Goal: Feedback & Contribution: Submit feedback/report problem

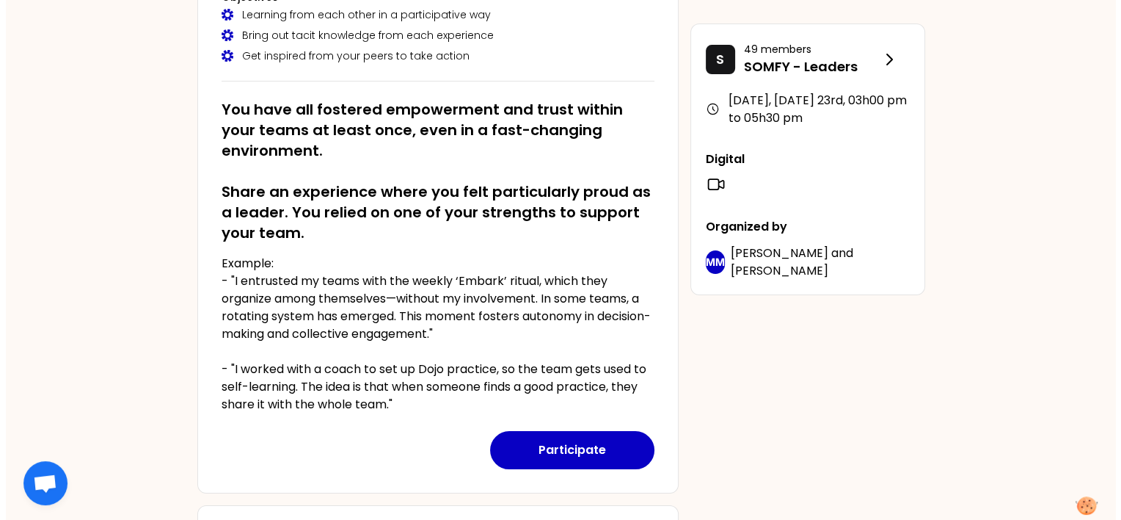
scroll to position [220, 0]
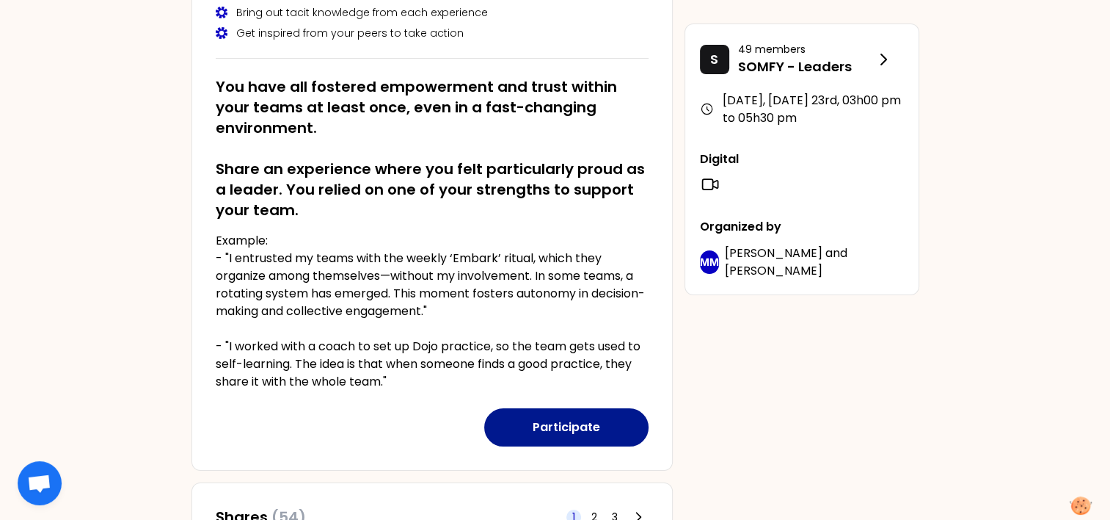
click at [561, 432] on button "Participate" at bounding box center [566, 427] width 164 height 38
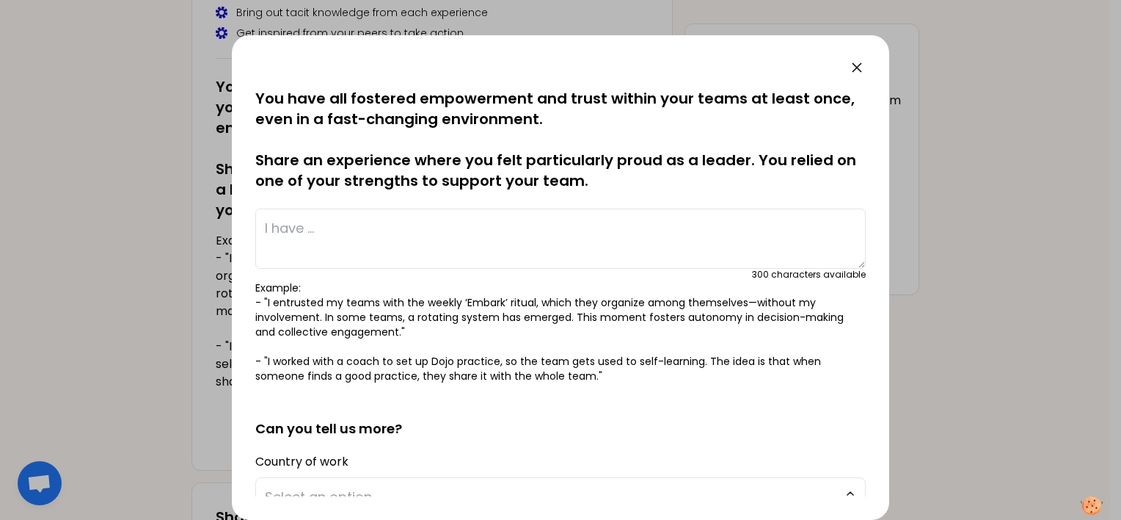
click at [345, 230] on textarea at bounding box center [560, 238] width 611 height 60
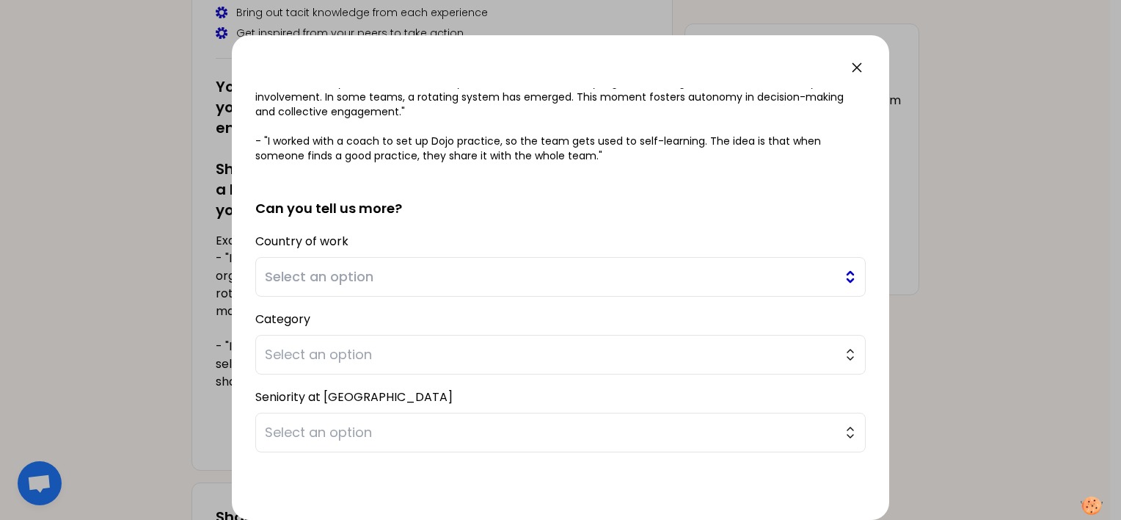
click at [378, 277] on span "Select an option" at bounding box center [550, 276] width 571 height 21
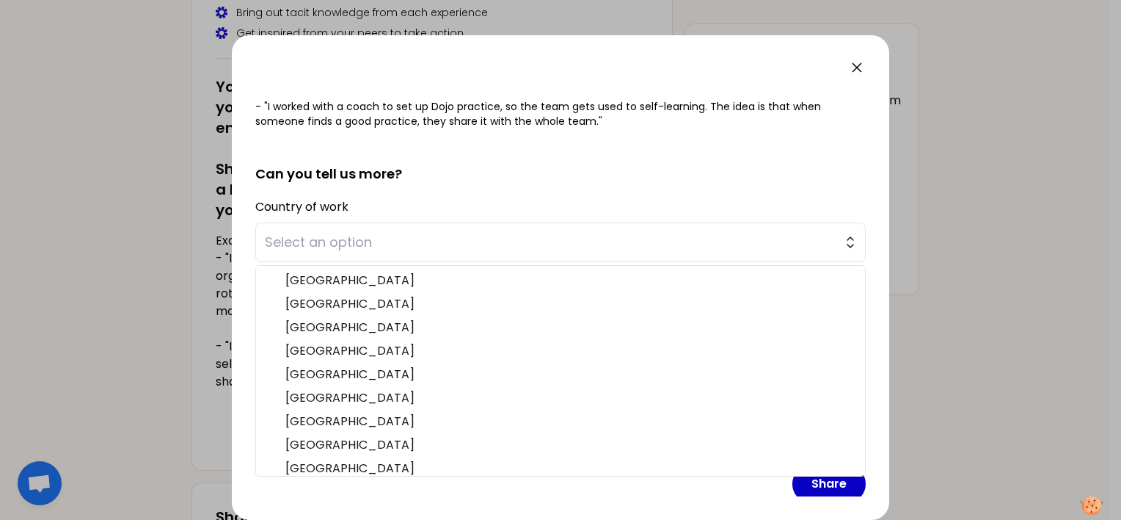
scroll to position [280, 0]
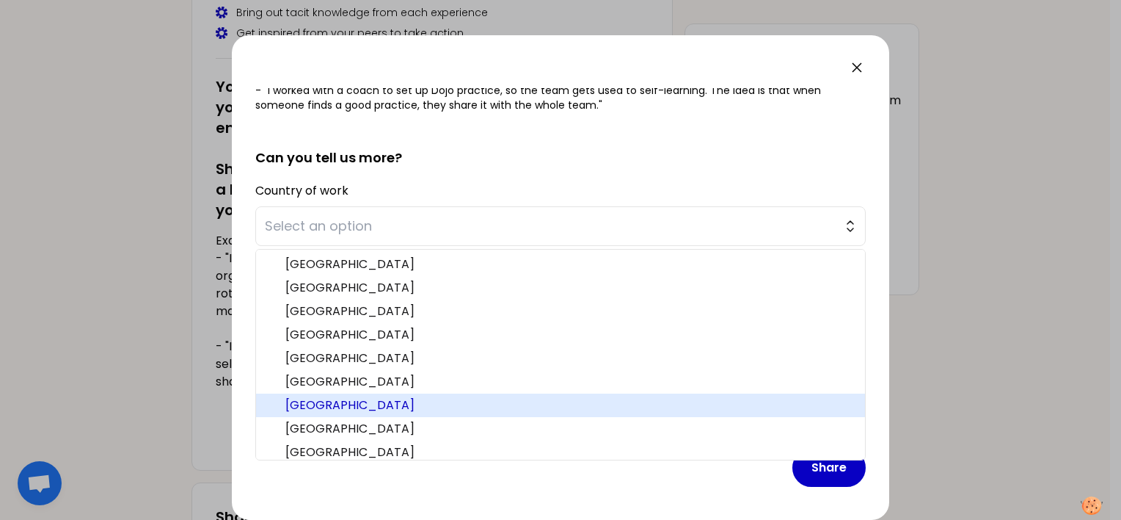
drag, startPoint x: 339, startPoint y: 393, endPoint x: 343, endPoint y: 387, distance: 7.9
click at [339, 393] on li "[GEOGRAPHIC_DATA]" at bounding box center [560, 404] width 609 height 23
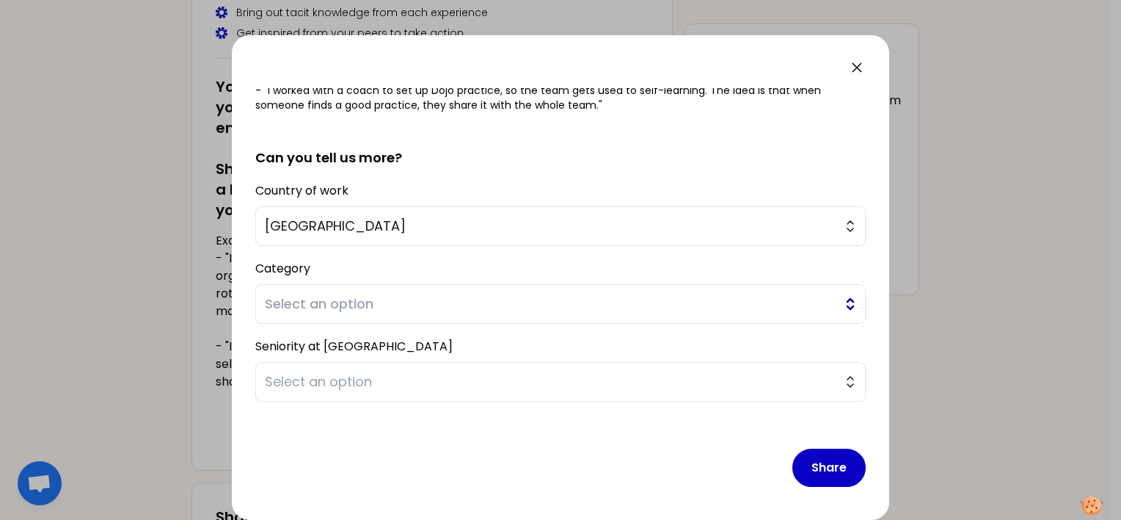
click at [369, 305] on span "Select an option" at bounding box center [550, 304] width 571 height 21
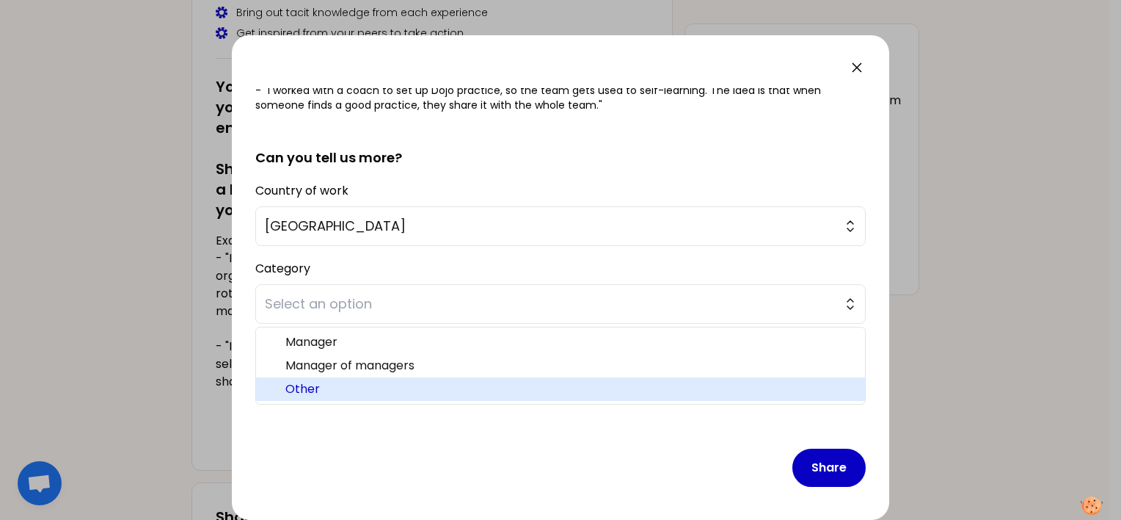
click at [345, 378] on li "Other" at bounding box center [560, 388] width 609 height 23
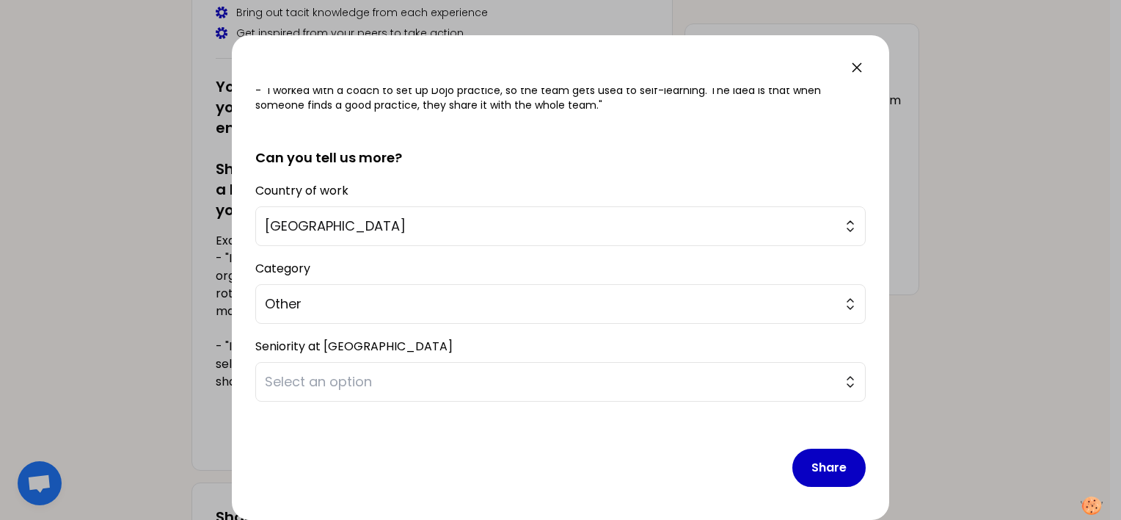
click at [365, 345] on div "Seniority at Somfy Select an option" at bounding box center [560, 368] width 611 height 66
click at [363, 379] on span "Select an option" at bounding box center [550, 381] width 571 height 21
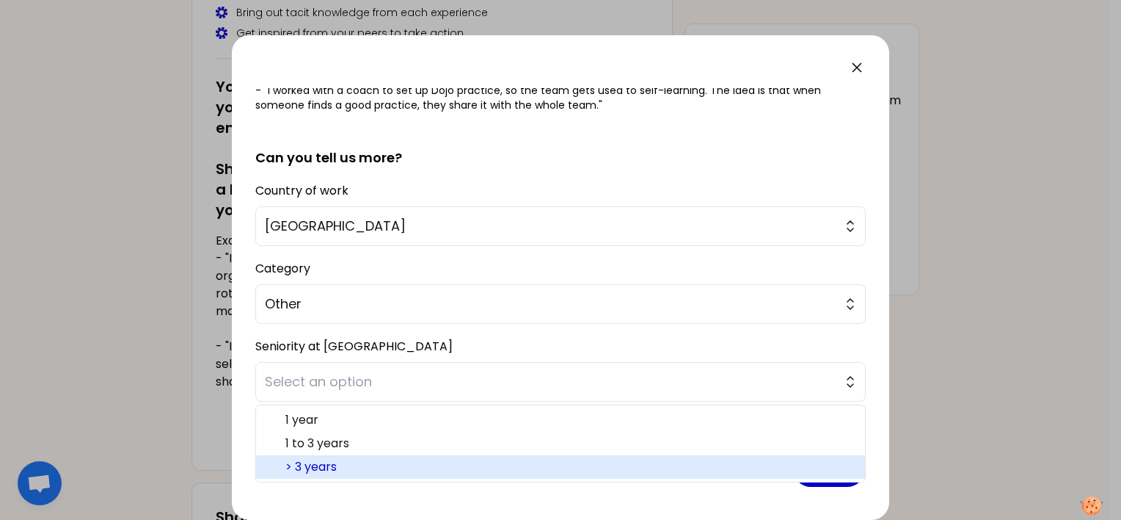
click at [362, 458] on span "> 3 years" at bounding box center [569, 467] width 568 height 18
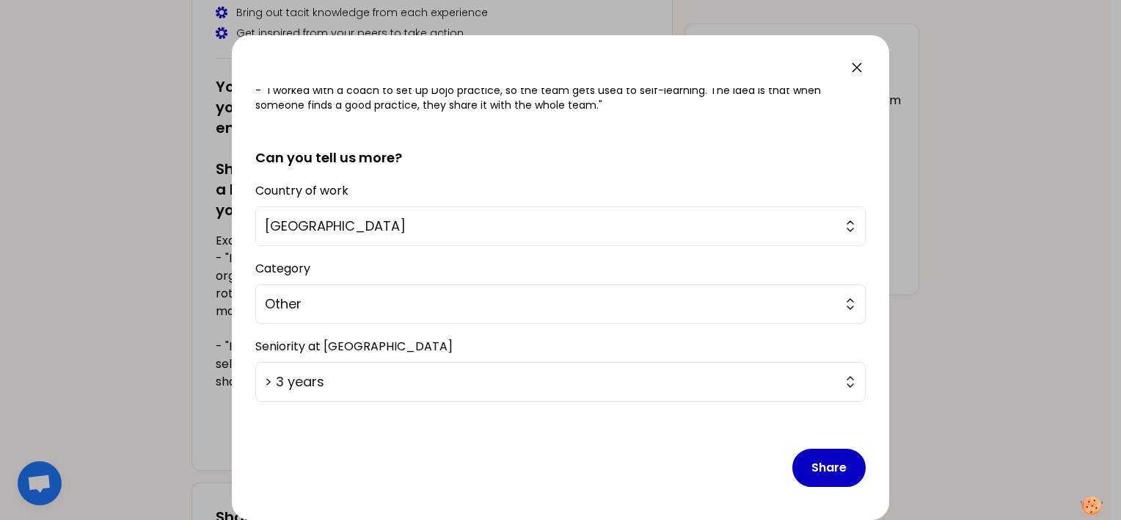
click at [370, 448] on div "Share" at bounding box center [560, 455] width 611 height 85
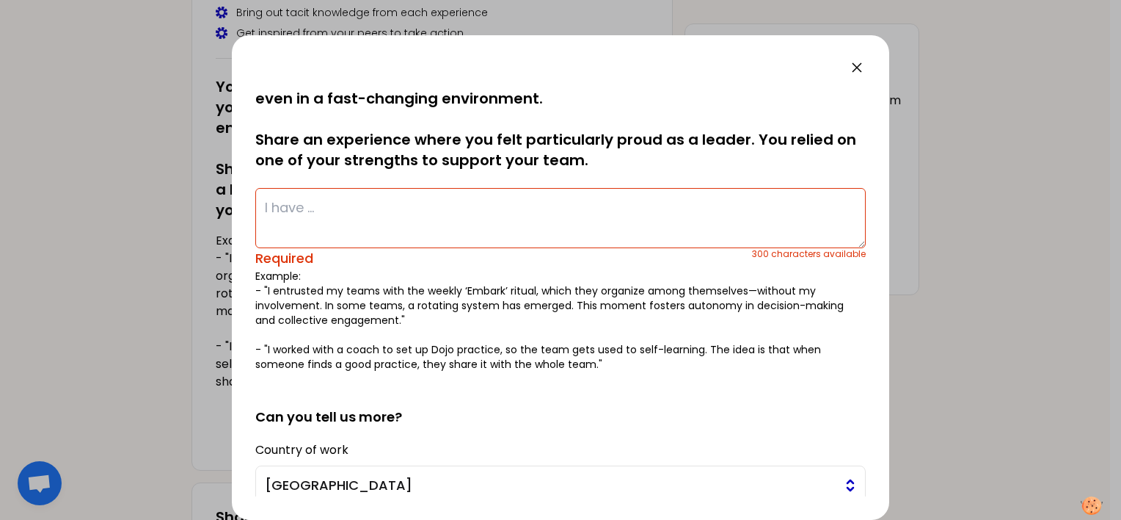
scroll to position [0, 0]
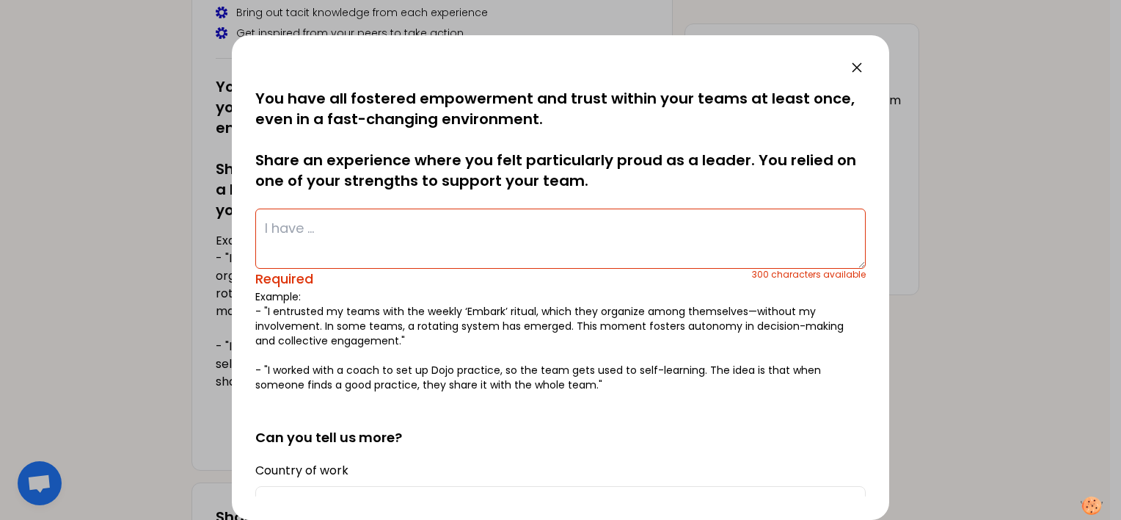
click at [393, 233] on textarea at bounding box center [560, 238] width 611 height 60
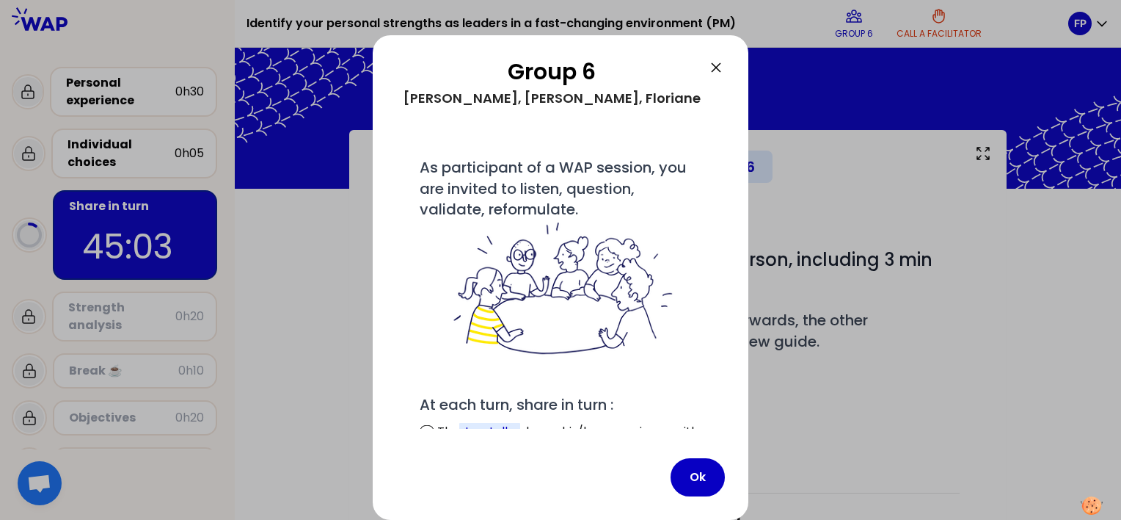
click at [713, 65] on icon at bounding box center [716, 67] width 9 height 9
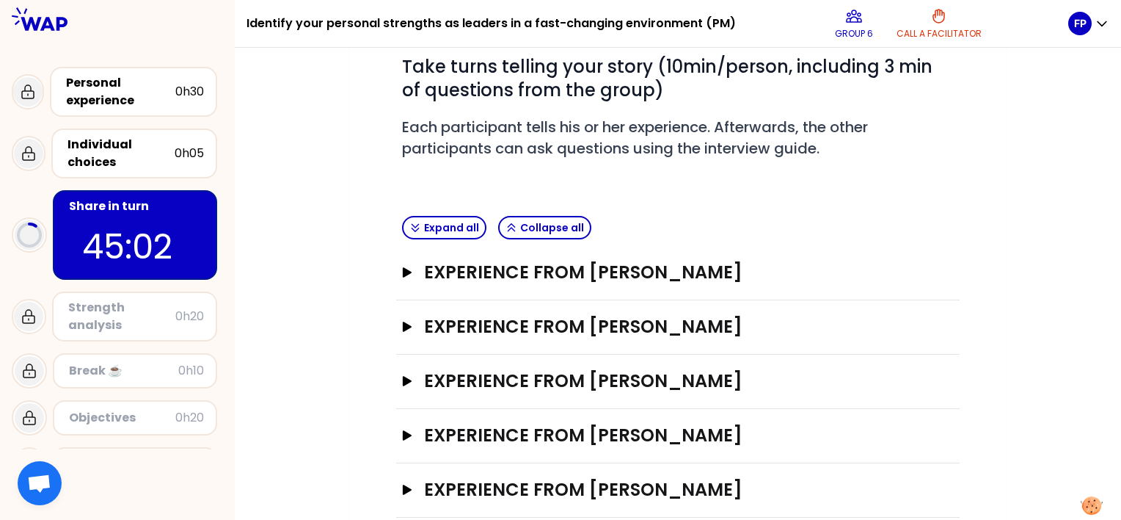
scroll to position [217, 0]
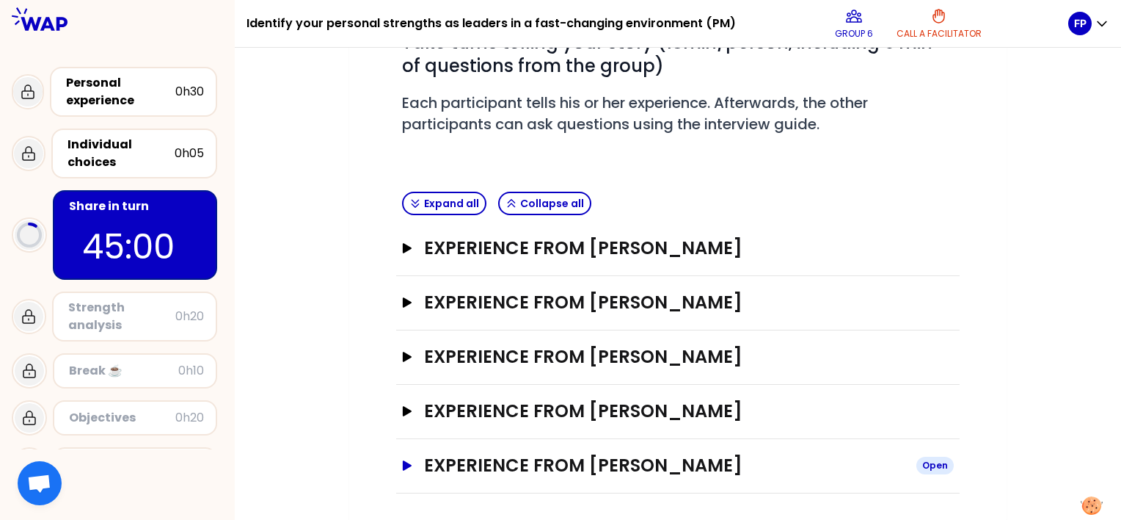
click at [405, 468] on button "Experience from Floriane Poupeney Open" at bounding box center [678, 465] width 552 height 23
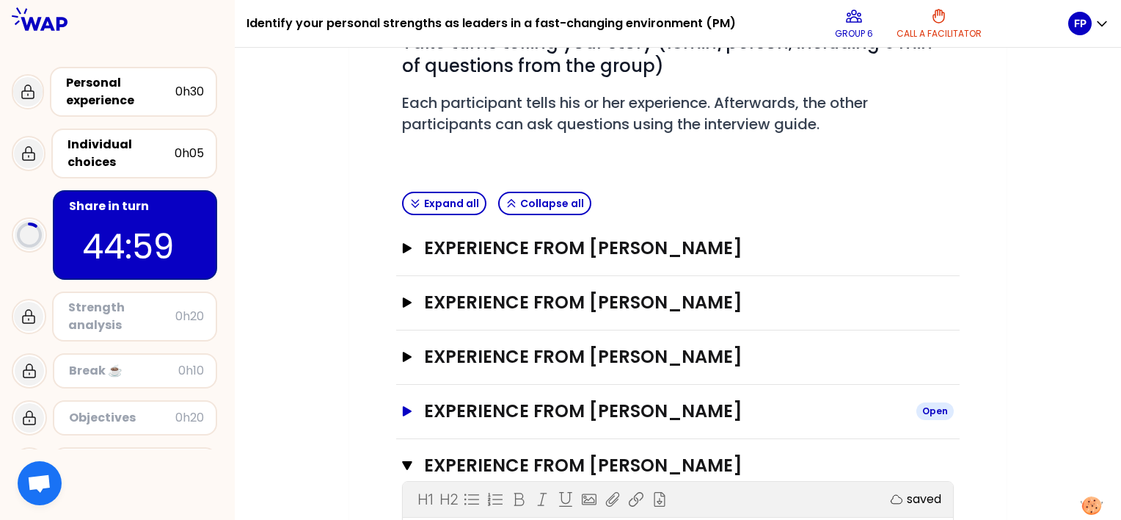
click at [405, 410] on icon "button" at bounding box center [407, 411] width 9 height 10
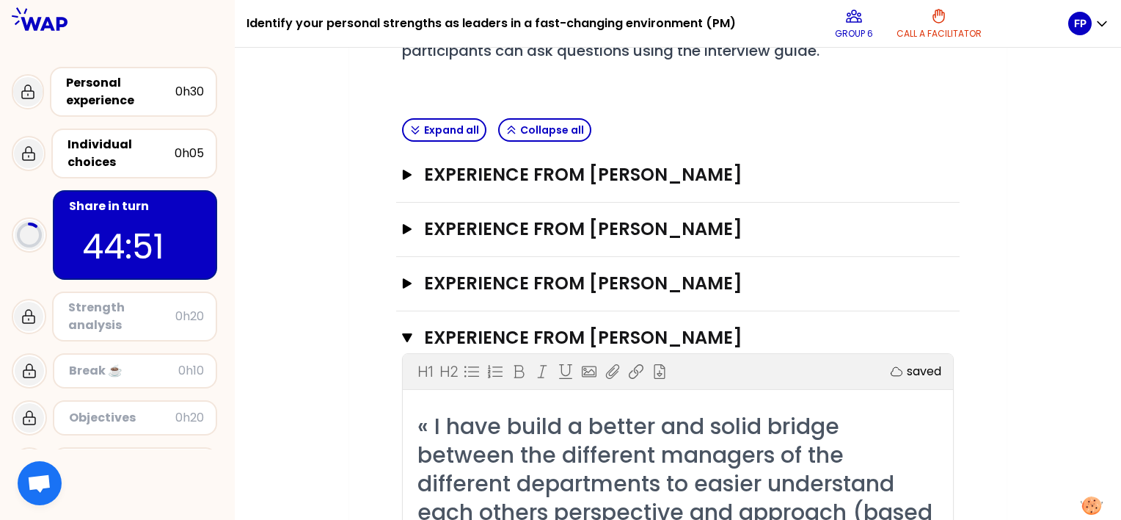
scroll to position [291, 0]
click at [411, 289] on button "Experience from Matthieu Bernard Open" at bounding box center [678, 283] width 552 height 23
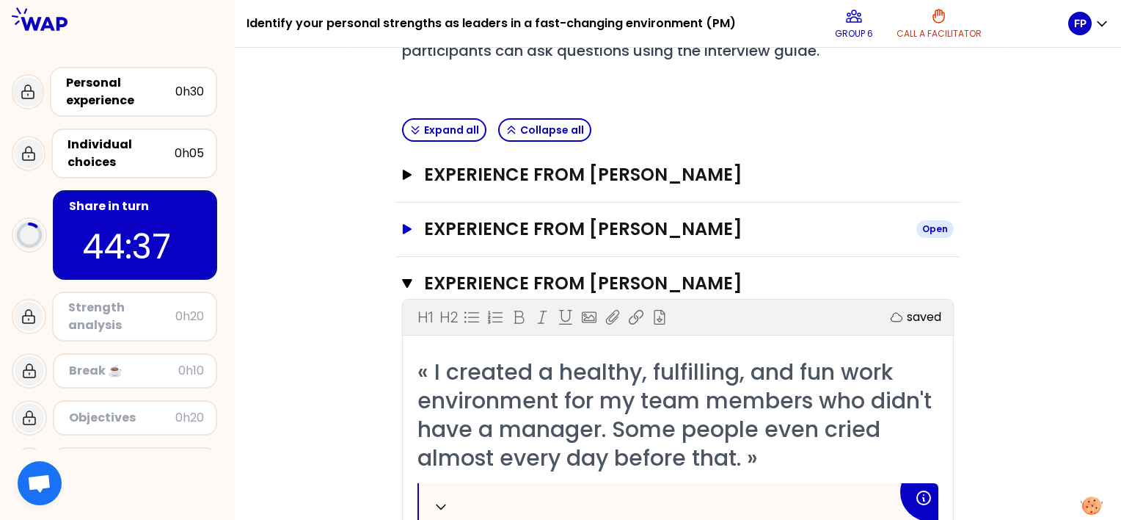
click at [407, 226] on icon "button" at bounding box center [407, 229] width 9 height 10
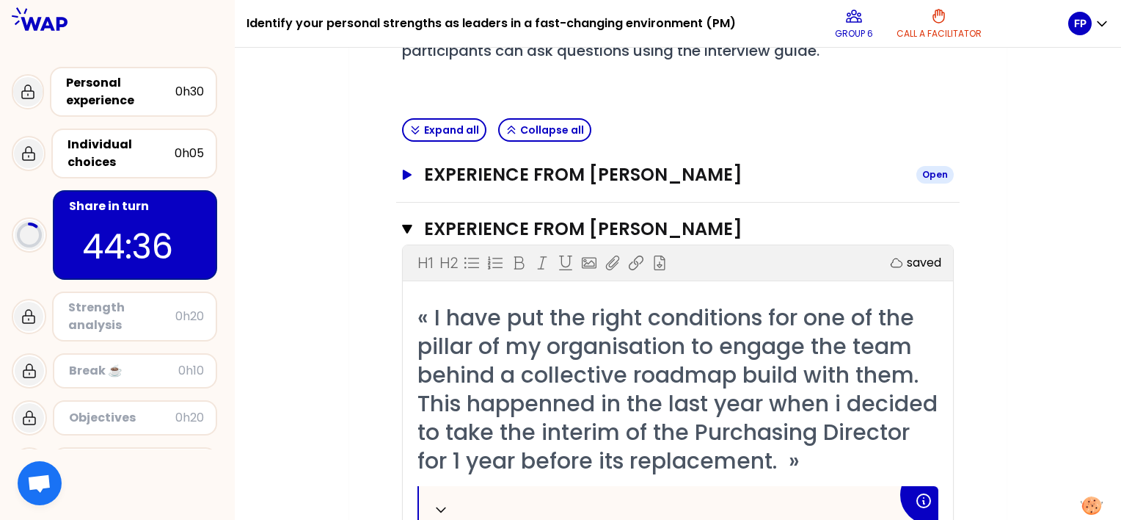
click at [409, 176] on icon "button" at bounding box center [407, 175] width 12 height 10
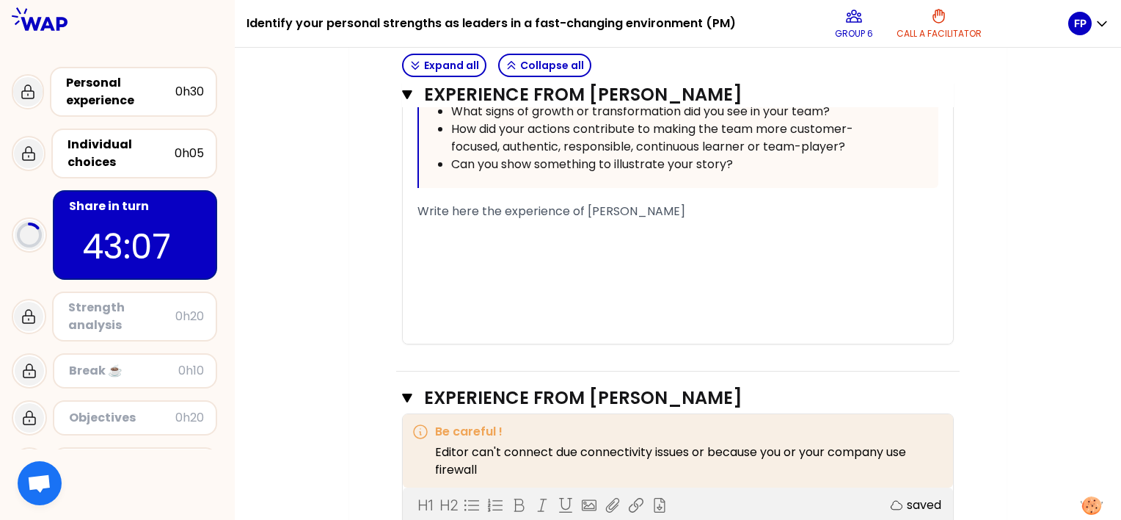
scroll to position [1835, 0]
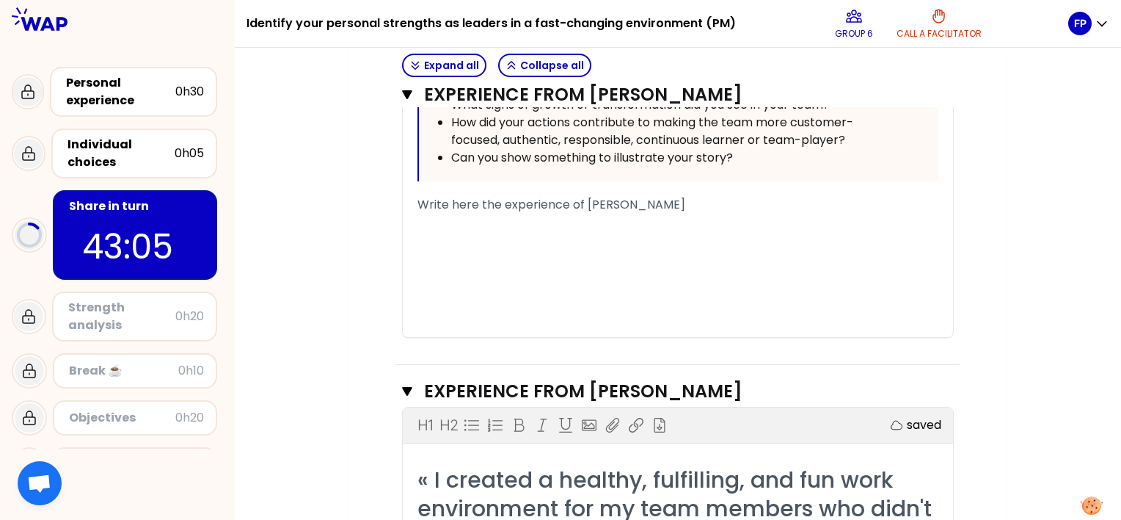
click at [1110, 31] on div "Identify your personal strengths as leaders in a fast-changing environment (PM)…" at bounding box center [678, 24] width 887 height 48
click at [1103, 30] on icon "button" at bounding box center [1102, 23] width 15 height 15
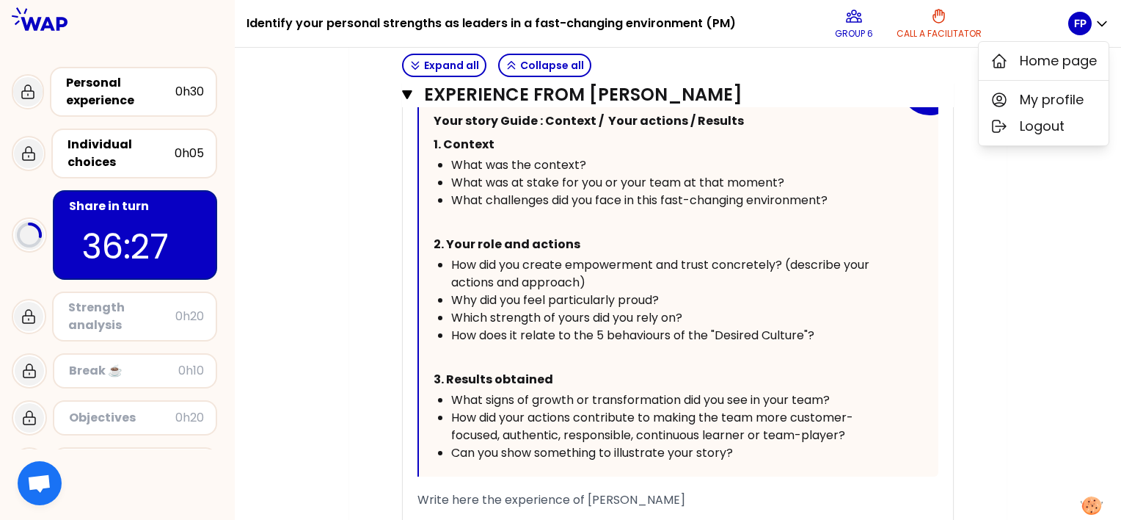
scroll to position [4110, 0]
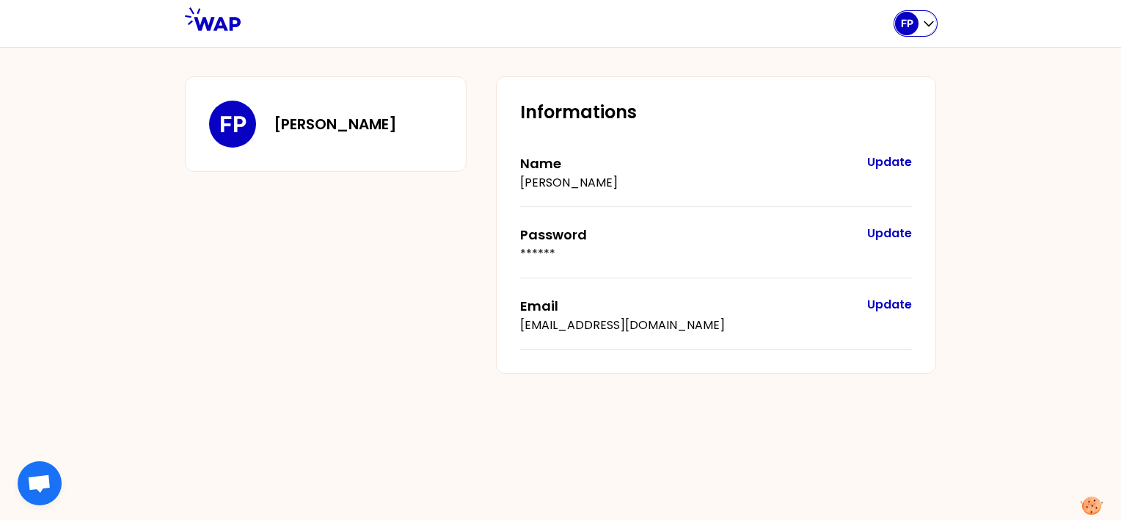
click at [903, 18] on p "FP" at bounding box center [907, 23] width 12 height 15
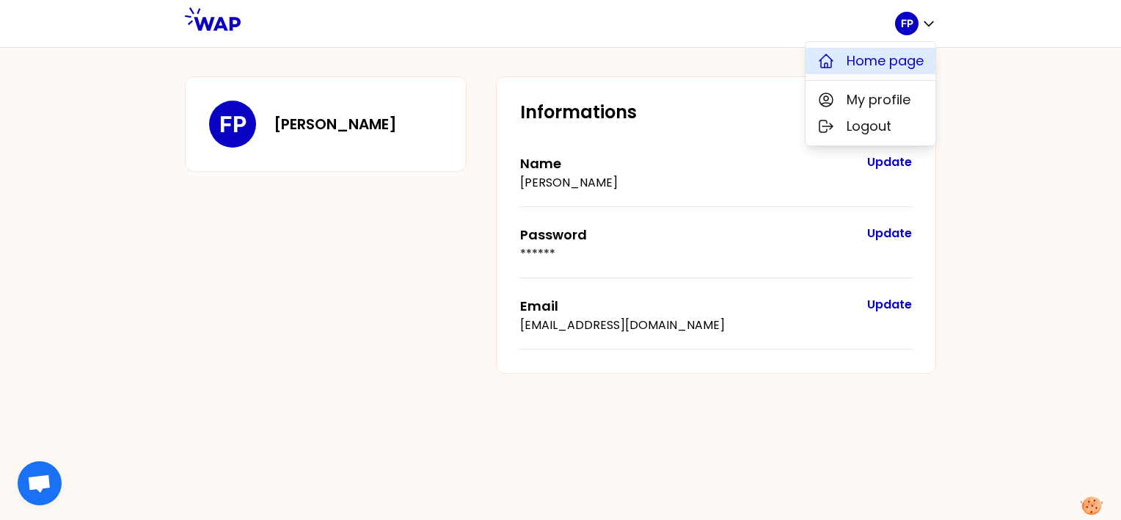
click at [881, 62] on span "Home page" at bounding box center [885, 61] width 77 height 21
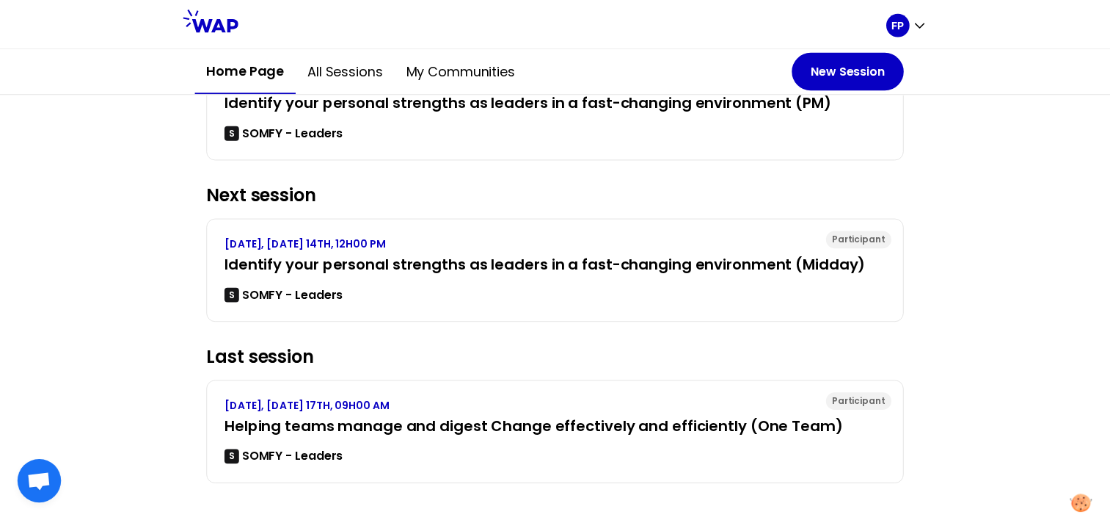
scroll to position [244, 0]
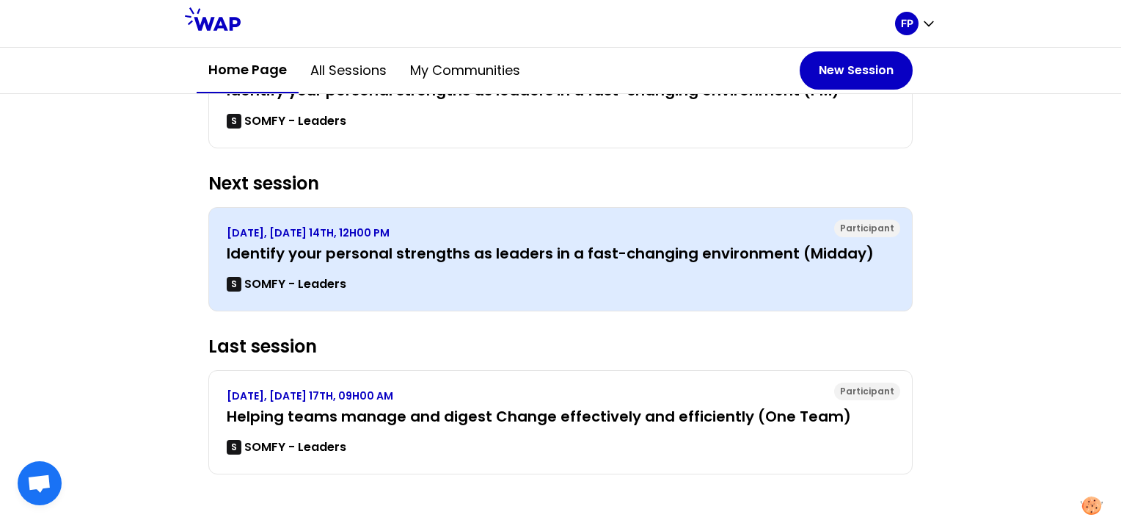
click at [382, 253] on h3 "Identify your personal strengths as leaders in a fast-changing environment (Mid…" at bounding box center [561, 253] width 668 height 21
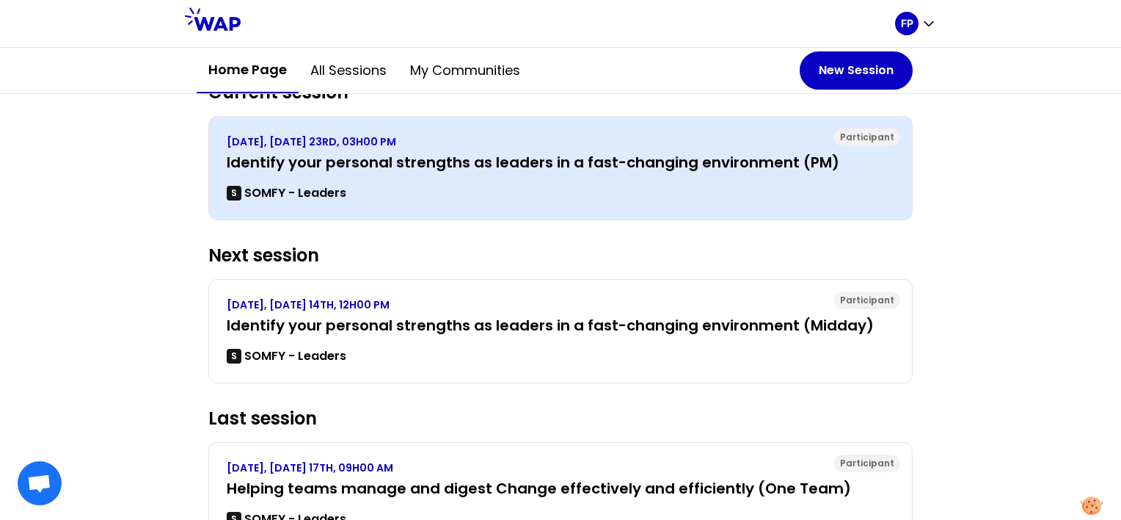
scroll to position [244, 0]
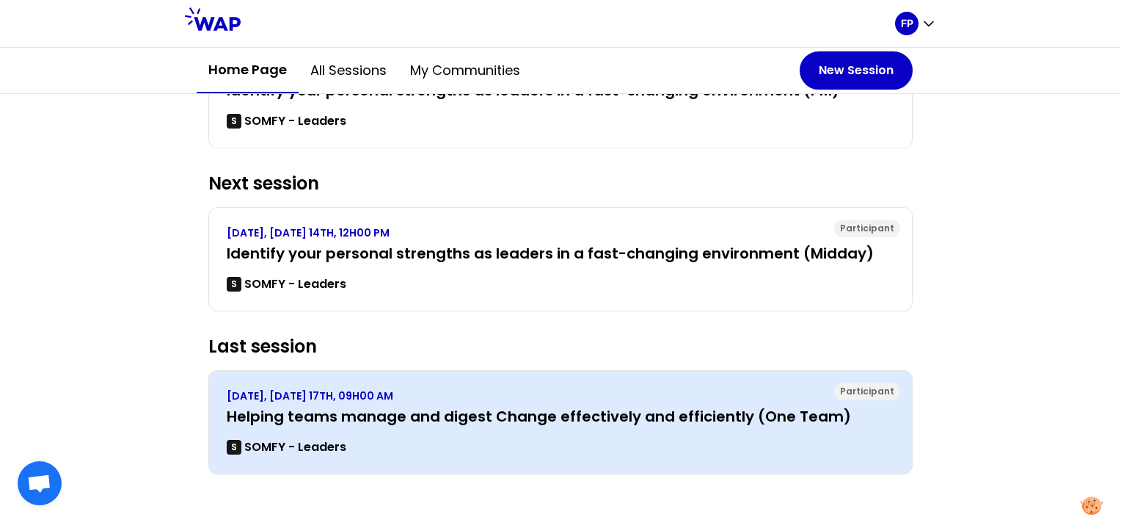
click at [335, 396] on p "JULY 2024, WEDNESDAY 17TH, 09H00 AM" at bounding box center [561, 395] width 668 height 15
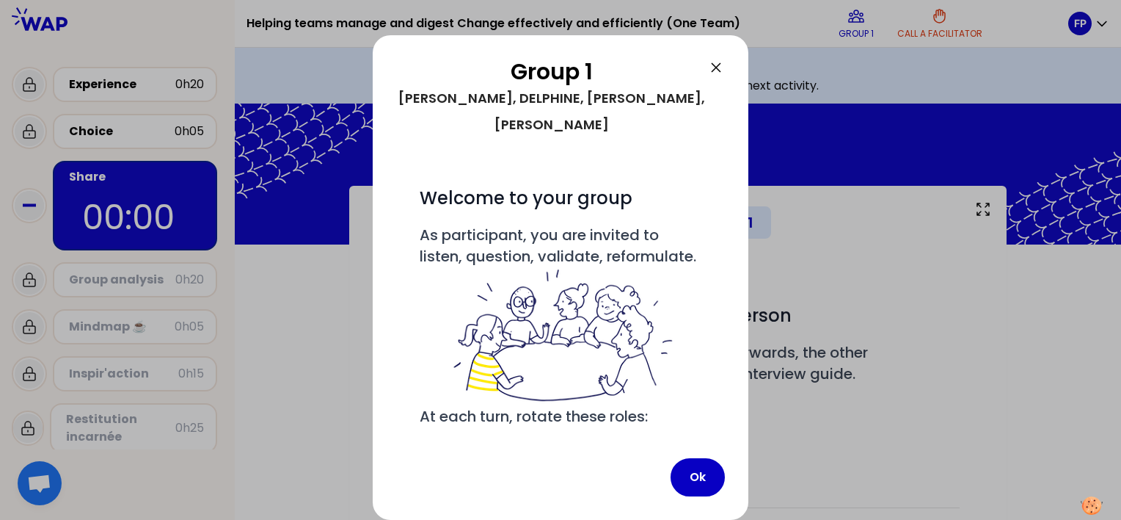
click at [723, 65] on icon at bounding box center [716, 68] width 18 height 18
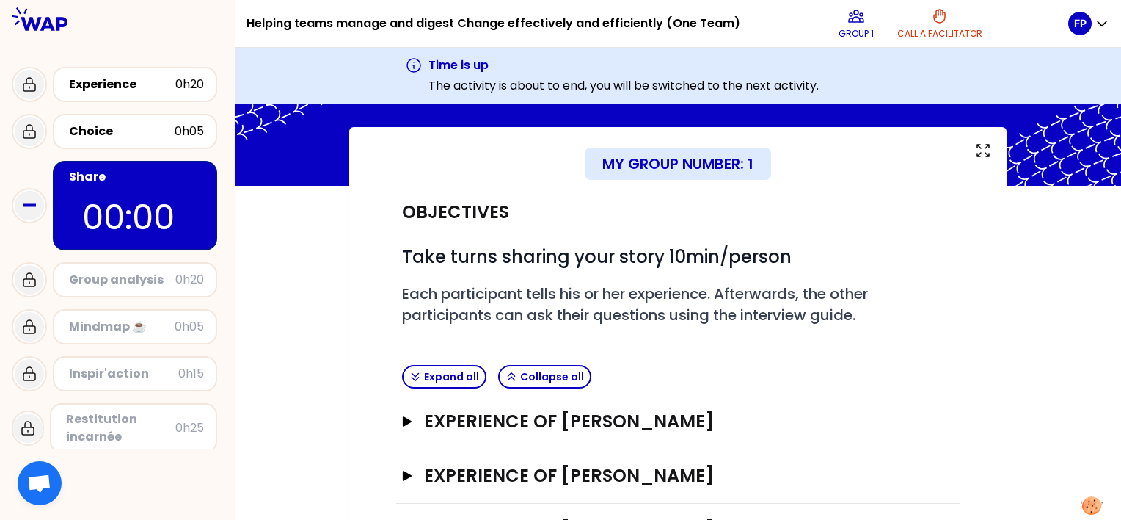
scroll to position [178, 0]
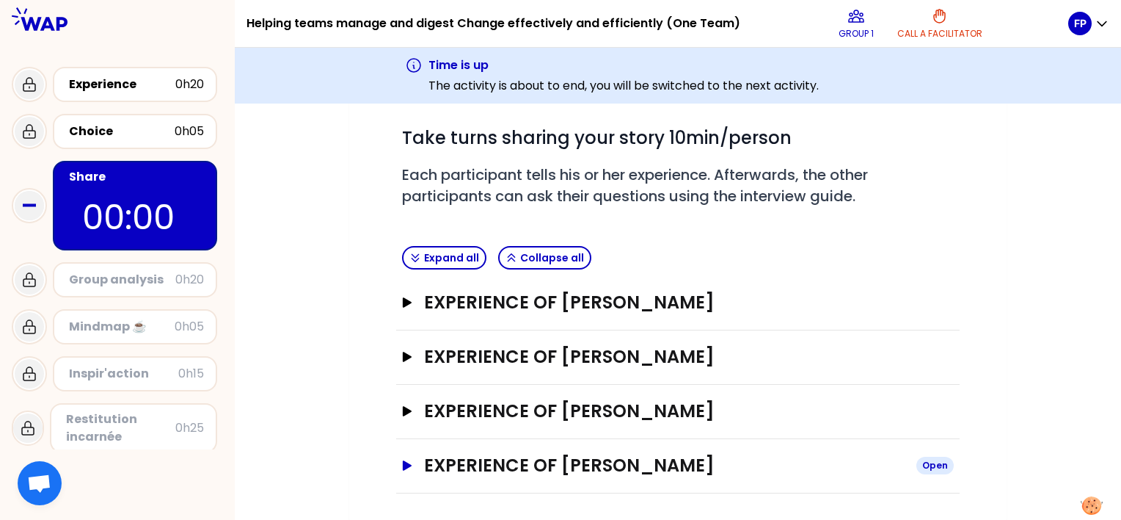
click at [408, 464] on icon "button" at bounding box center [407, 465] width 9 height 10
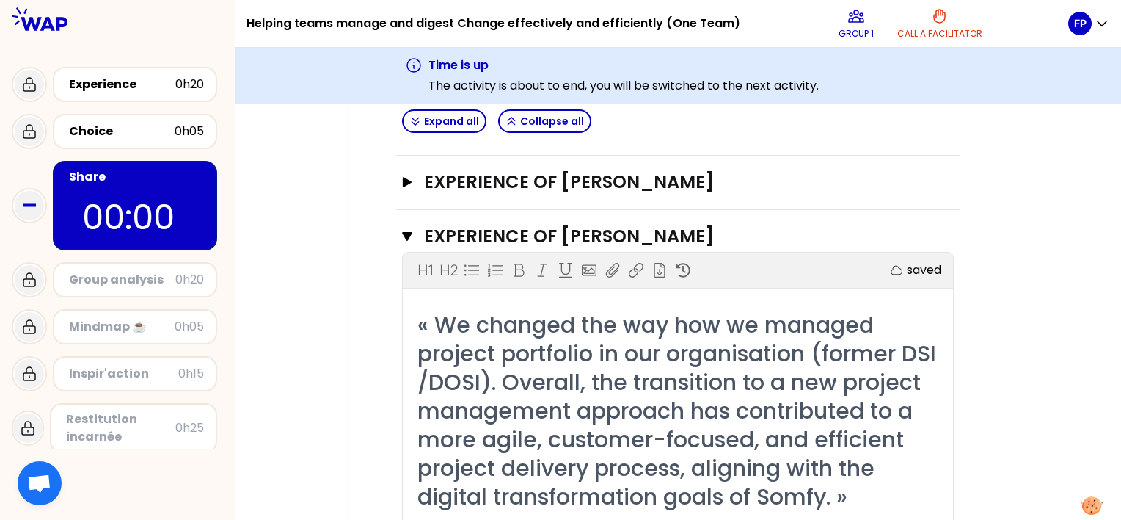
scroll to position [398, 0]
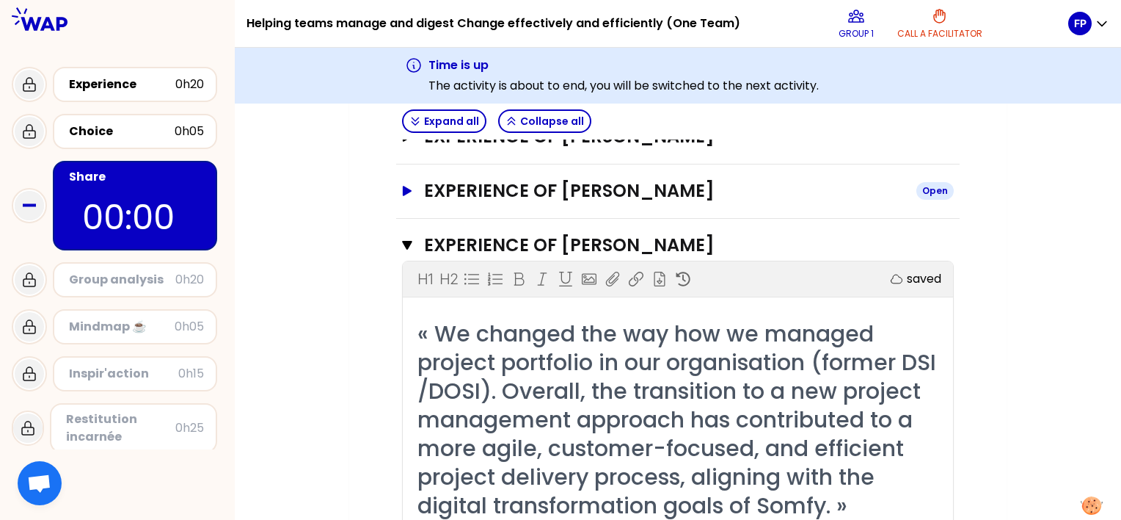
click at [416, 189] on button "Experience of Edouard Berthelot Open" at bounding box center [678, 190] width 552 height 23
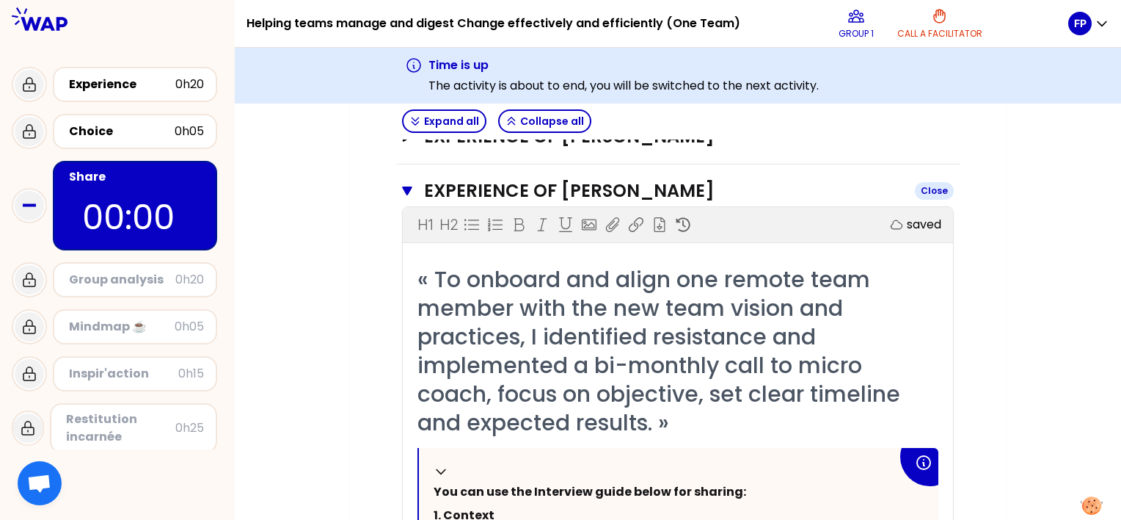
click at [405, 189] on icon "button" at bounding box center [407, 190] width 10 height 9
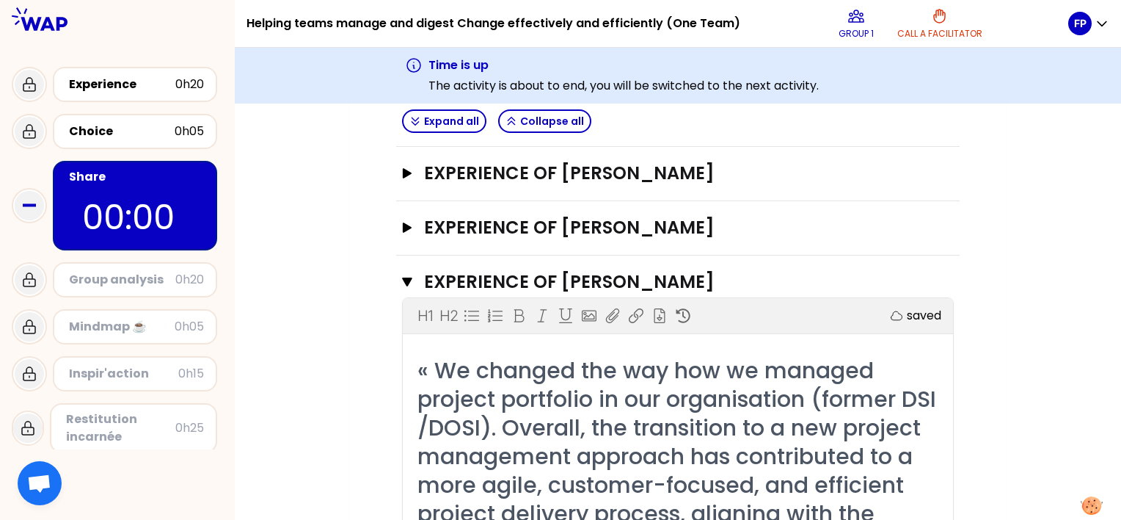
scroll to position [324, 0]
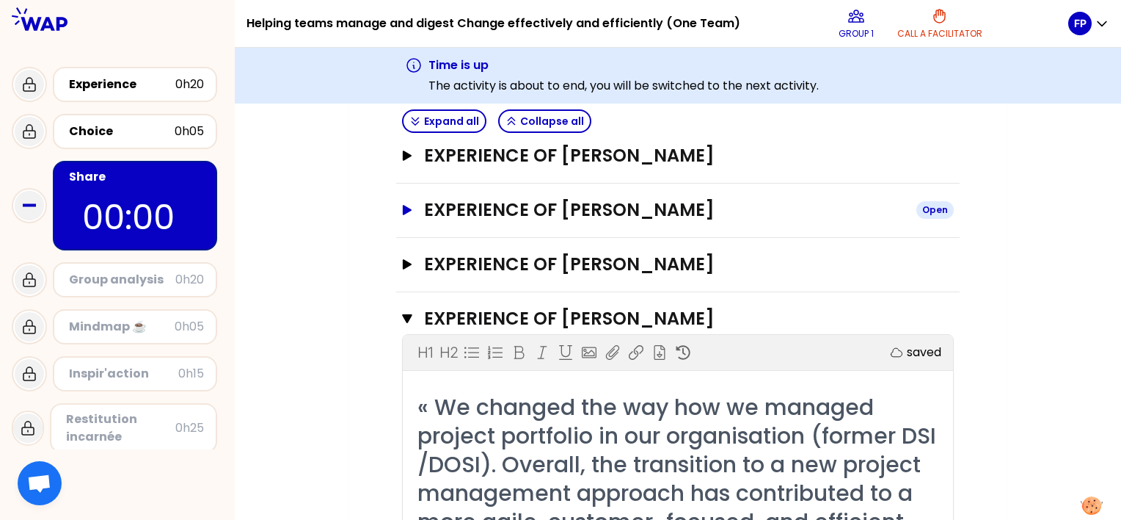
click at [402, 206] on icon "button" at bounding box center [407, 210] width 12 height 10
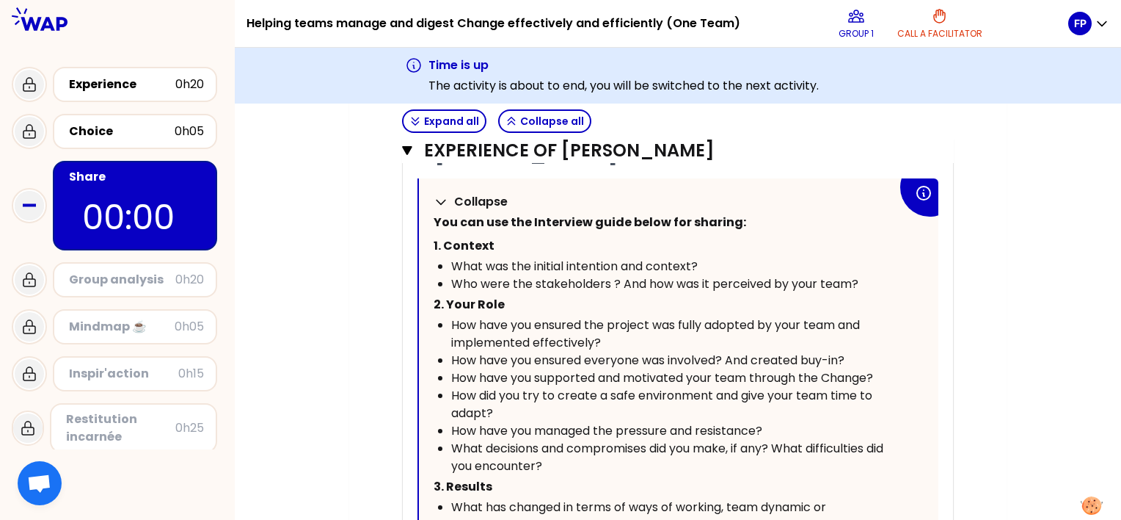
scroll to position [398, 0]
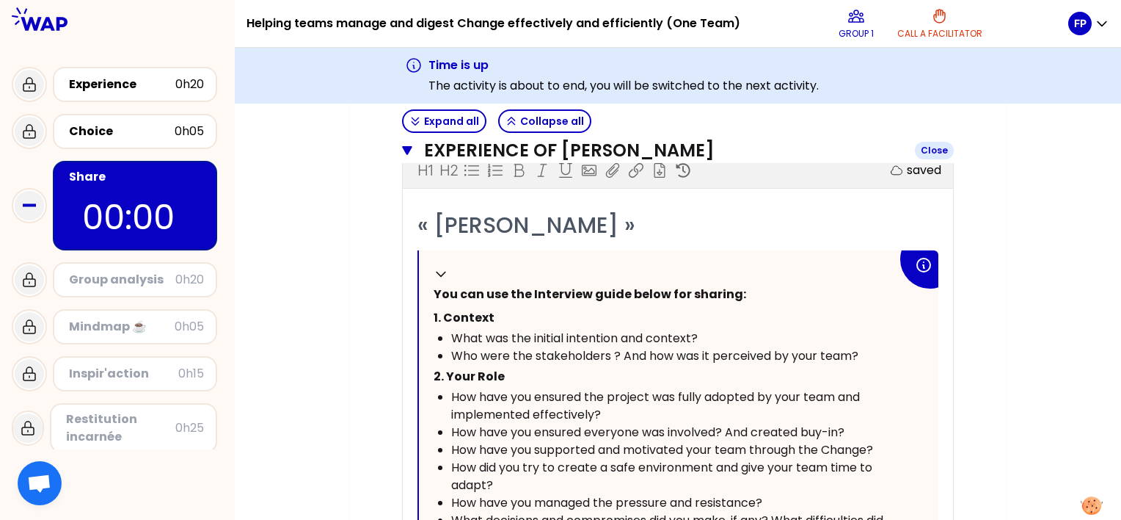
click at [404, 148] on icon "button" at bounding box center [407, 150] width 10 height 9
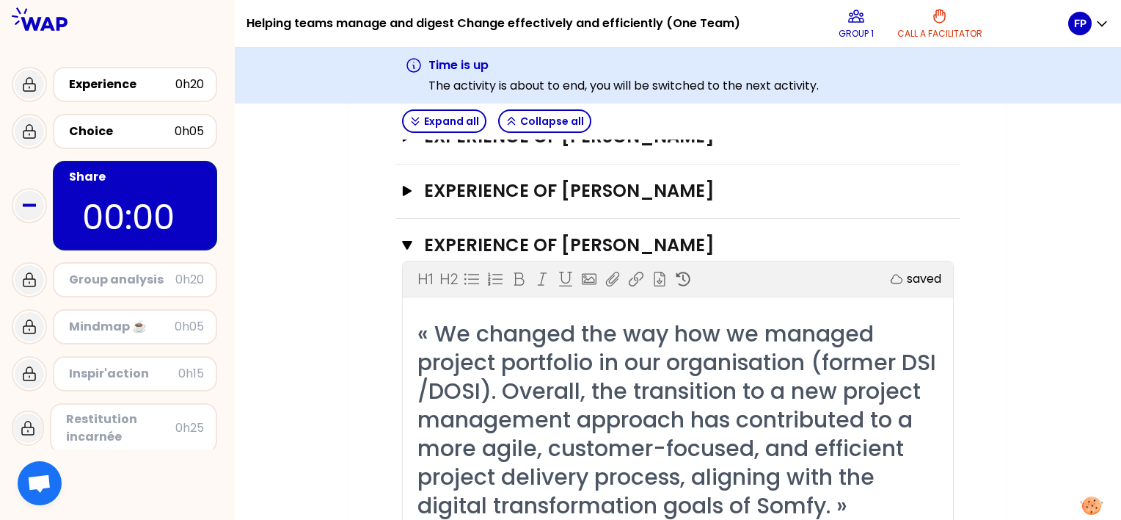
scroll to position [324, 0]
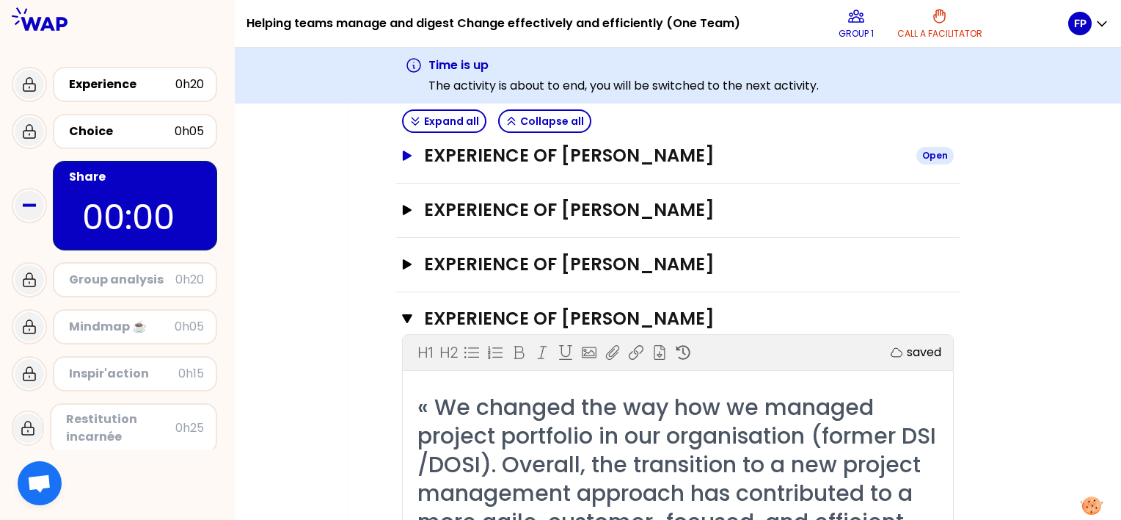
click at [402, 161] on button "Experience of Alice REDON Open" at bounding box center [678, 155] width 552 height 23
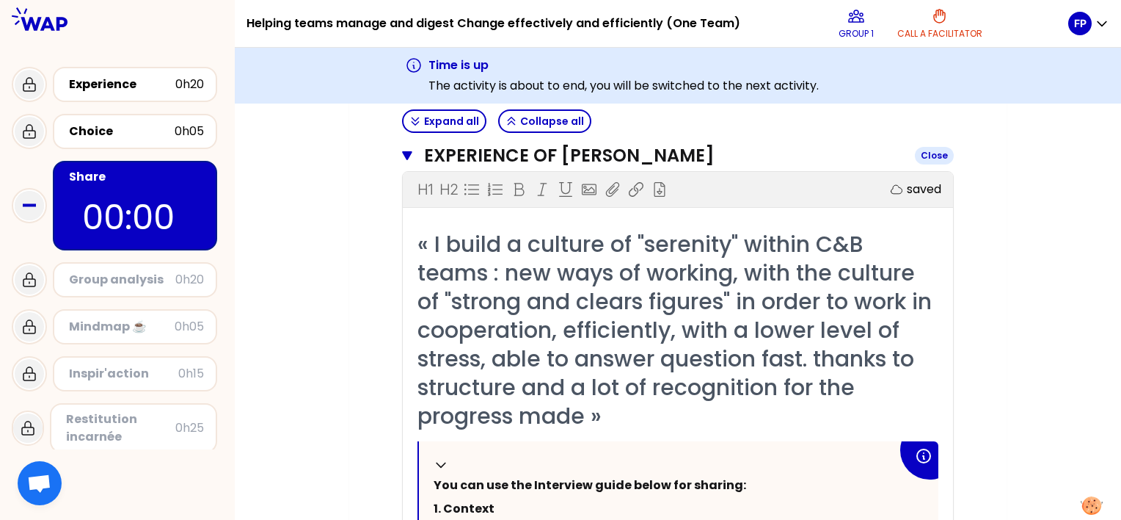
click at [402, 161] on button "Experience of Alice REDON Close" at bounding box center [678, 155] width 552 height 23
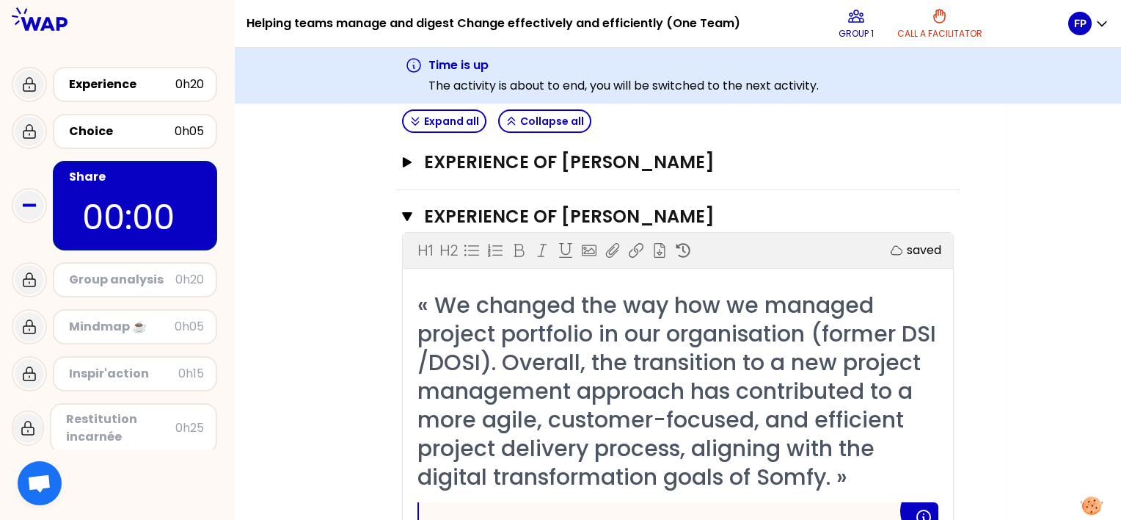
scroll to position [512, 0]
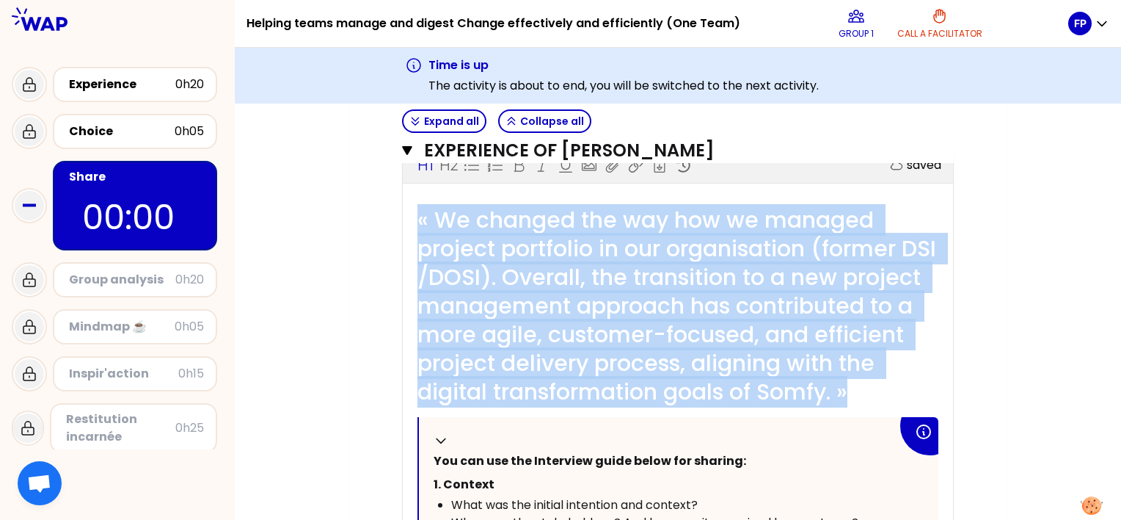
drag, startPoint x: 420, startPoint y: 208, endPoint x: 544, endPoint y: 426, distance: 250.1
click at [544, 406] on div "« We changed the way how we managed project portfolio in our organisation (form…" at bounding box center [678, 305] width 521 height 200
copy span "« We changed the way how we managed project portfolio in our organisation (form…"
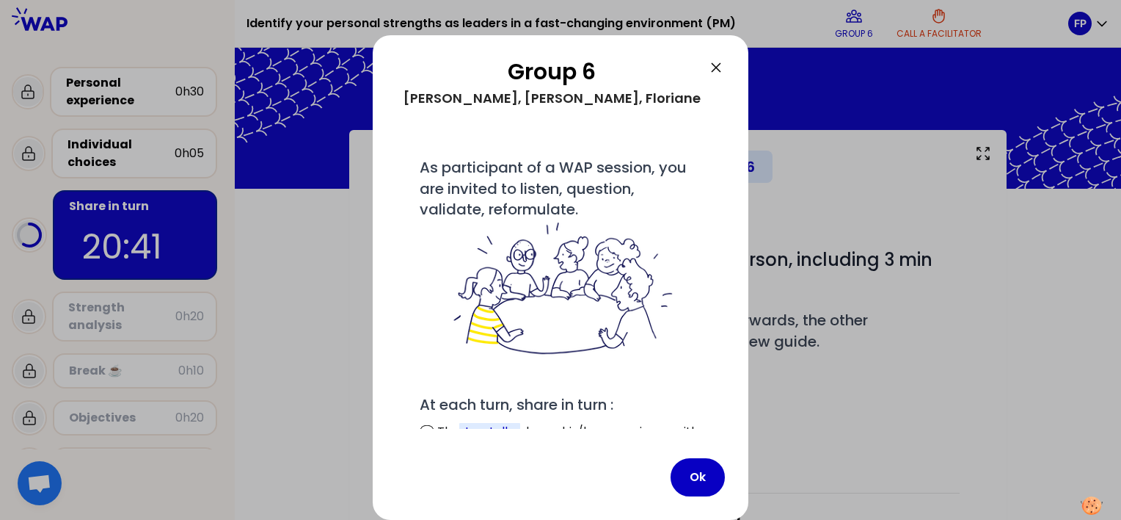
click at [722, 61] on icon at bounding box center [716, 68] width 18 height 18
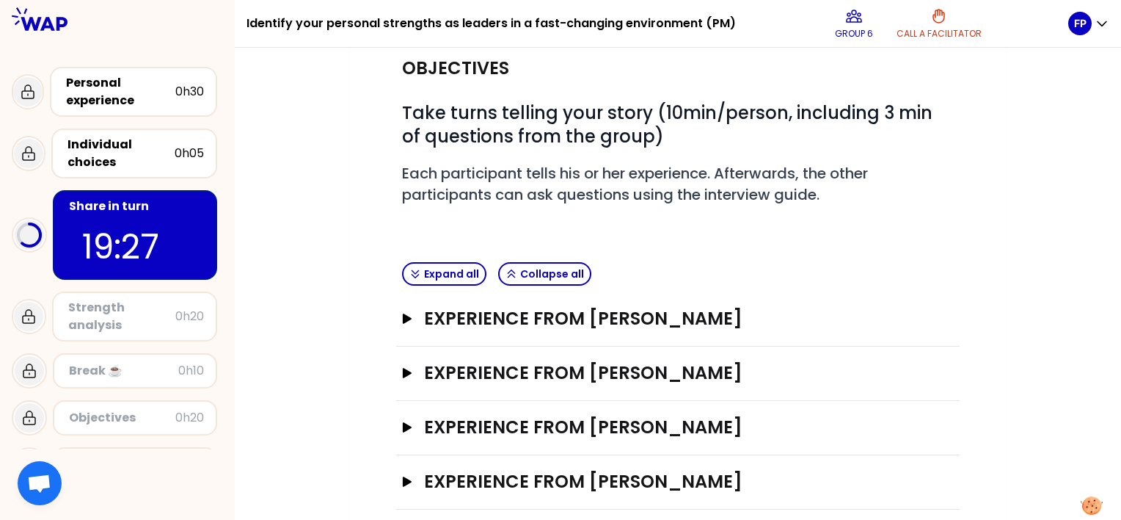
scroll to position [217, 0]
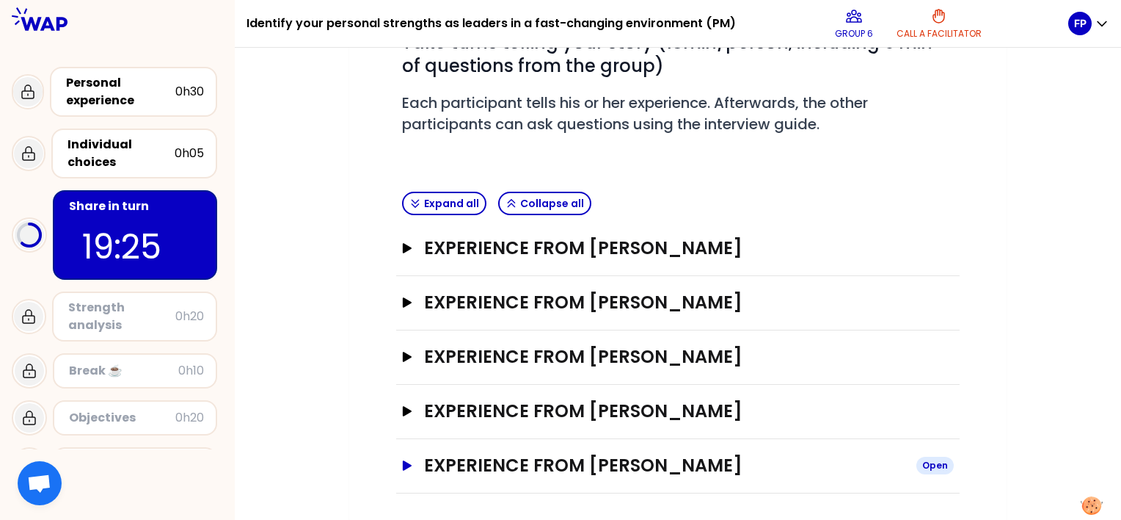
click at [401, 463] on icon "button" at bounding box center [407, 465] width 12 height 10
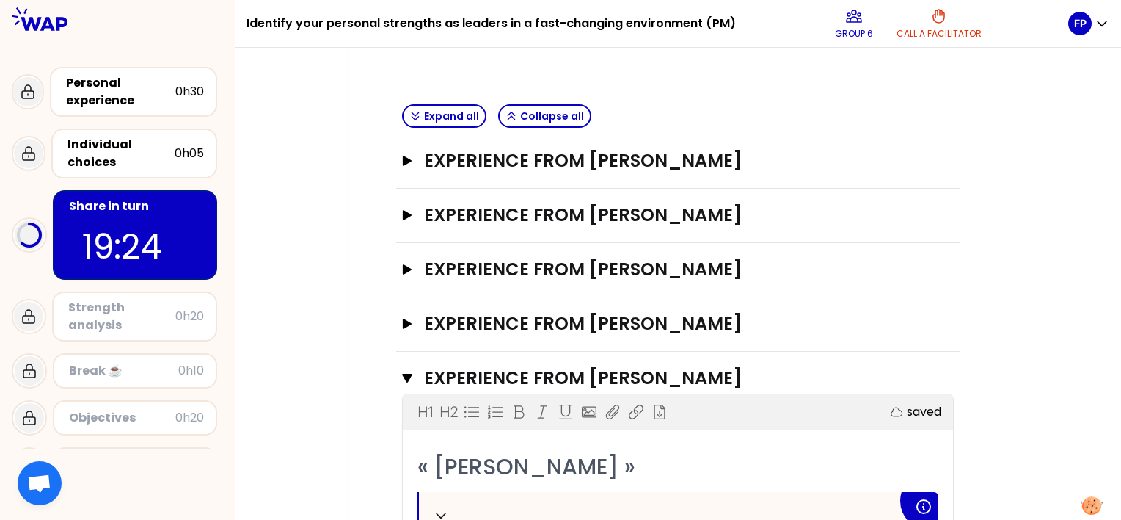
scroll to position [437, 0]
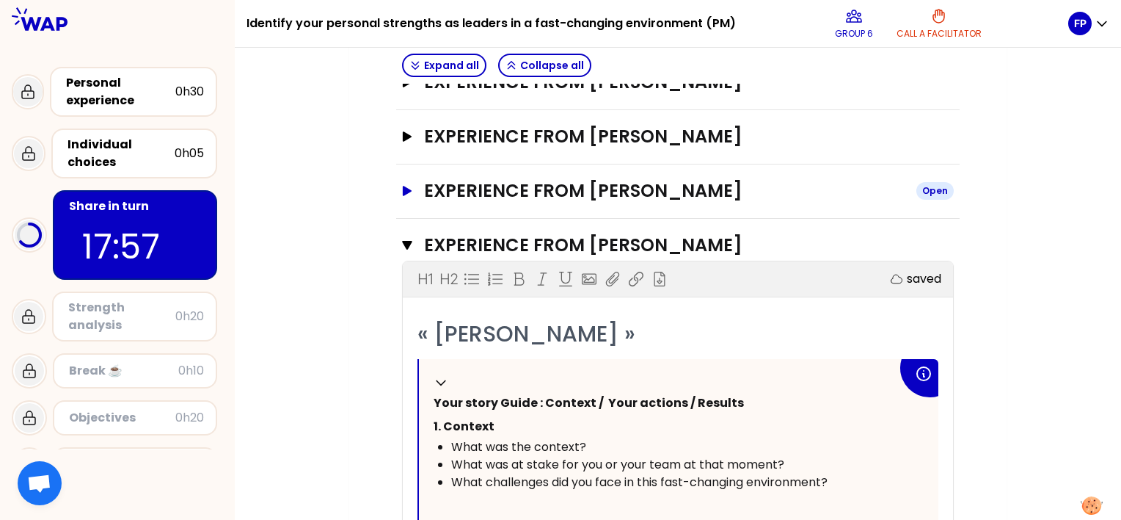
click at [420, 193] on button "Experience from Thomas Verhamme Open" at bounding box center [678, 190] width 552 height 23
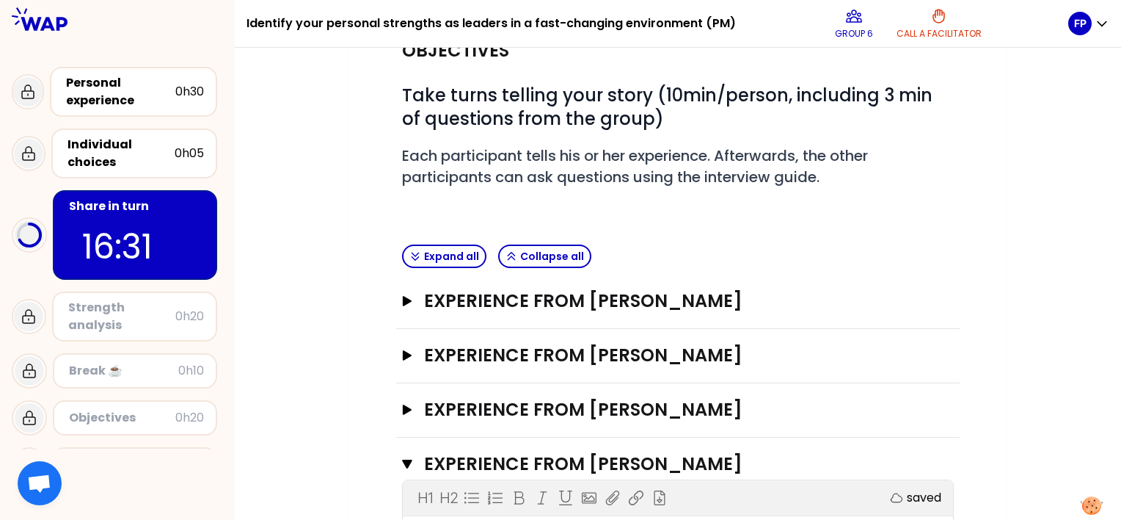
scroll to position [70, 0]
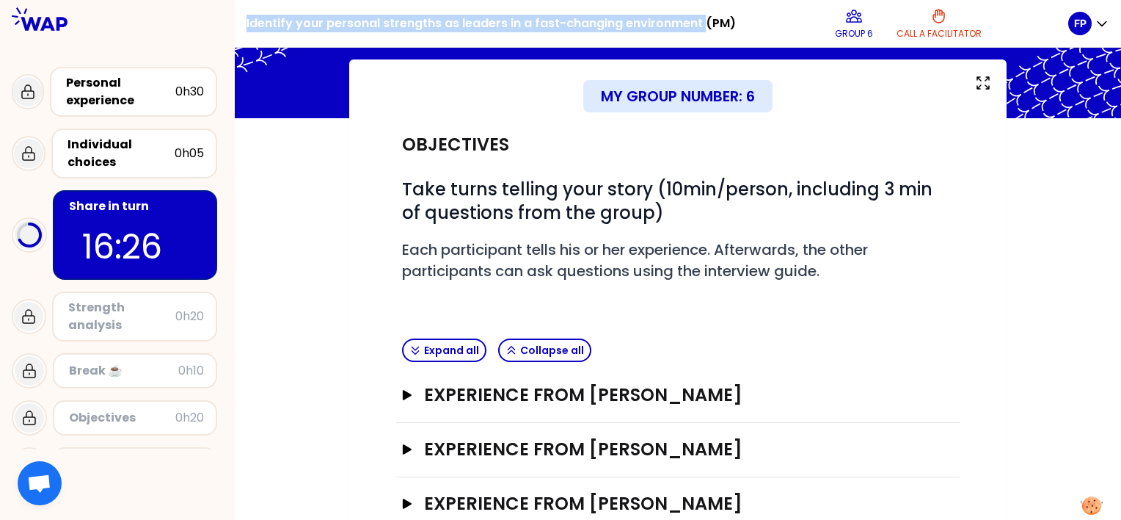
drag, startPoint x: 256, startPoint y: 22, endPoint x: 711, endPoint y: 28, distance: 455.0
click at [711, 28] on h1 "Identify your personal strengths as leaders in a fast-changing environment (PM)" at bounding box center [491, 23] width 489 height 47
copy h1 "Identify your personal strengths as leaders in a fast-changing environment"
click at [407, 390] on icon "button" at bounding box center [407, 395] width 12 height 10
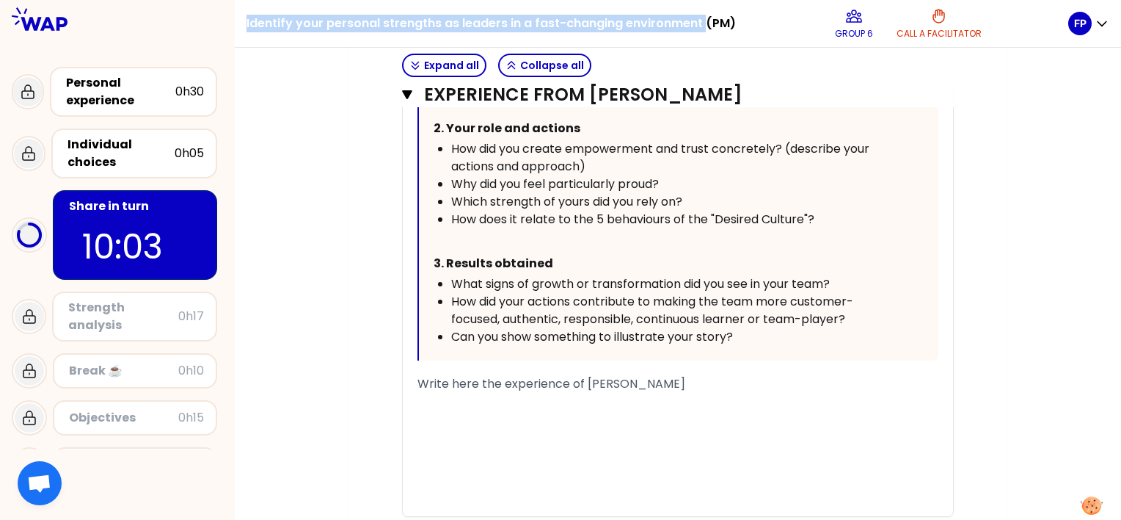
scroll to position [2706, 0]
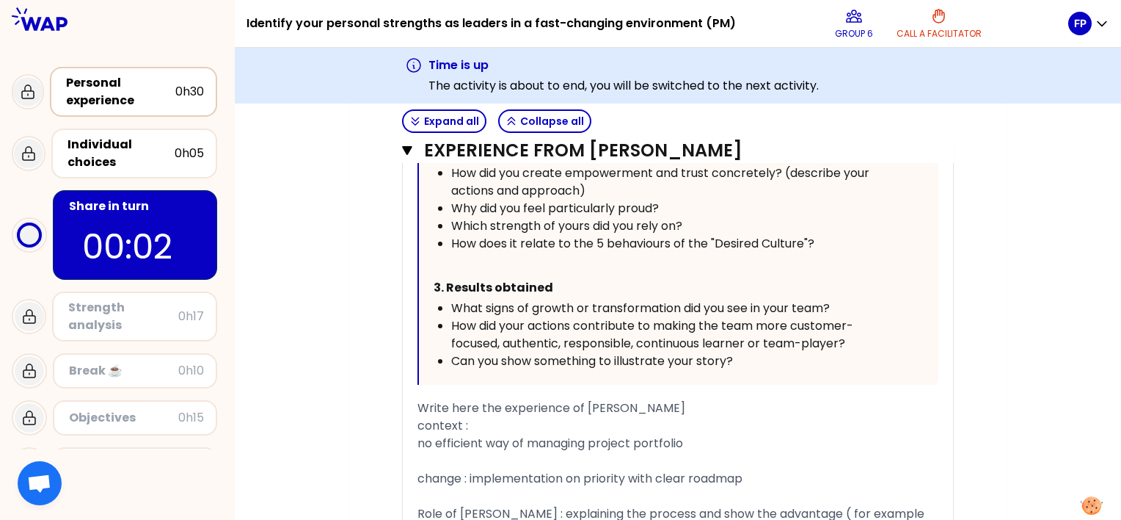
click at [137, 98] on div "Personal experience" at bounding box center [120, 91] width 109 height 35
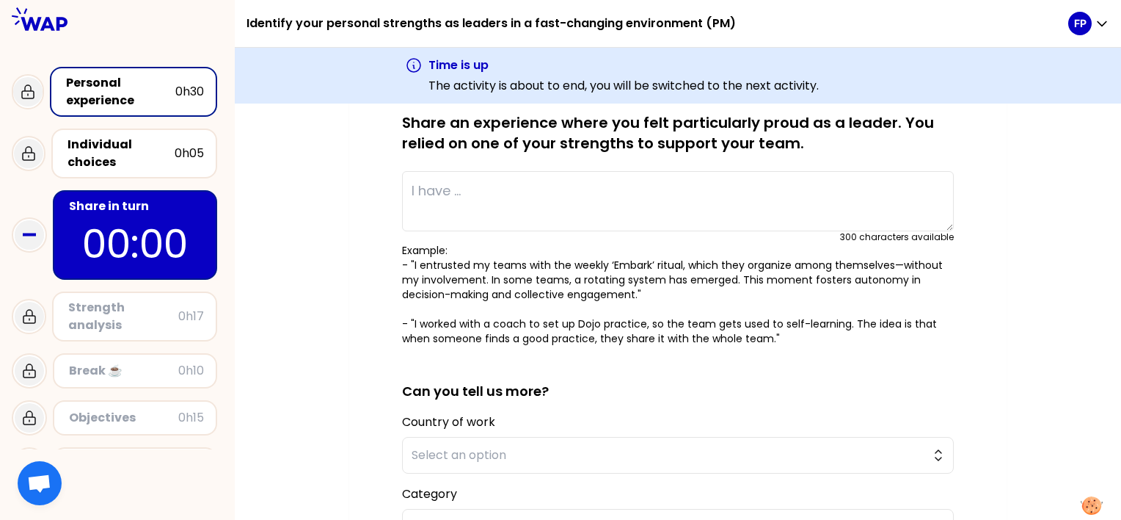
scroll to position [137, 0]
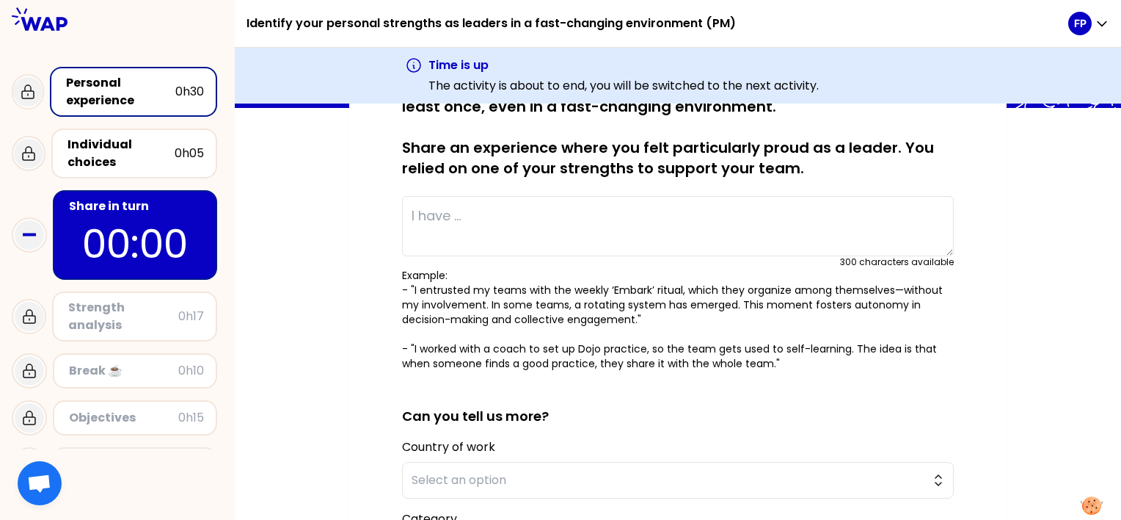
click at [481, 211] on textarea at bounding box center [678, 226] width 552 height 60
paste textarea "« We changed the way how we managed project portfolio in our organisation (form…"
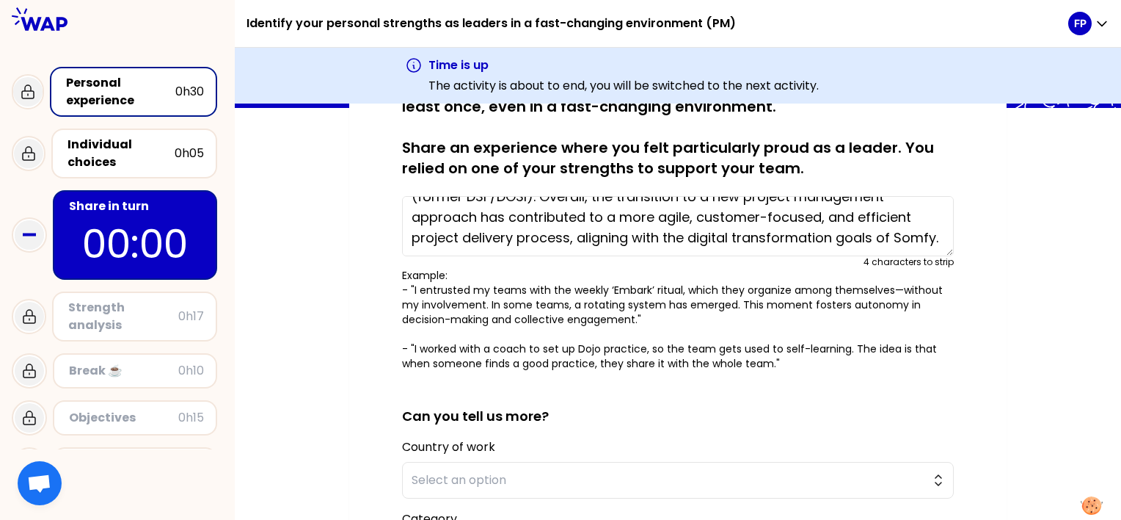
scroll to position [62, 0]
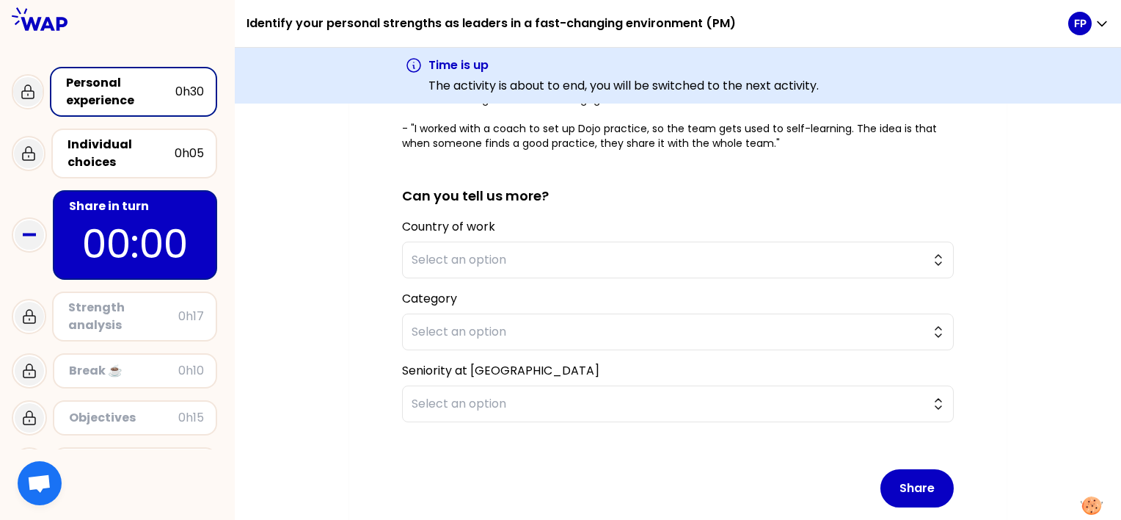
type textarea "« We changed the way how we managed project portfolio in our organisation (form…"
click at [510, 277] on form "saved You have all fostered empowerment and trust within your teams at least on…" at bounding box center [678, 186] width 552 height 663
click at [512, 263] on span "Select an option" at bounding box center [668, 260] width 512 height 18
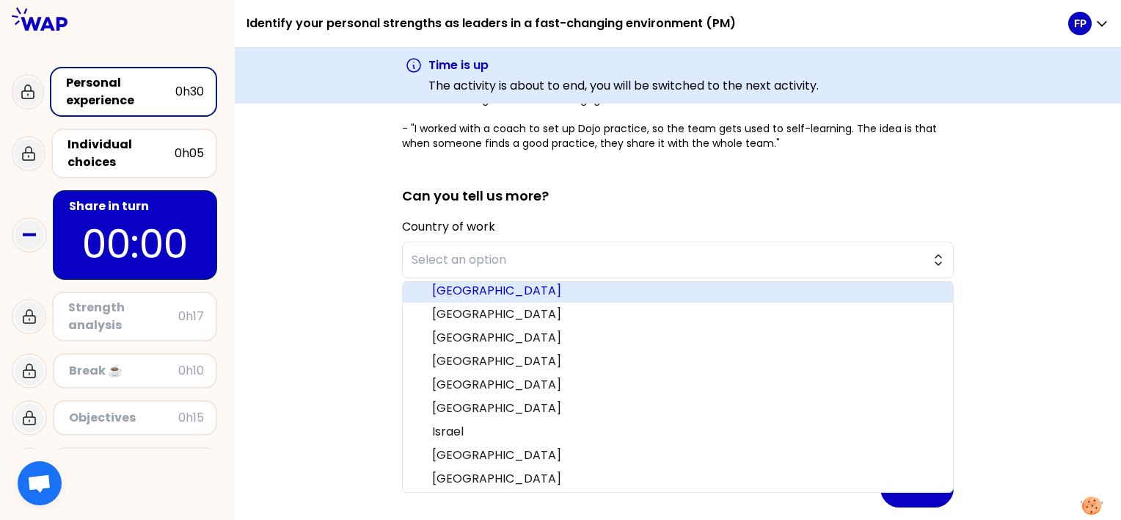
scroll to position [144, 0]
click at [471, 291] on span "France" at bounding box center [686, 294] width 509 height 18
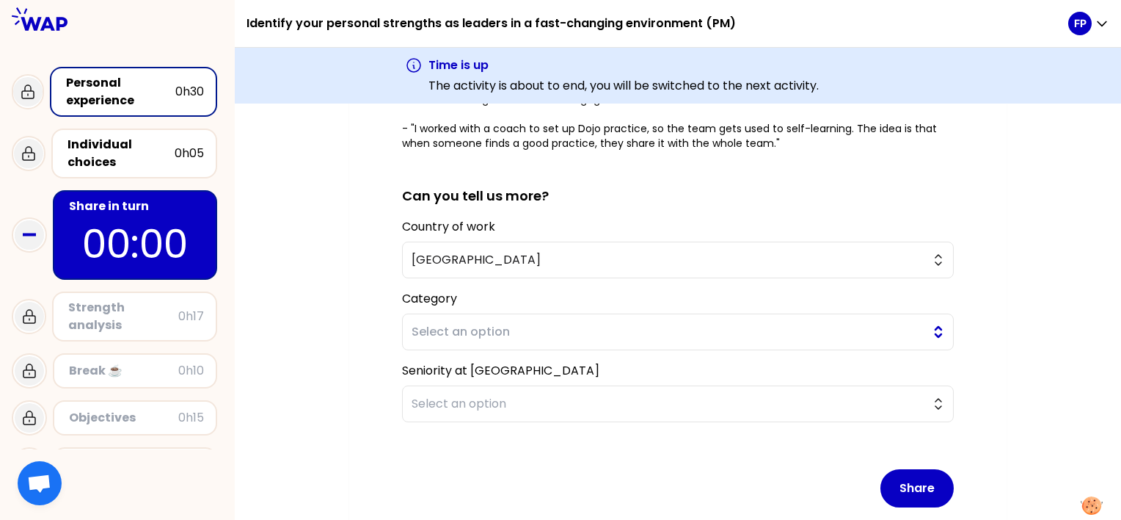
click at [476, 332] on span "Select an option" at bounding box center [668, 332] width 512 height 18
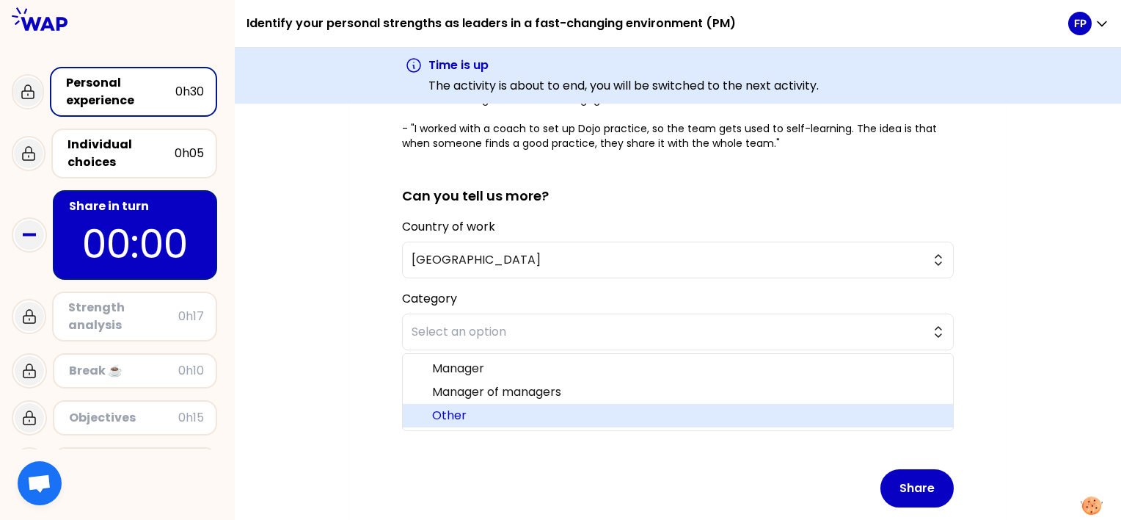
click at [451, 414] on span "Other" at bounding box center [686, 416] width 509 height 18
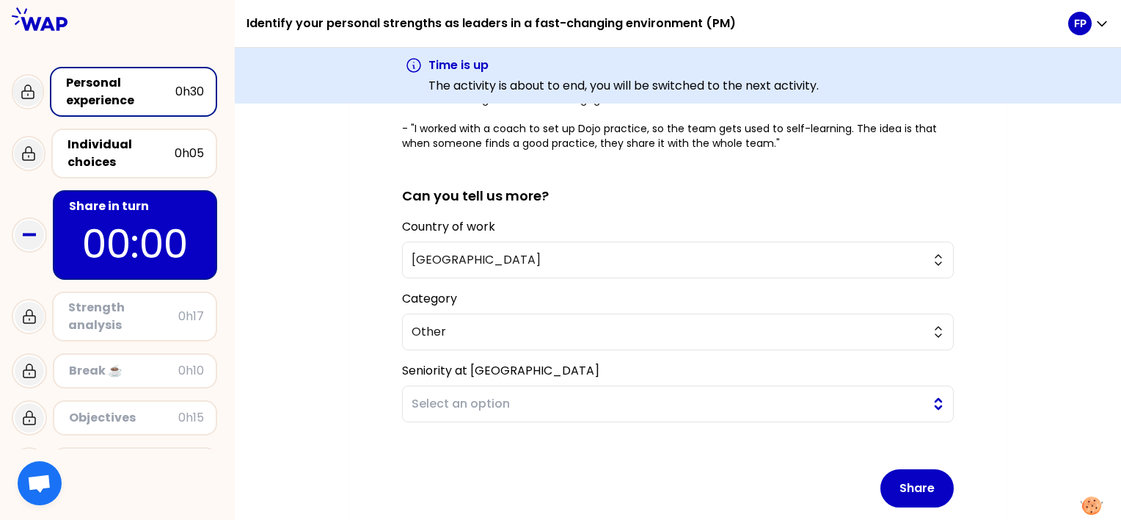
click at [473, 388] on button "Select an option" at bounding box center [678, 403] width 552 height 37
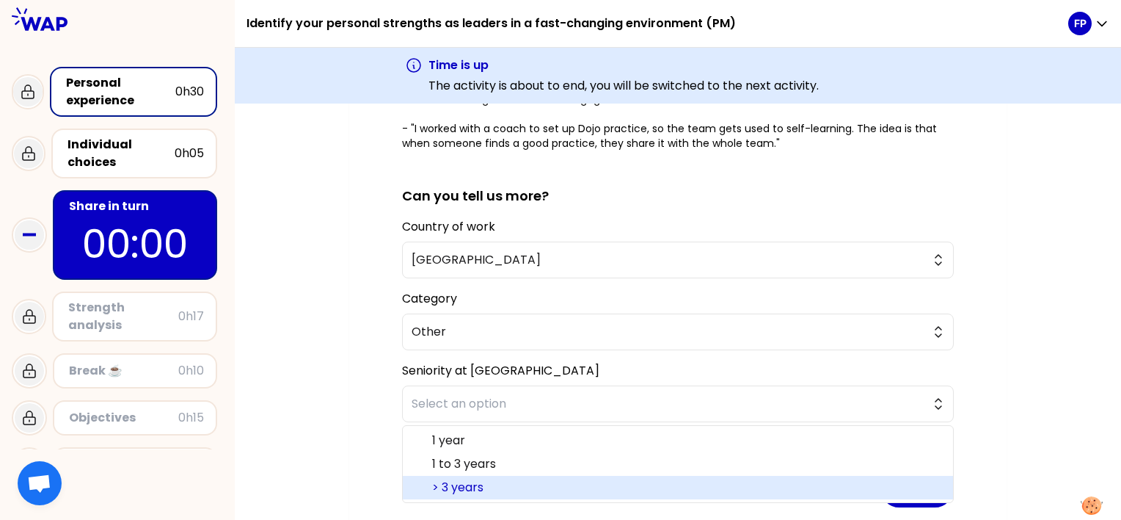
drag, startPoint x: 467, startPoint y: 486, endPoint x: 550, endPoint y: 481, distance: 82.3
click at [467, 487] on span "> 3 years" at bounding box center [686, 487] width 509 height 18
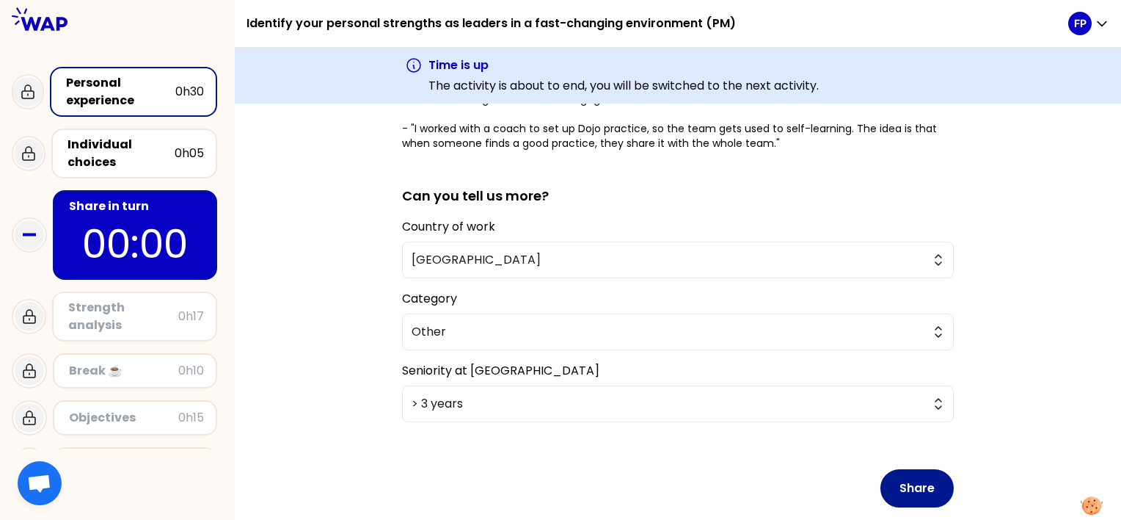
drag, startPoint x: 922, startPoint y: 489, endPoint x: 909, endPoint y: 481, distance: 15.5
click at [922, 489] on button "Share" at bounding box center [917, 488] width 73 height 38
click at [919, 478] on button "Share" at bounding box center [917, 488] width 73 height 38
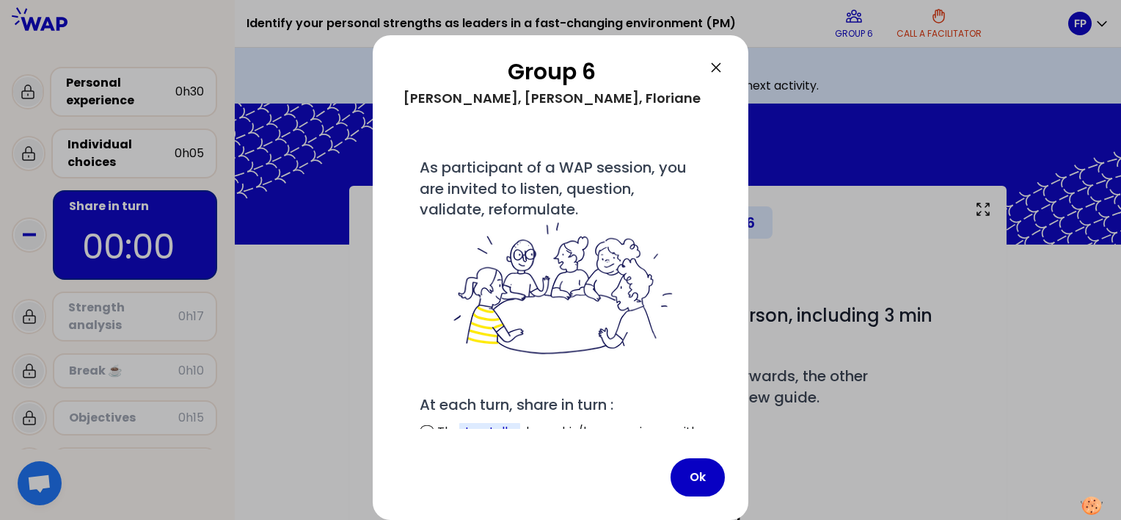
click at [716, 62] on icon at bounding box center [716, 68] width 18 height 18
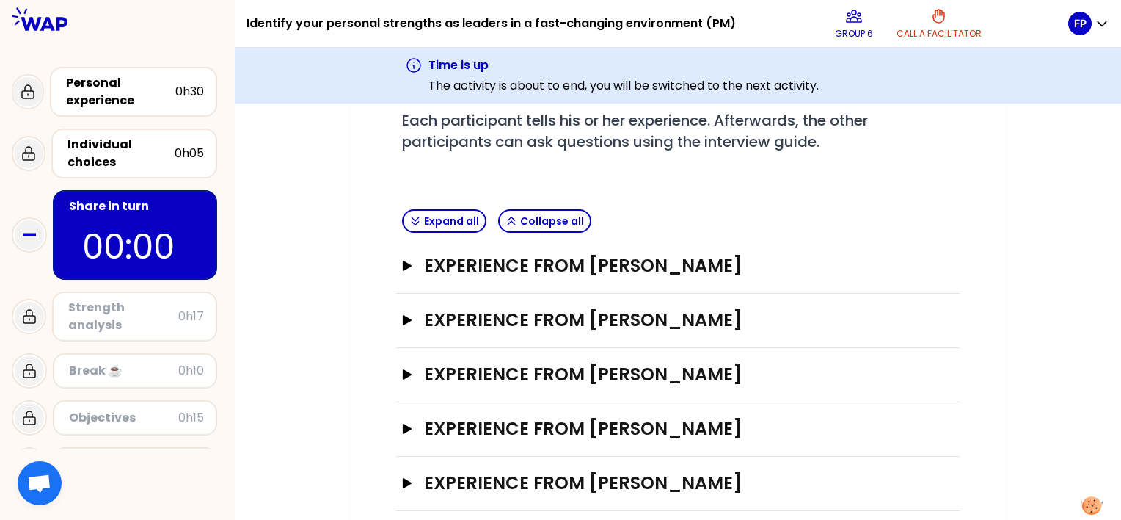
scroll to position [273, 0]
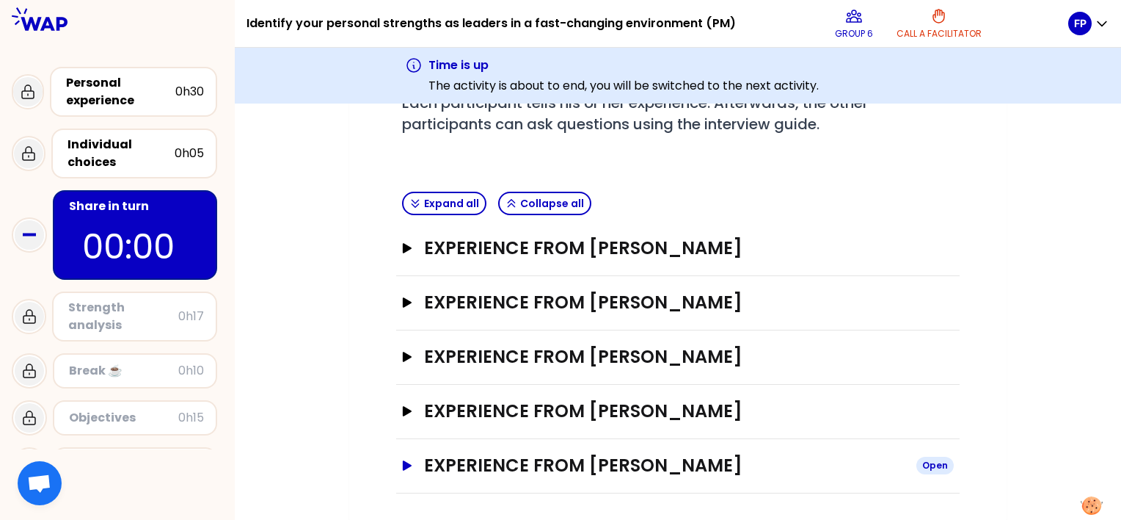
click at [411, 465] on button "Experience from [PERSON_NAME] Open" at bounding box center [678, 465] width 552 height 23
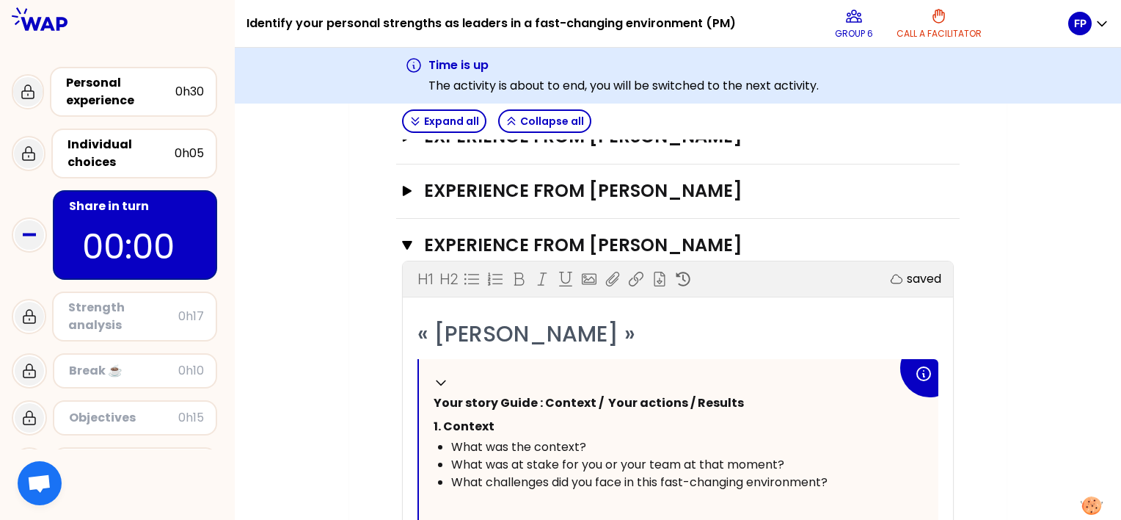
scroll to position [640, 0]
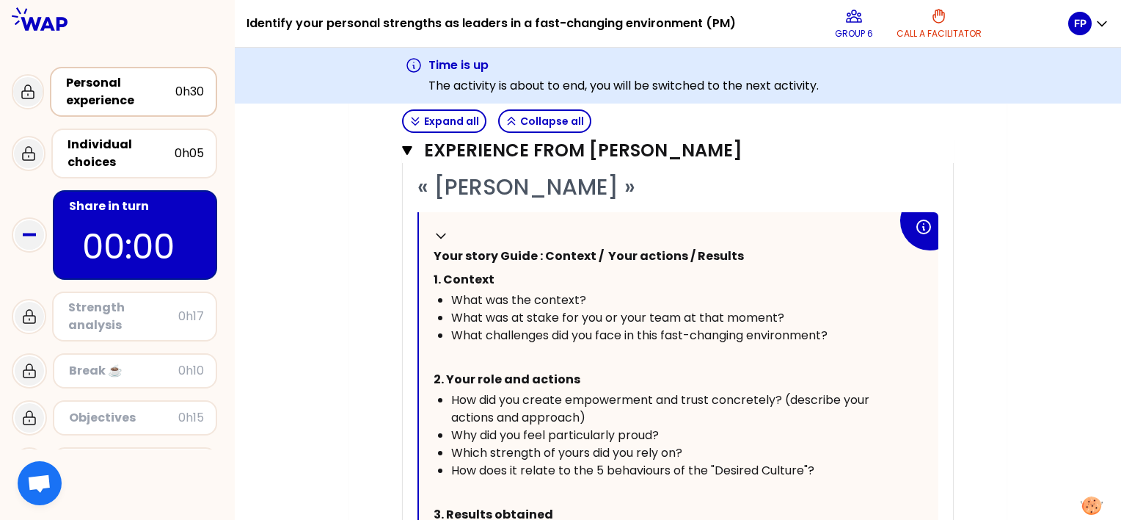
click at [135, 89] on div "Personal experience" at bounding box center [120, 91] width 109 height 35
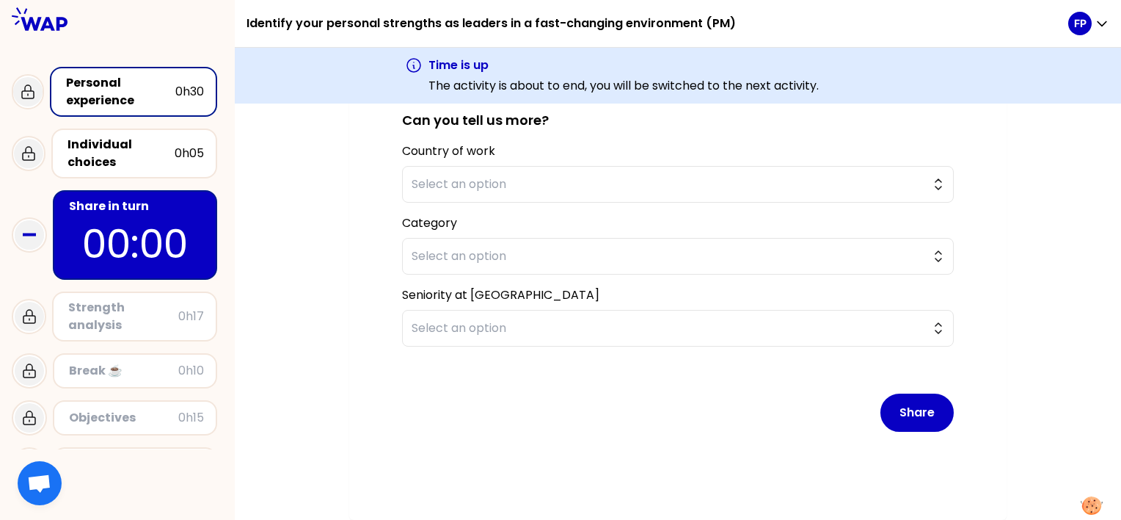
type textarea "« We changed the way how we managed project portfolio in our organisation (form…"
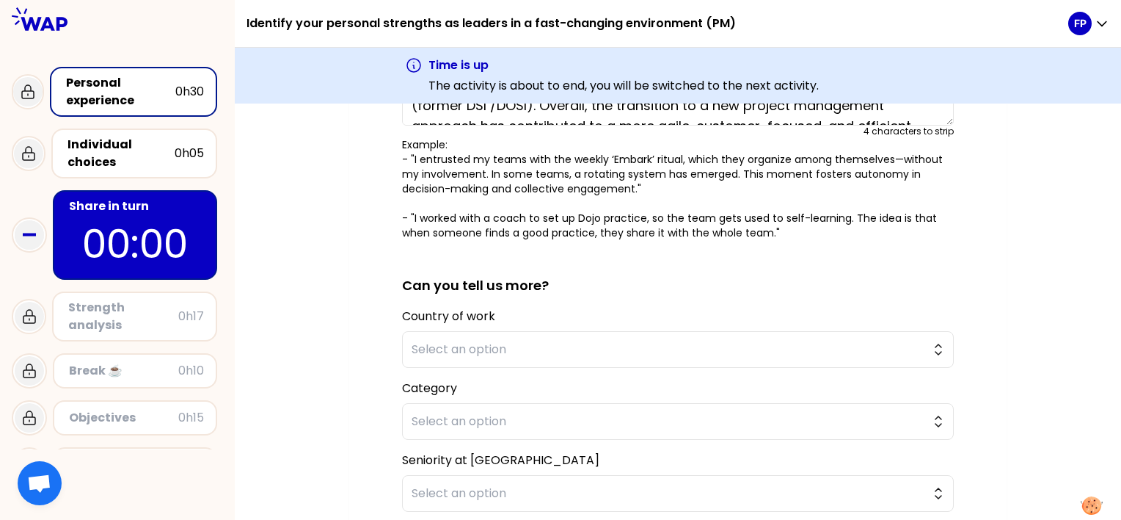
scroll to position [430, 0]
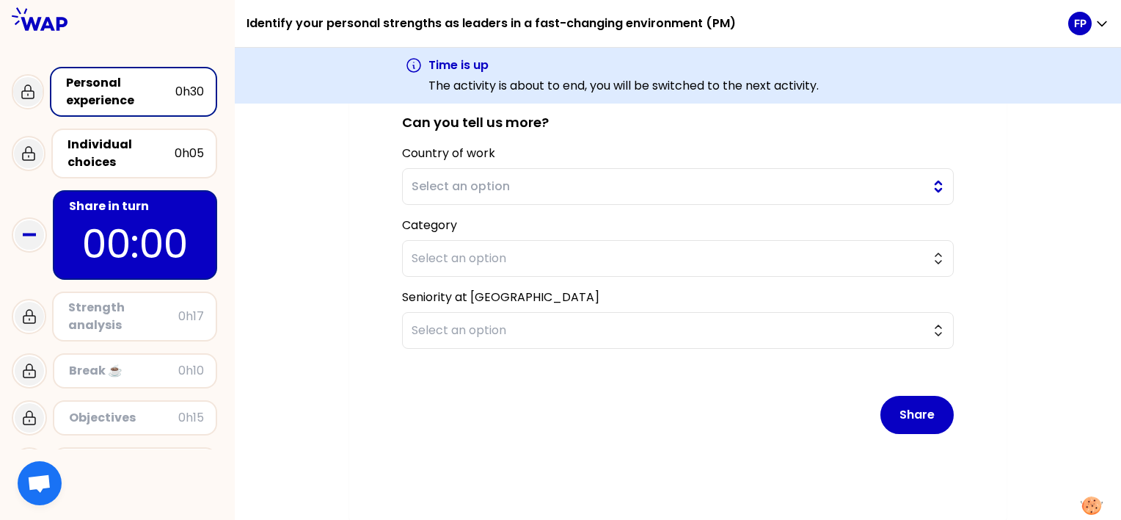
click at [507, 182] on span "Select an option" at bounding box center [668, 187] width 512 height 18
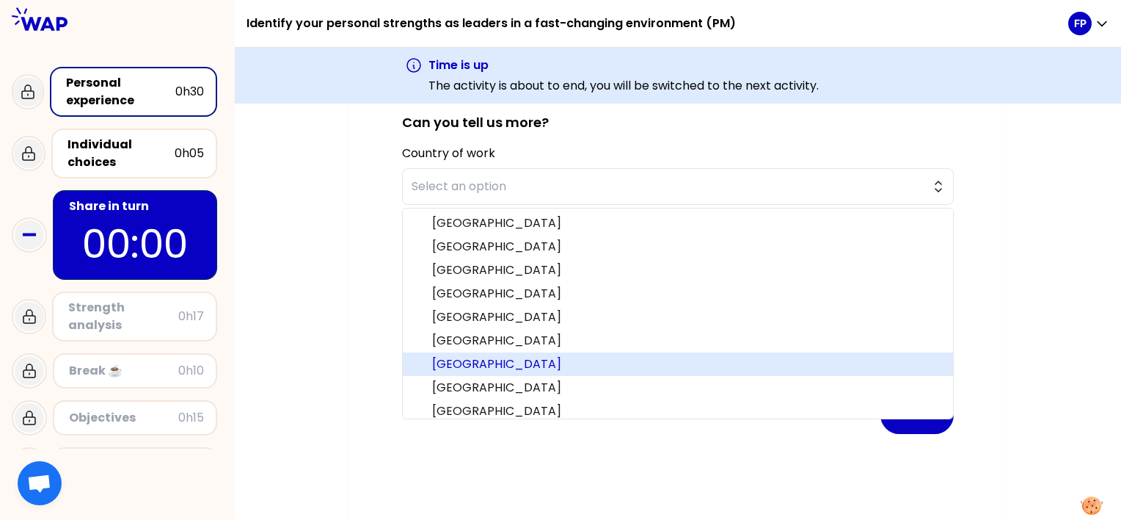
click at [460, 369] on span "[GEOGRAPHIC_DATA]" at bounding box center [686, 364] width 509 height 18
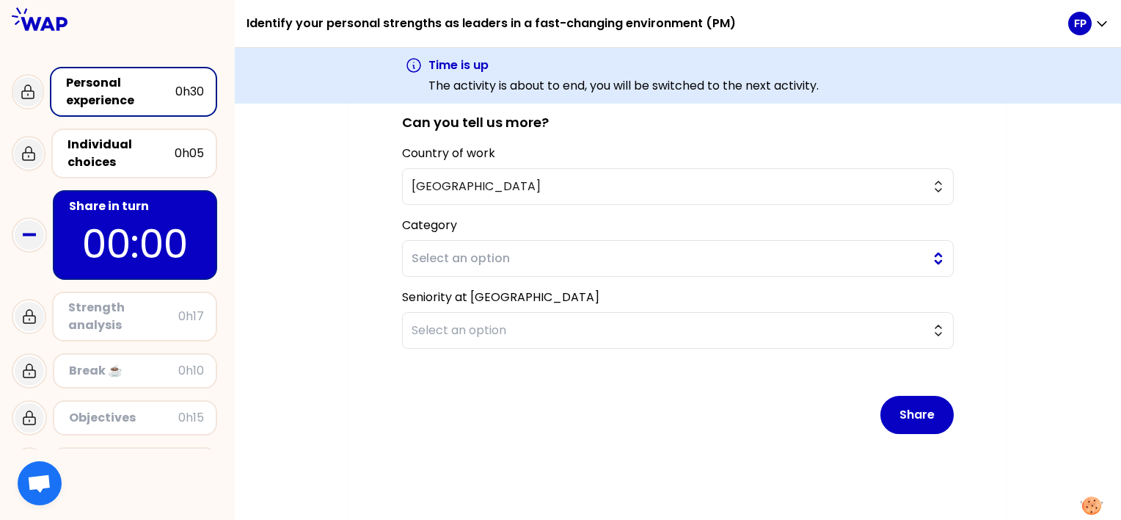
click at [496, 263] on span "Select an option" at bounding box center [668, 259] width 512 height 18
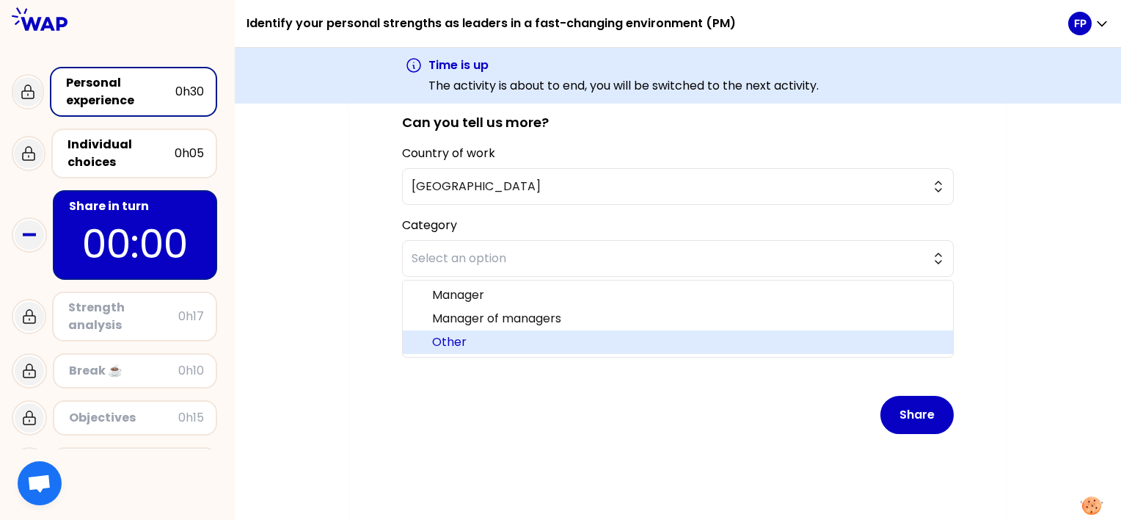
click at [472, 341] on span "Other" at bounding box center [686, 342] width 509 height 18
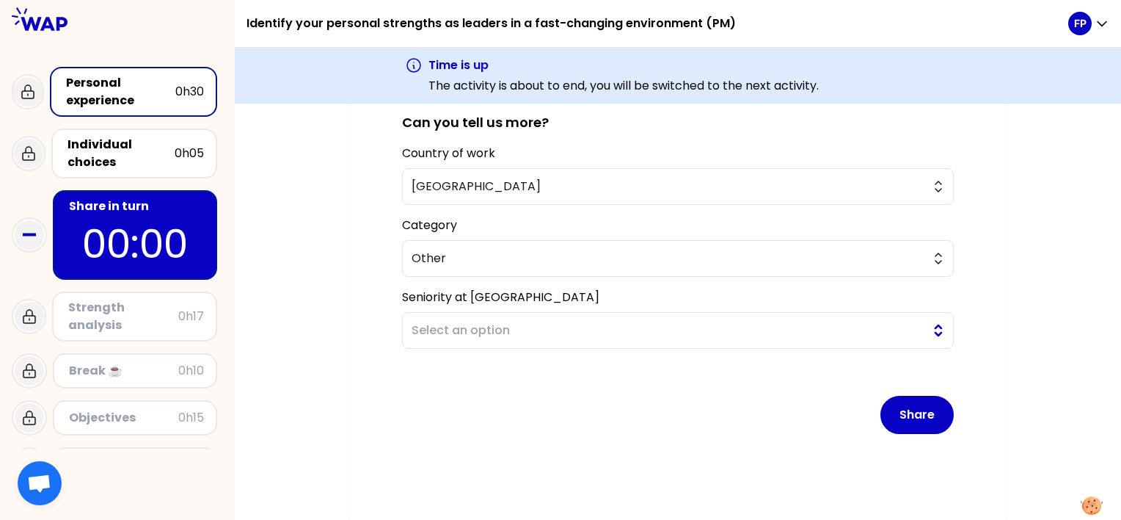
click at [481, 330] on span "Select an option" at bounding box center [668, 330] width 512 height 18
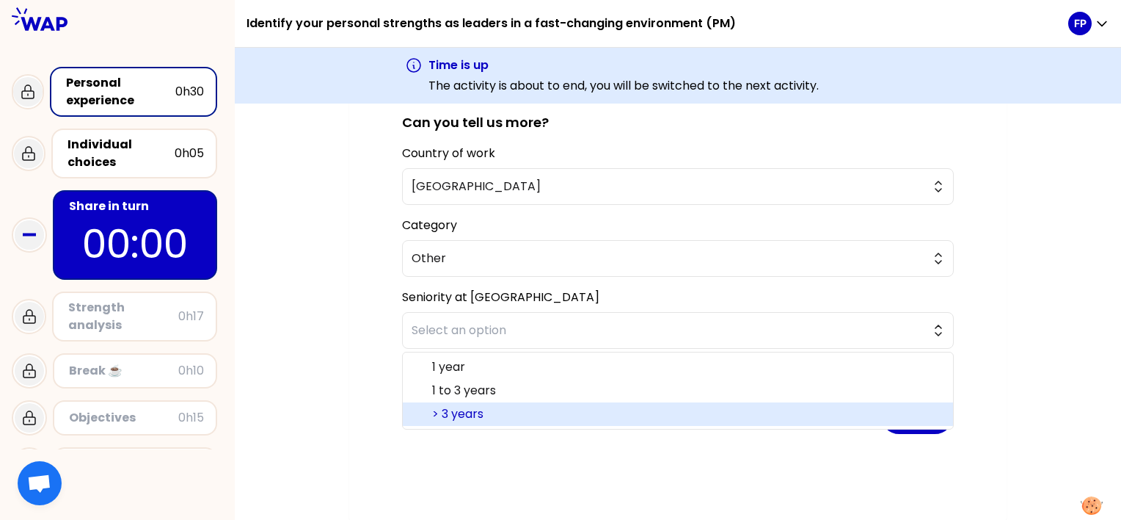
drag, startPoint x: 467, startPoint y: 410, endPoint x: 622, endPoint y: 388, distance: 157.0
click at [467, 410] on span "> 3 years" at bounding box center [686, 414] width 509 height 18
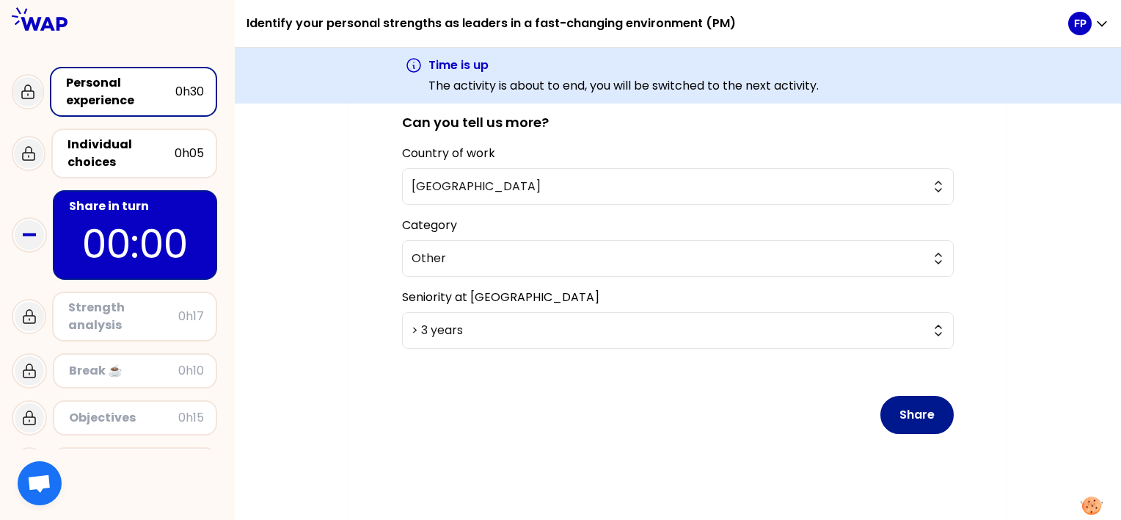
click at [899, 412] on button "Share" at bounding box center [917, 415] width 73 height 38
click at [110, 147] on div "Individual choices" at bounding box center [121, 153] width 107 height 35
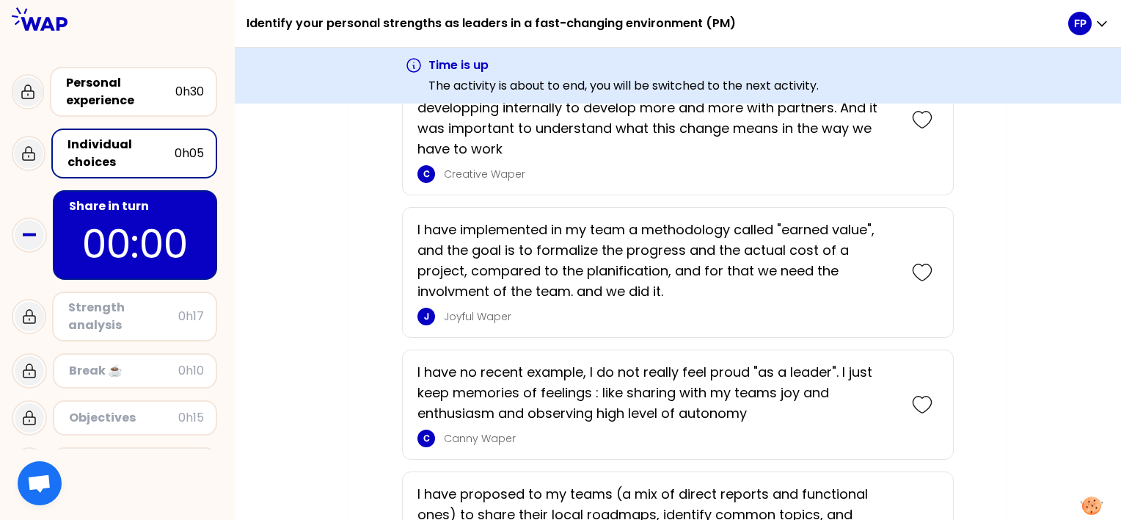
scroll to position [807, 0]
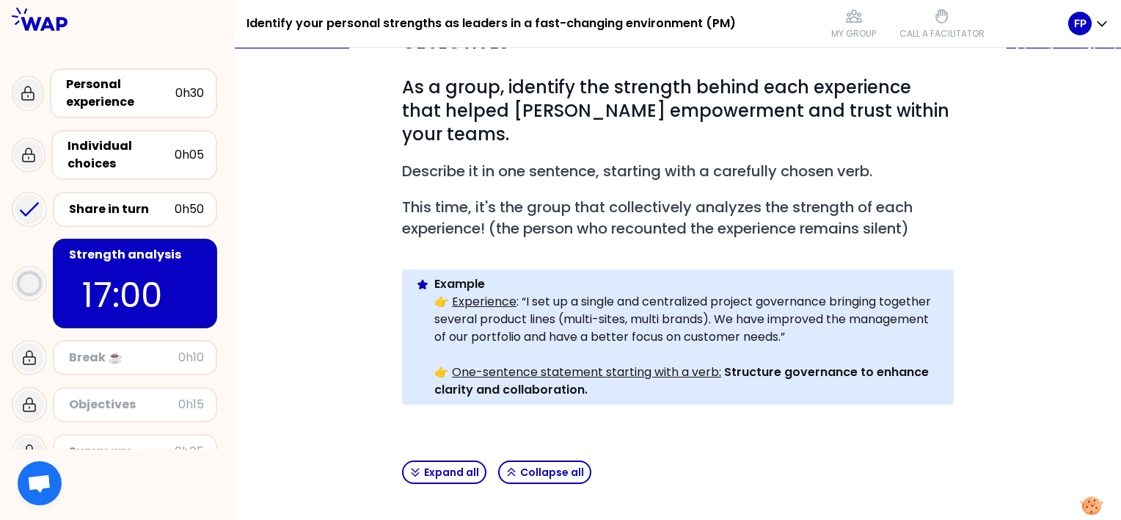
scroll to position [417, 0]
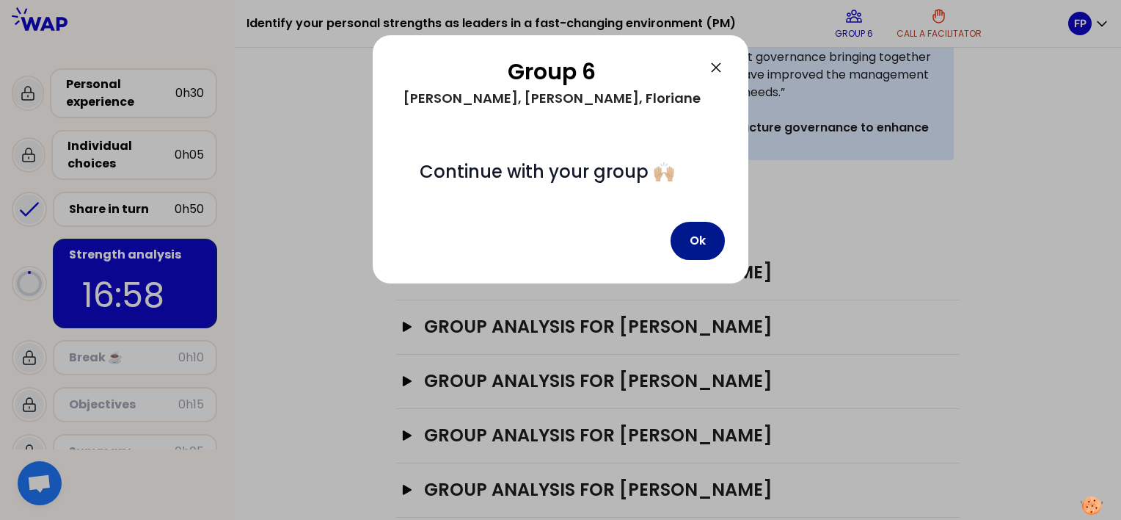
click at [713, 260] on button "Ok" at bounding box center [698, 241] width 54 height 38
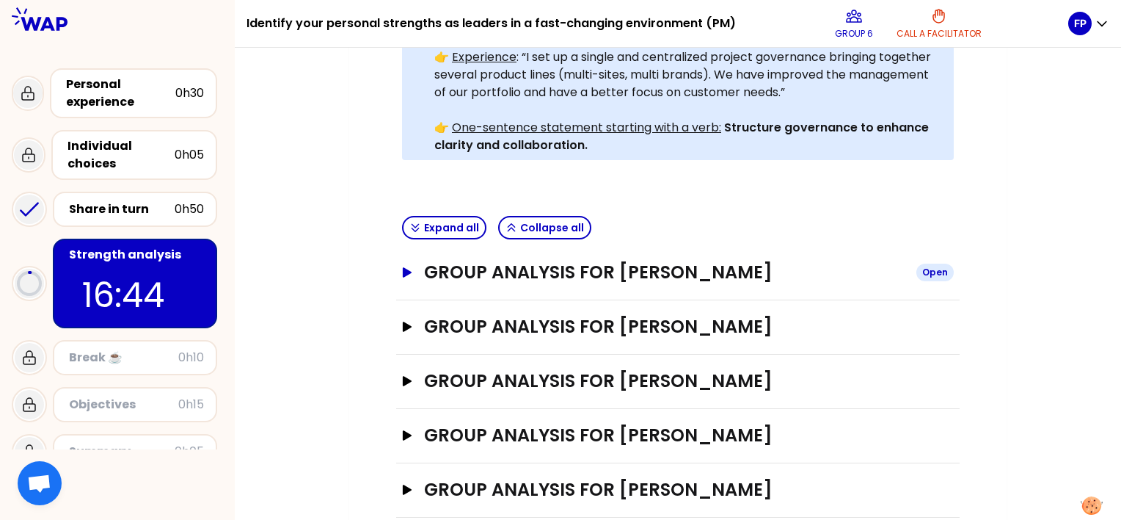
click at [407, 267] on icon "button" at bounding box center [407, 272] width 12 height 10
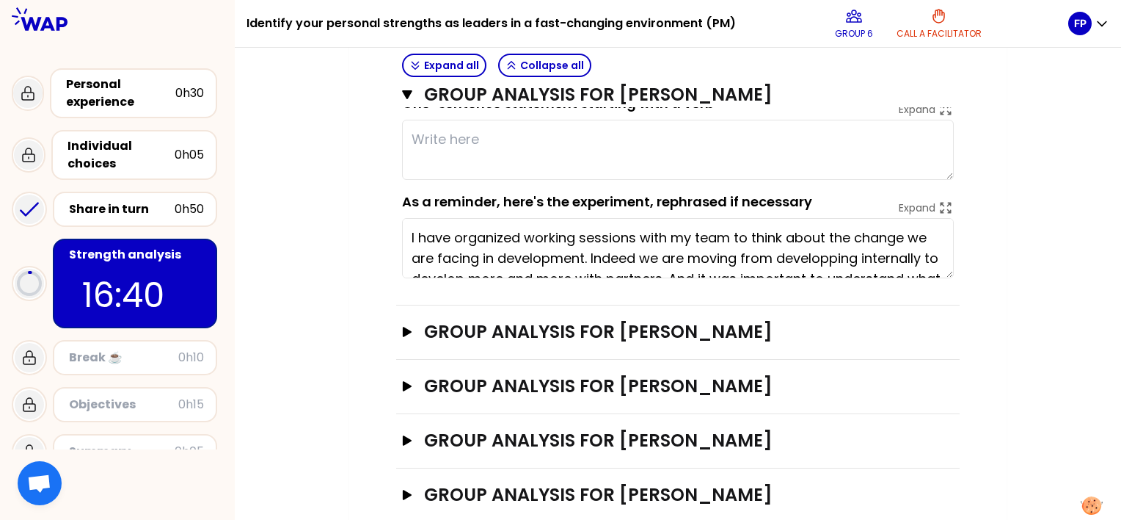
scroll to position [654, 0]
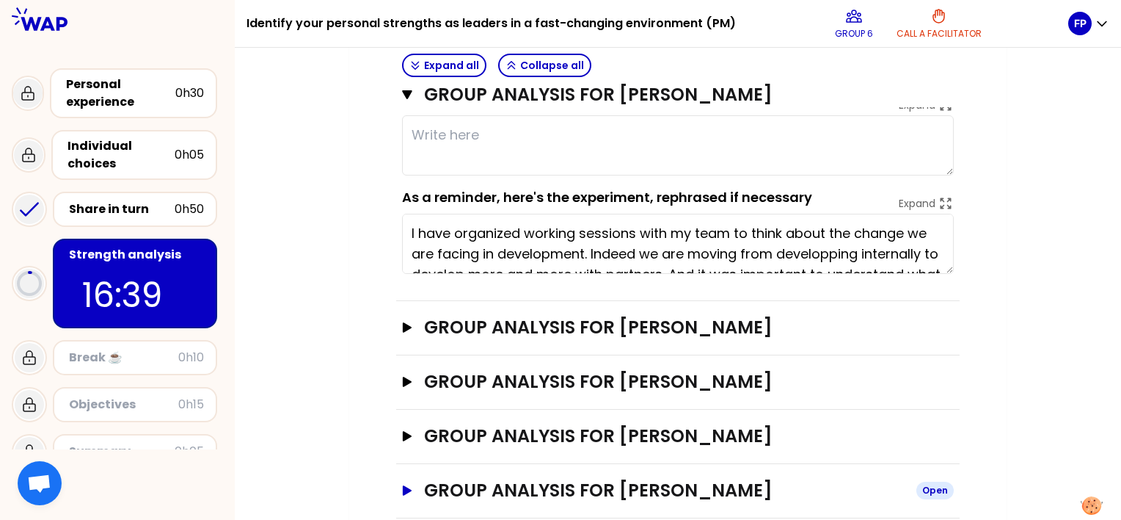
click at [408, 478] on button "Group analysis for Floriane Poupeney Open" at bounding box center [678, 489] width 552 height 23
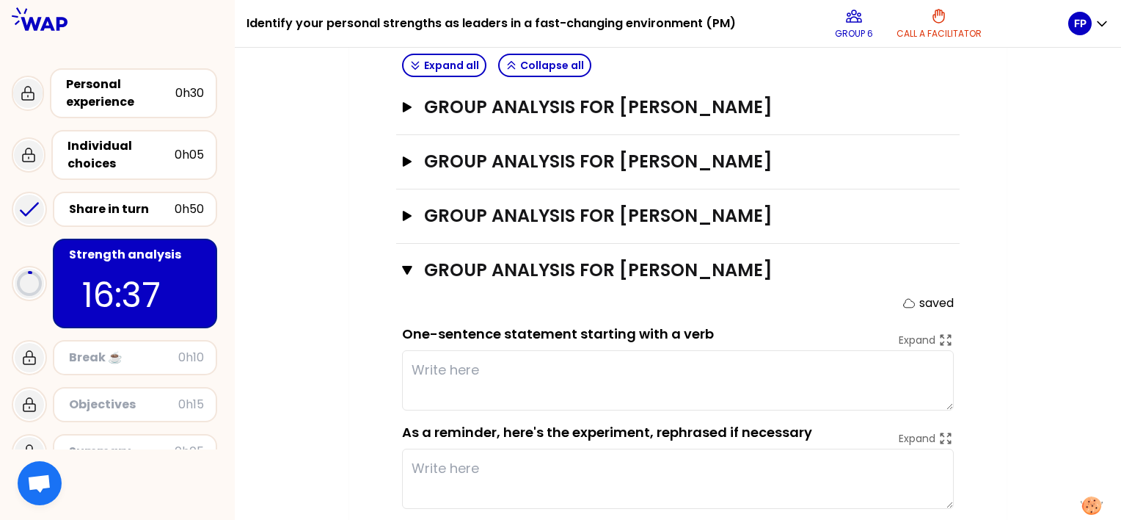
click at [523, 350] on textarea at bounding box center [678, 380] width 552 height 60
click at [486, 448] on textarea at bounding box center [678, 478] width 552 height 60
paste textarea "« We changed the way how we managed project portfolio in our organisation (form…"
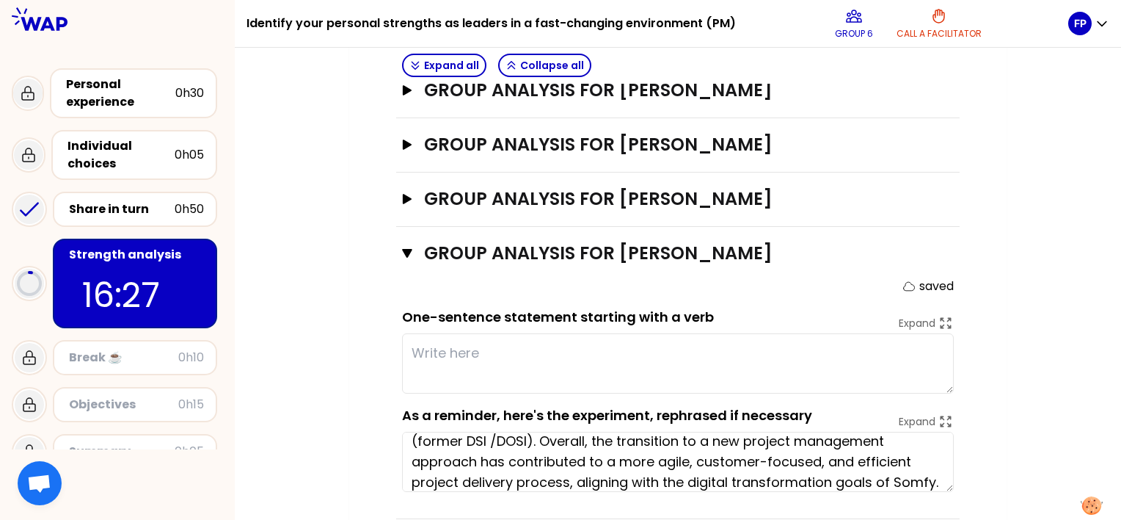
scroll to position [62, 0]
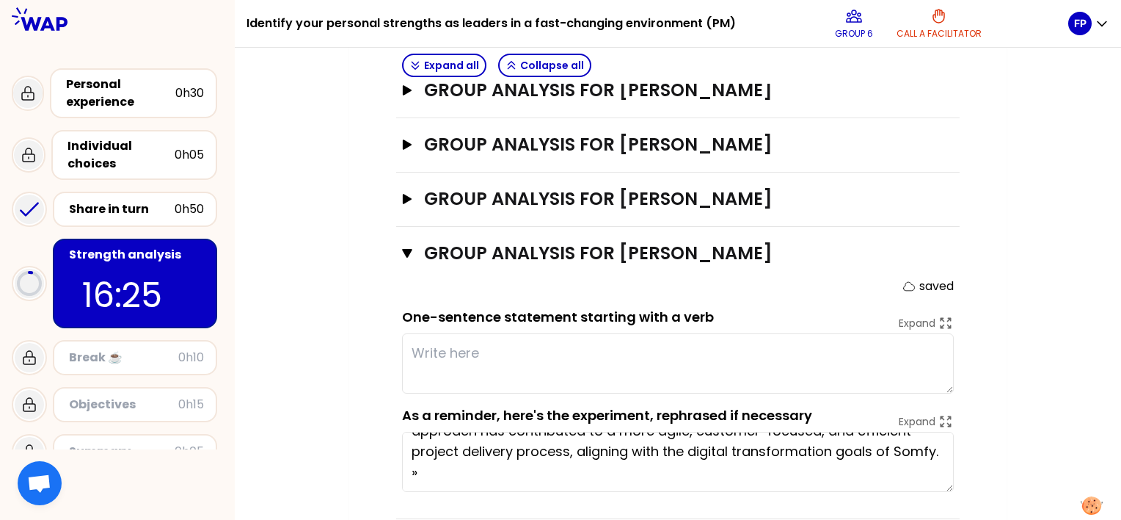
type textarea "« We changed the way how we managed project portfolio in our organisation (form…"
click at [949, 459] on textarea "« We changed the way how we managed project portfolio in our organisation (form…" at bounding box center [678, 462] width 552 height 60
click at [947, 455] on textarea "« We changed the way how we managed project portfolio in our organisation (form…" at bounding box center [678, 462] width 552 height 60
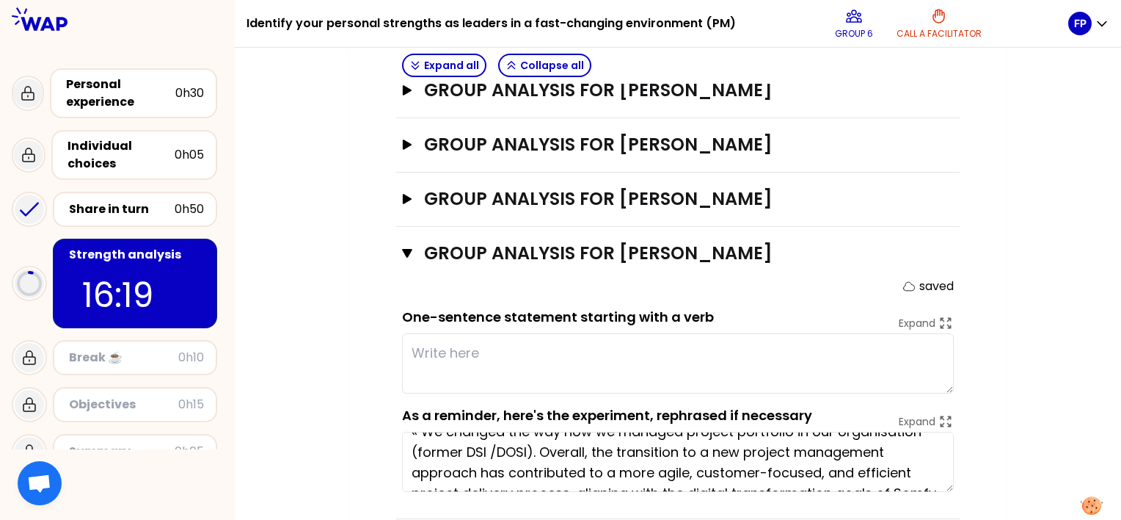
scroll to position [0, 0]
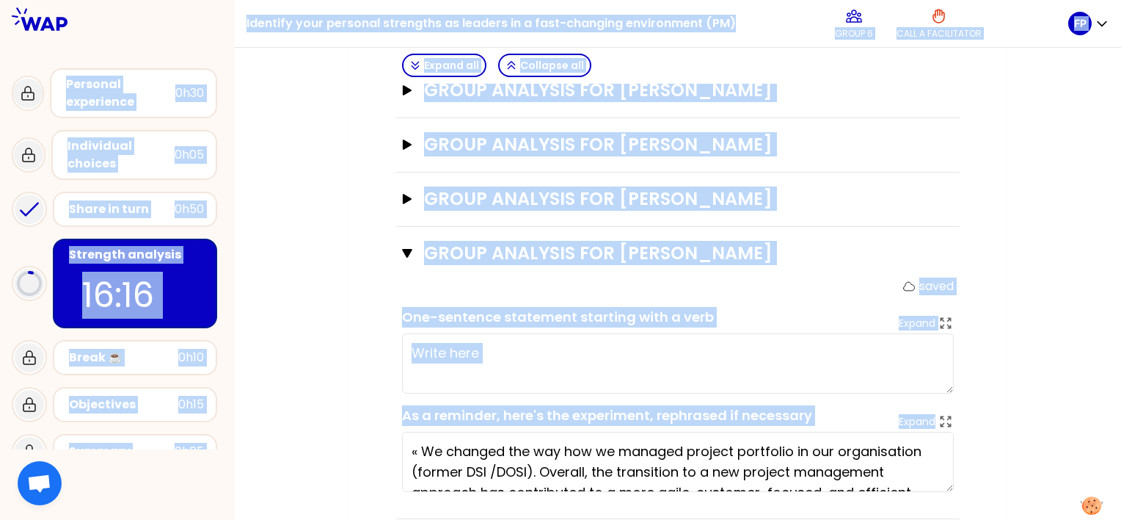
click at [487, 432] on textarea "« We changed the way how we managed project portfolio in our organisation (form…" at bounding box center [678, 462] width 552 height 60
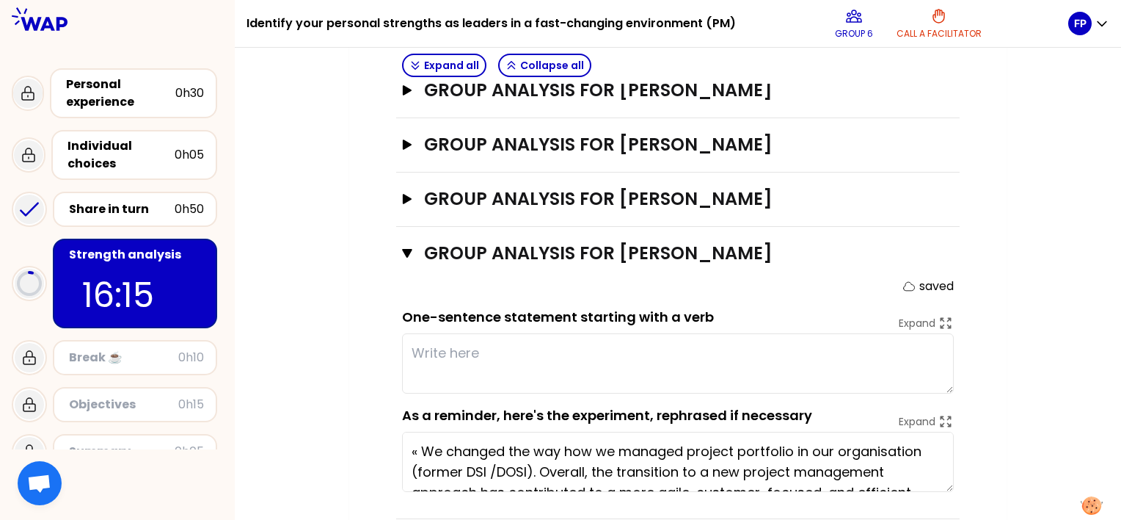
click at [467, 432] on textarea "« We changed the way how we managed project portfolio in our organisation (form…" at bounding box center [678, 462] width 552 height 60
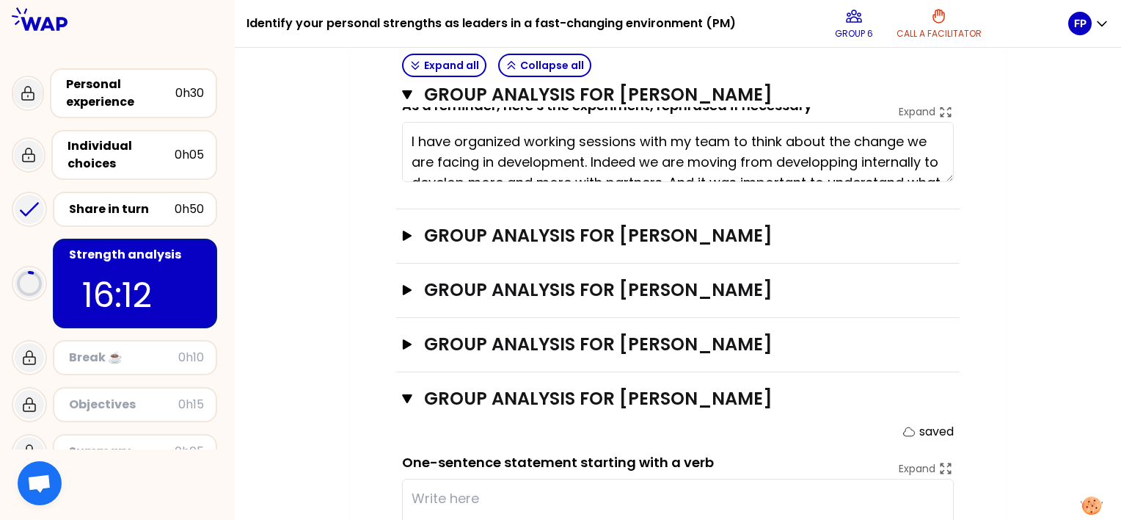
scroll to position [891, 0]
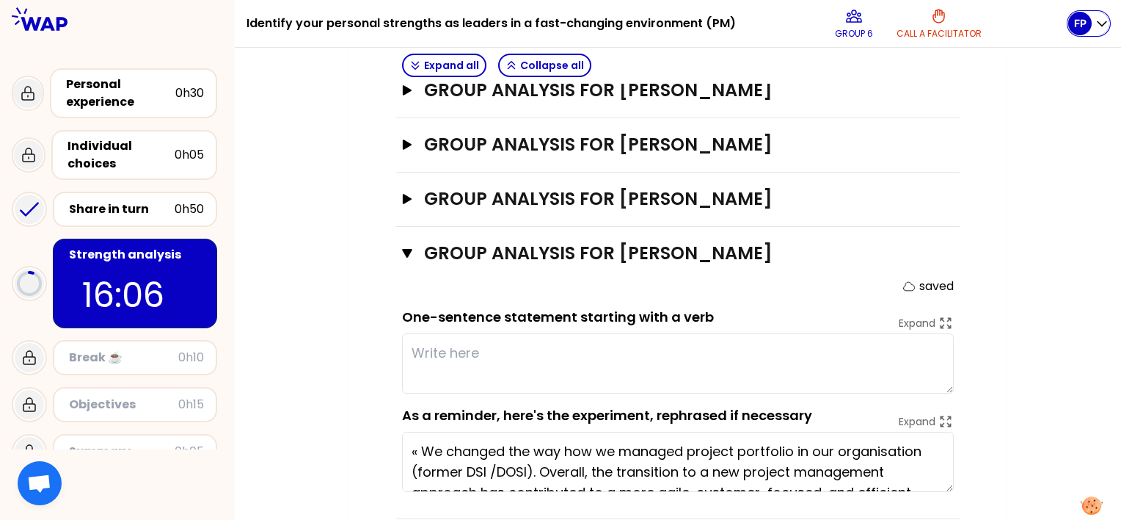
click at [1107, 23] on icon "button" at bounding box center [1102, 23] width 15 height 15
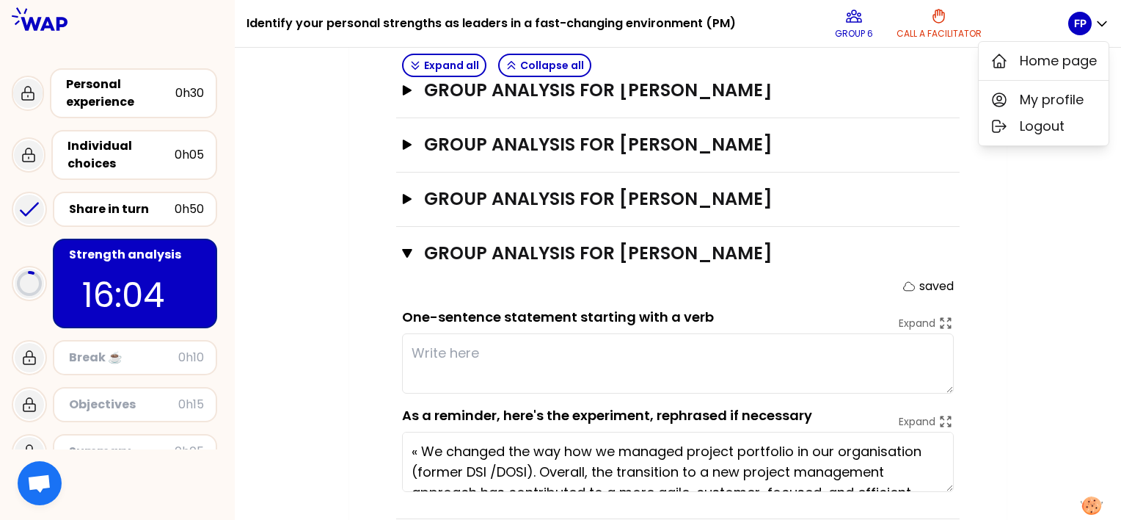
type textarea "Listen open"
drag, startPoint x: 952, startPoint y: 244, endPoint x: 1035, endPoint y: 296, distance: 98.6
click at [957, 244] on div "Group analysis for Floriane Poupeney Close saved One-sentence statement startin…" at bounding box center [678, 373] width 564 height 292
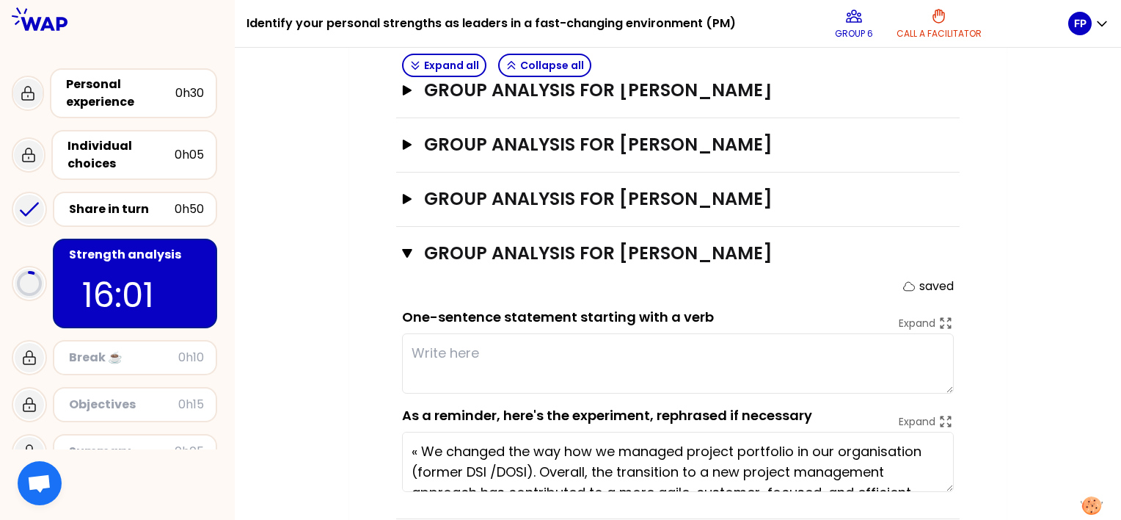
type textarea "Listen openly to the team"
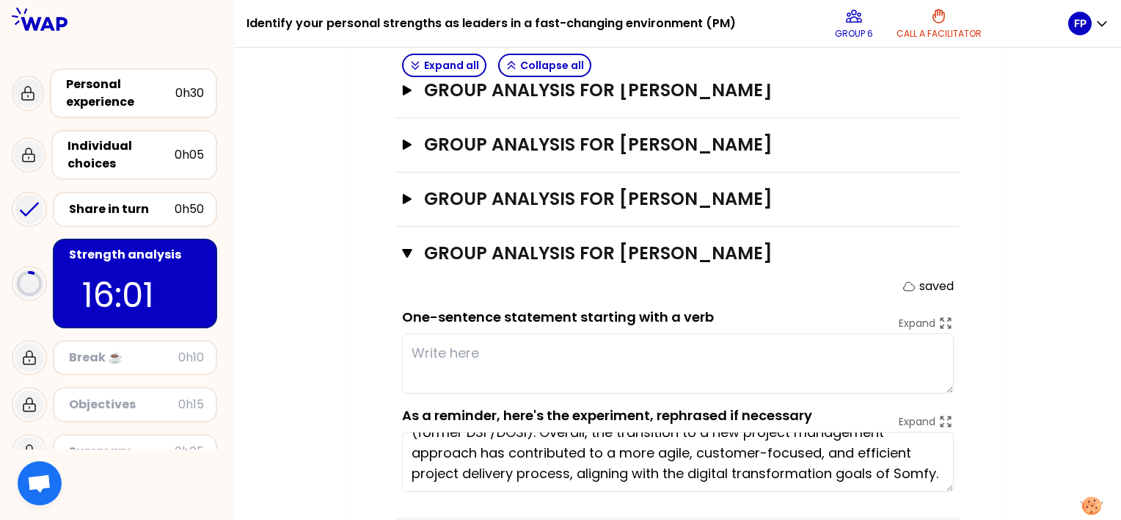
scroll to position [62, 0]
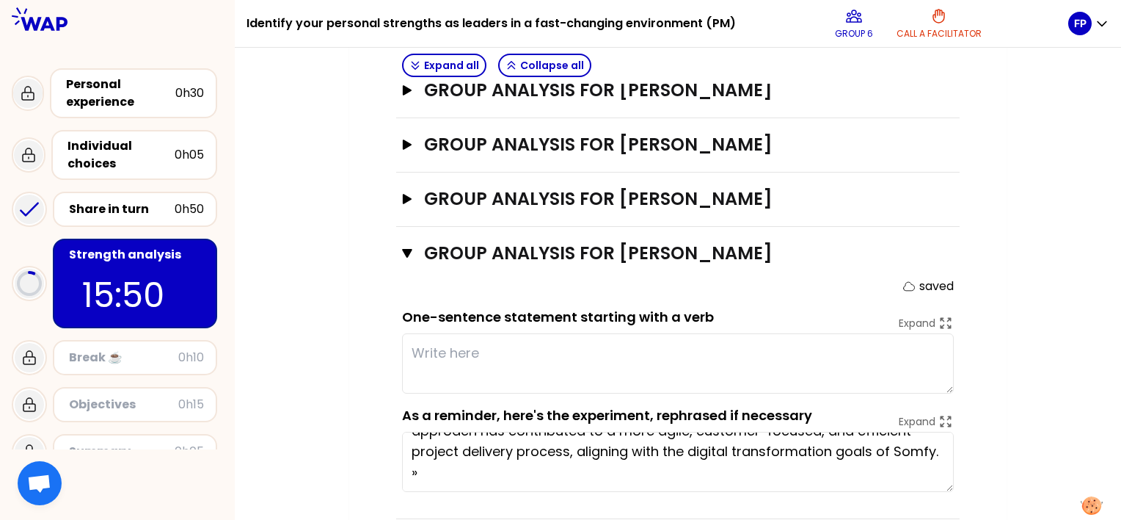
click at [502, 440] on textarea "« We changed the way how we managed project portfolio in our organisation (form…" at bounding box center [678, 462] width 552 height 60
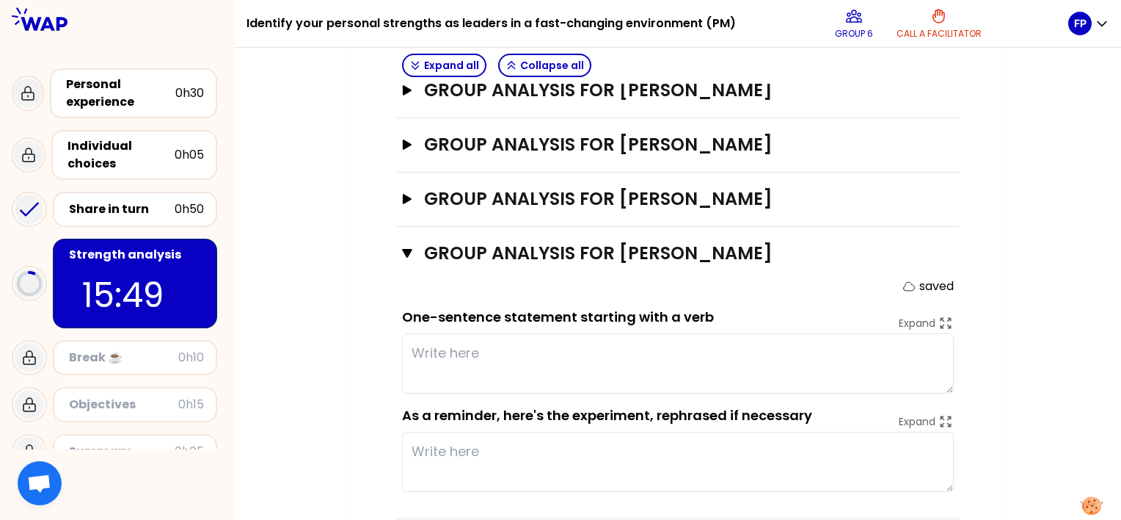
scroll to position [0, 0]
type textarea "We changed the way how we managed project portfolio in our organisation (former…"
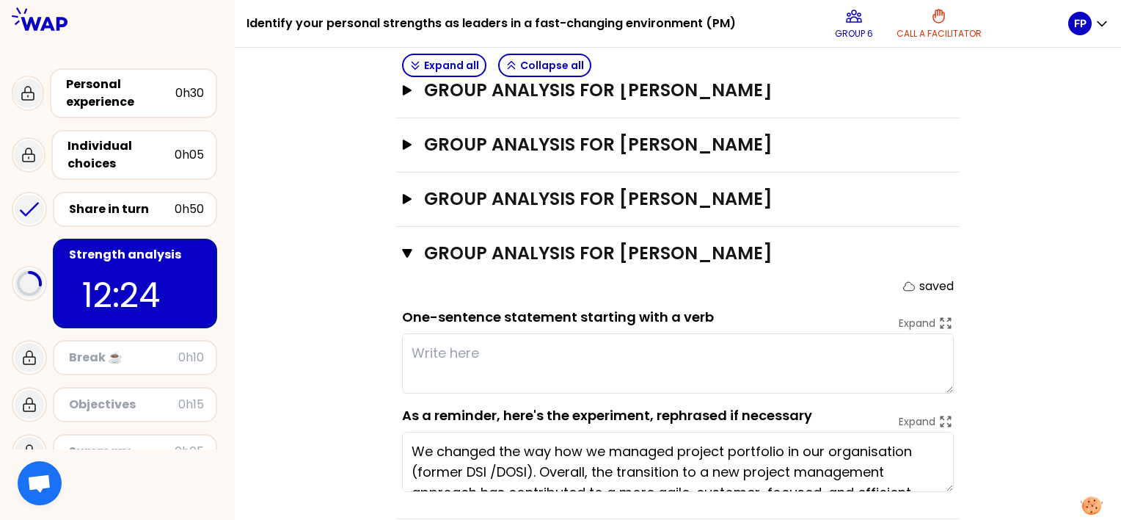
type textarea "Listen openly to the team openmind, result oriented, encourage collaboration"
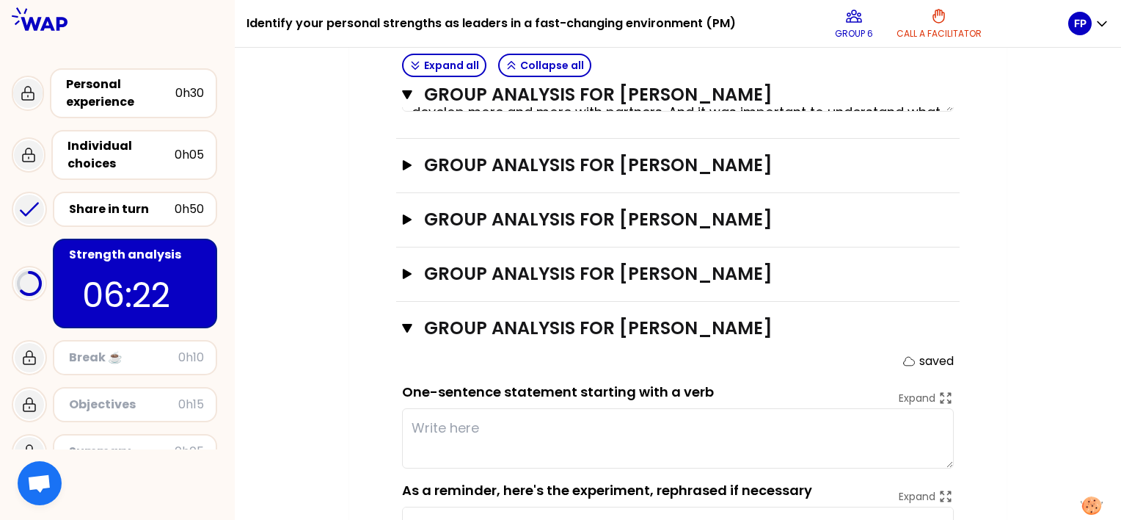
scroll to position [818, 0]
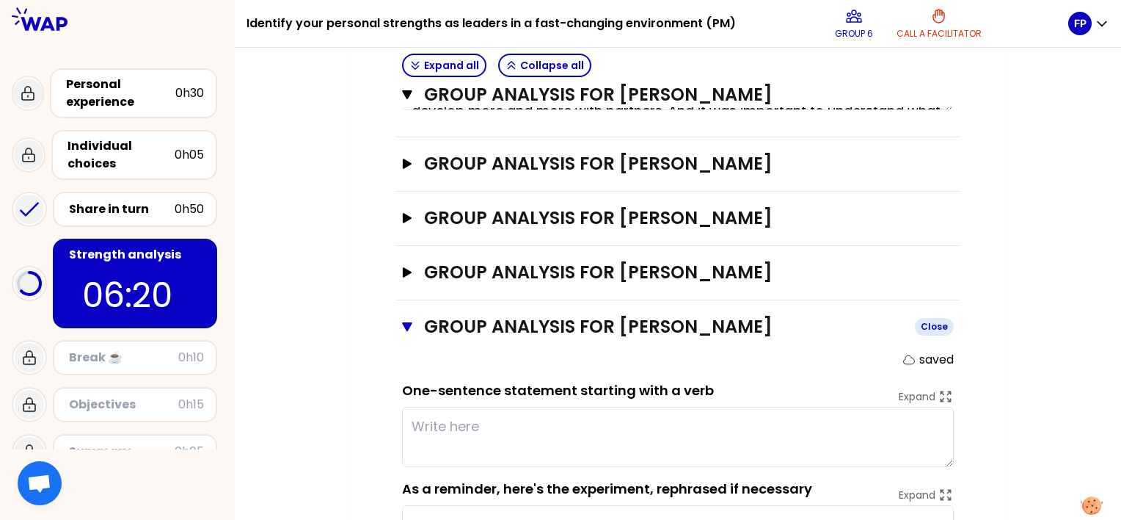
click at [405, 321] on icon "button" at bounding box center [407, 327] width 10 height 12
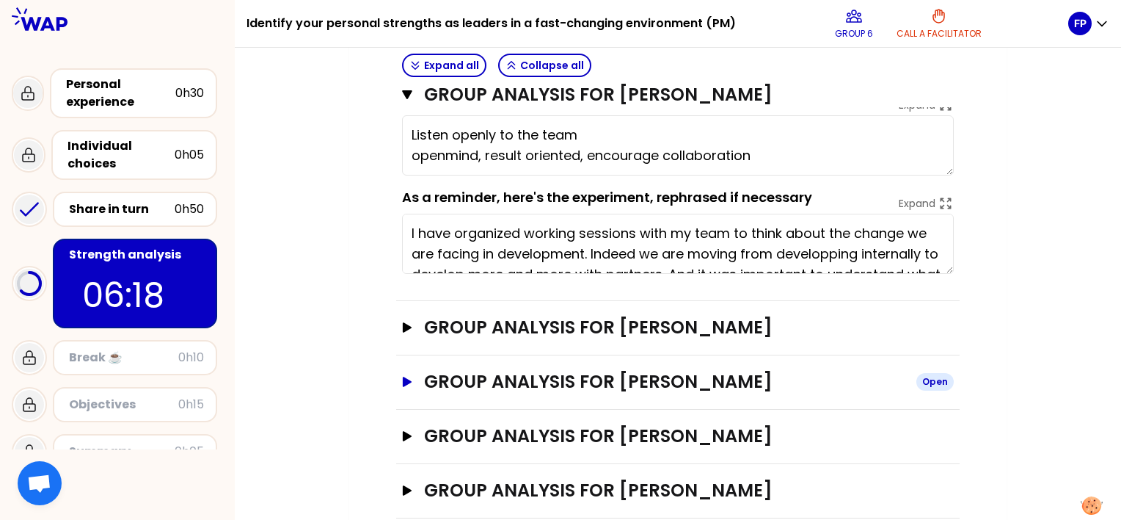
click at [404, 370] on button "Group analysis for Matthieu Bernard Open" at bounding box center [678, 381] width 552 height 23
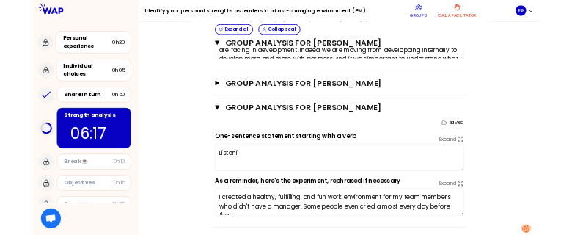
scroll to position [801, 0]
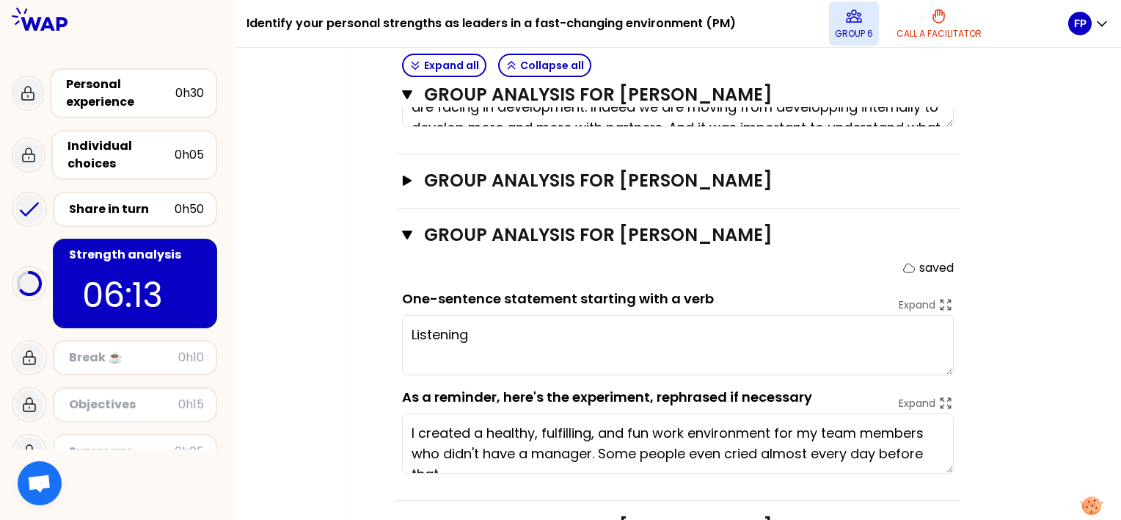
click at [860, 23] on icon at bounding box center [854, 16] width 18 height 18
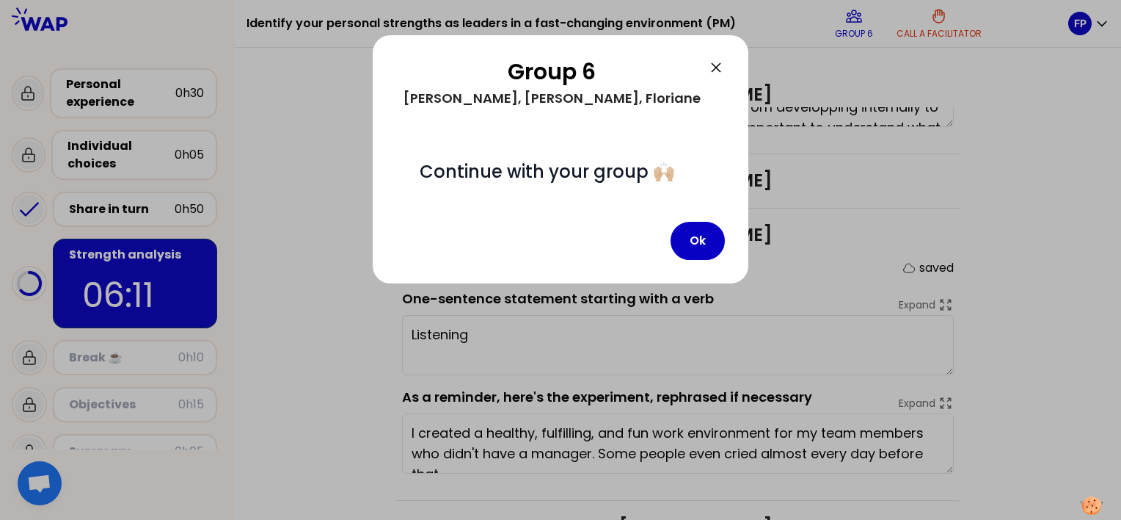
click at [710, 65] on icon at bounding box center [716, 68] width 18 height 18
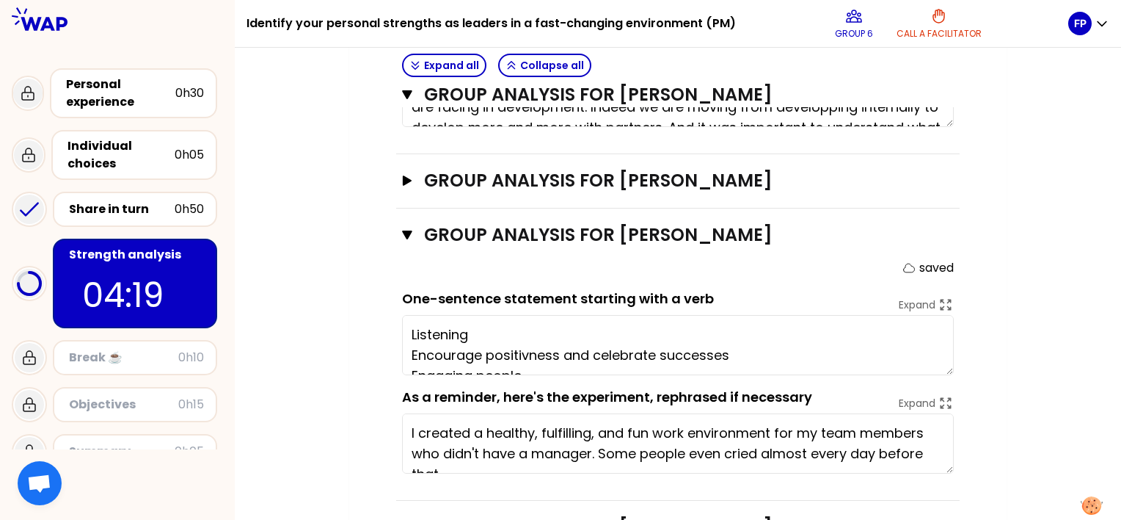
type textarea "Listening Encourage positivness and celebrate successes Engaging people Buildin…"
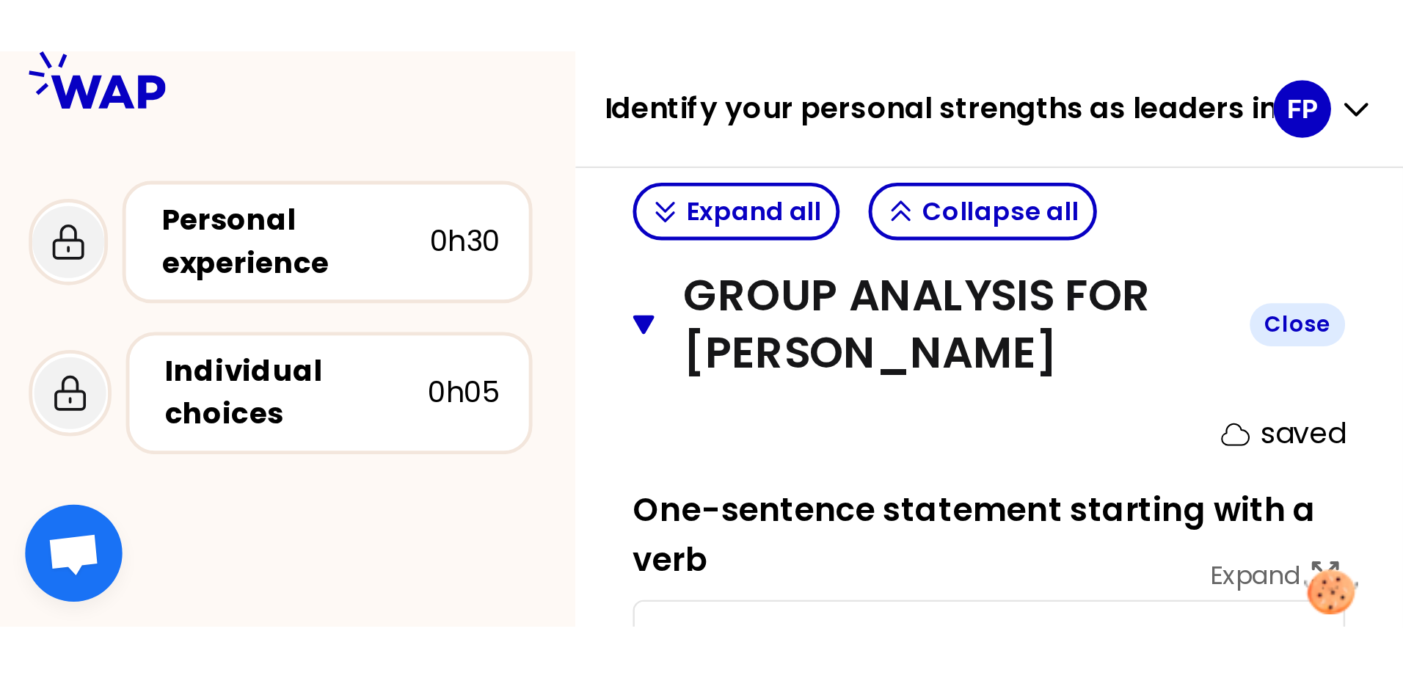
scroll to position [738, 0]
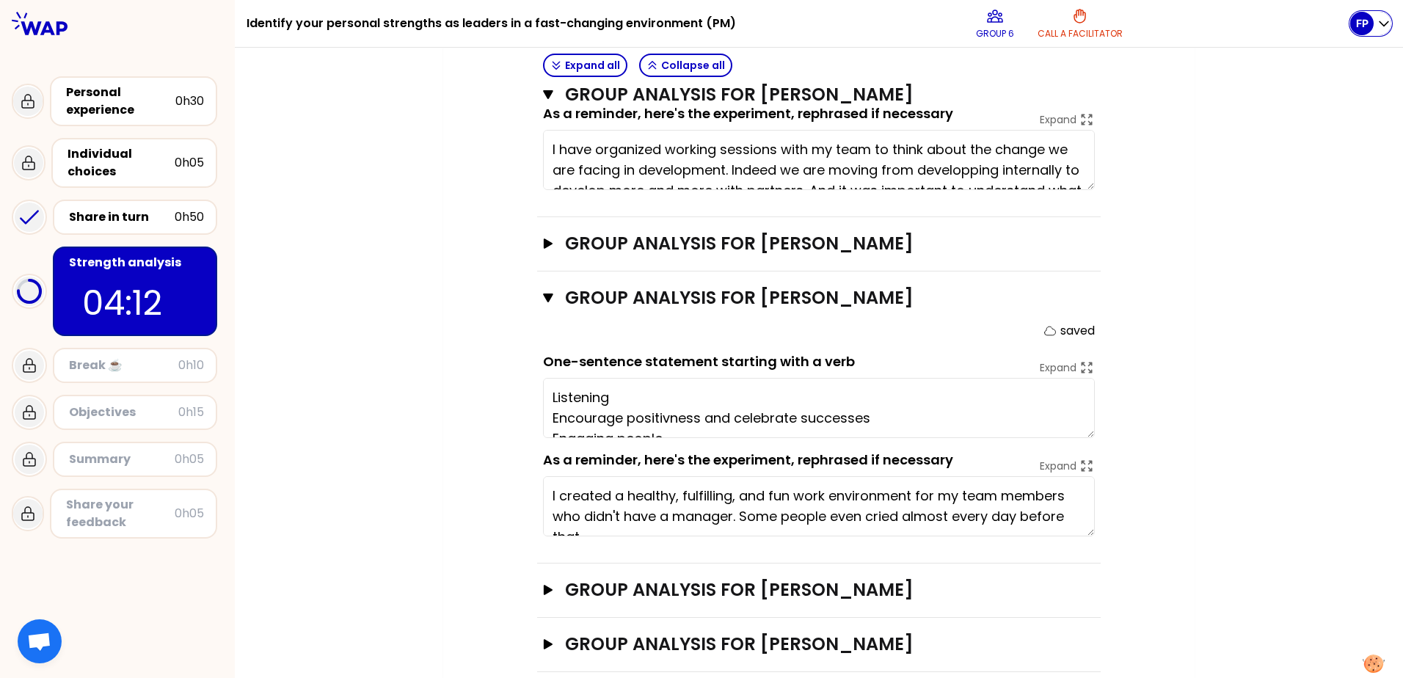
click at [1121, 34] on div "FP" at bounding box center [1370, 23] width 41 height 23
click at [545, 519] on icon "button" at bounding box center [548, 590] width 9 height 10
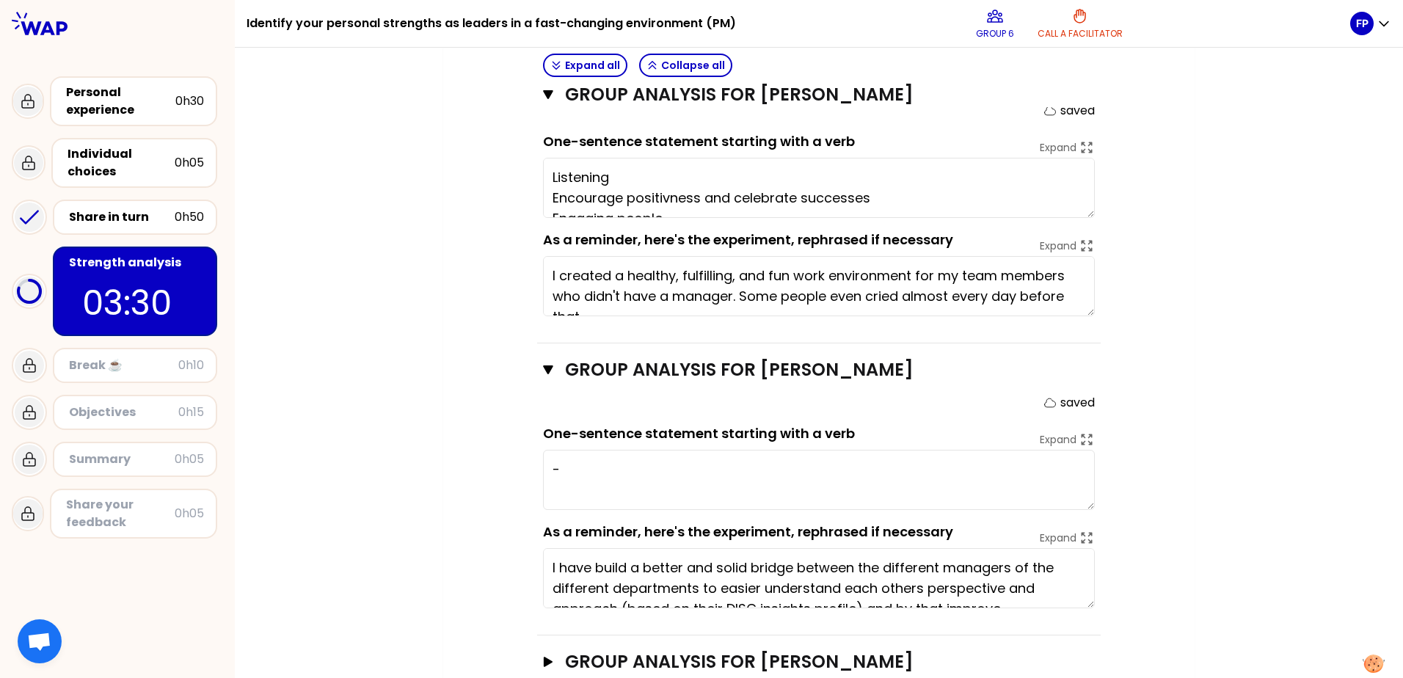
scroll to position [41, 0]
drag, startPoint x: 551, startPoint y: 544, endPoint x: 1022, endPoint y: 622, distance: 476.9
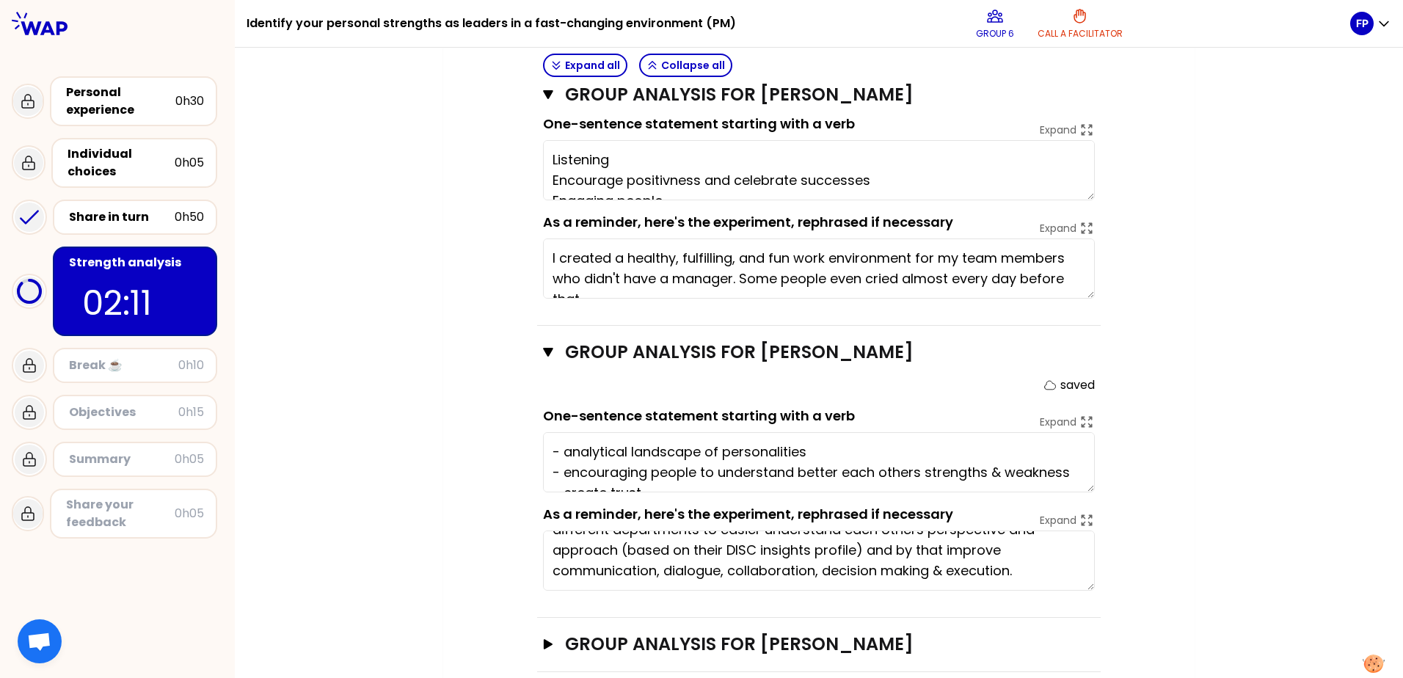
type textarea "- analytical landscape of personalities - encouraging people to understand bett…"
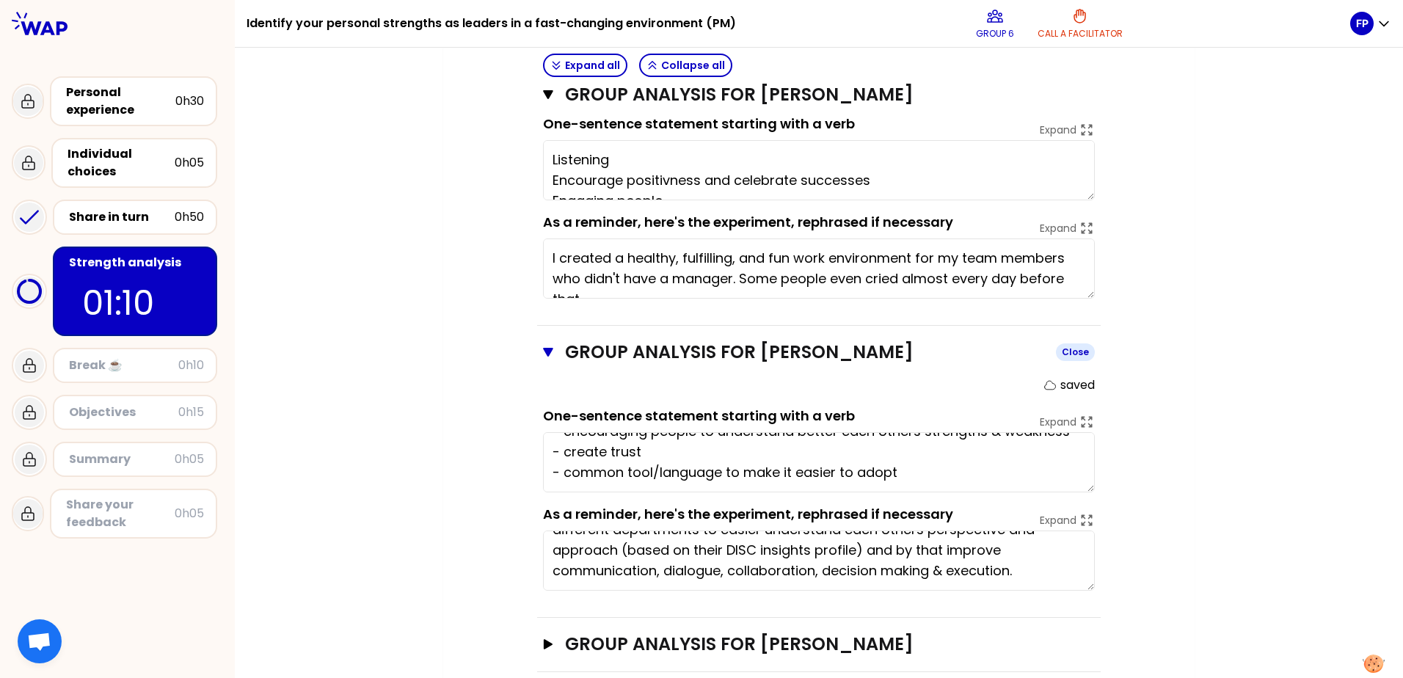
click at [543, 348] on icon "button" at bounding box center [548, 352] width 10 height 9
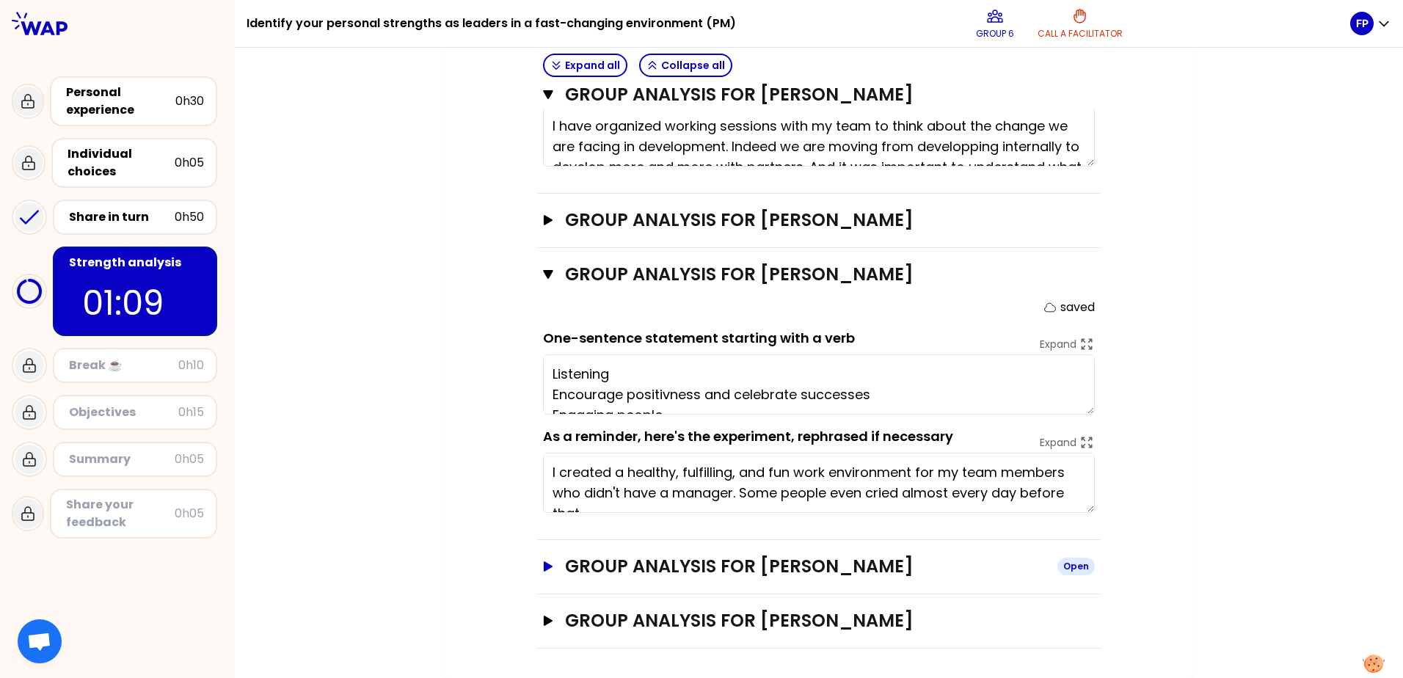
scroll to position [738, 0]
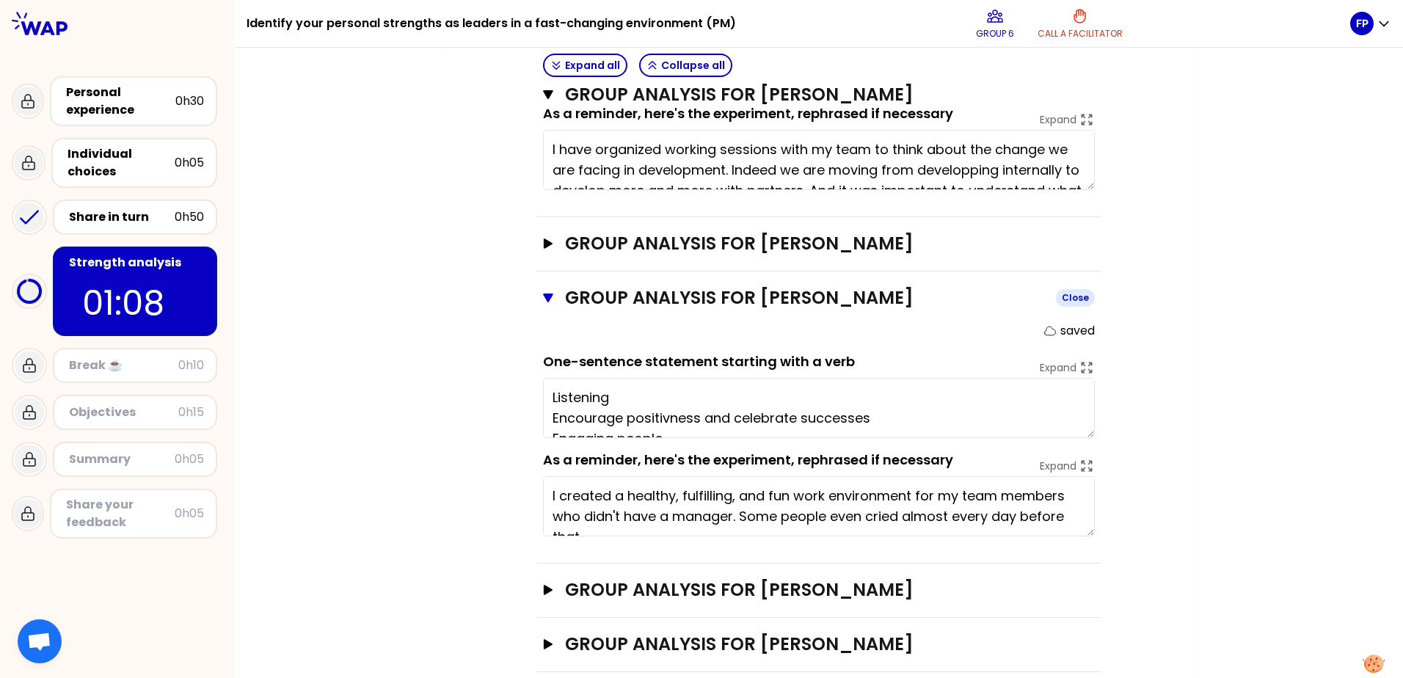
click at [546, 292] on icon "button" at bounding box center [548, 298] width 10 height 12
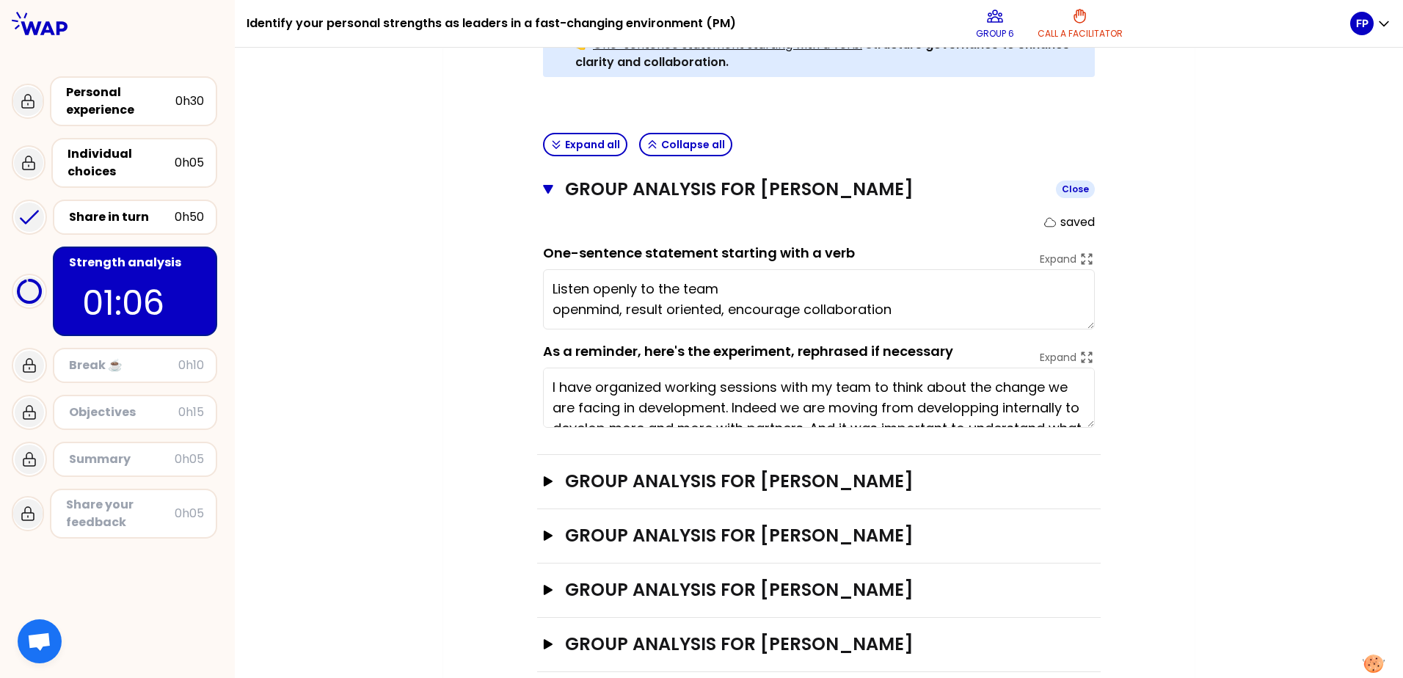
click at [549, 178] on button "Group analysis for DECROIX Close" at bounding box center [819, 189] width 552 height 23
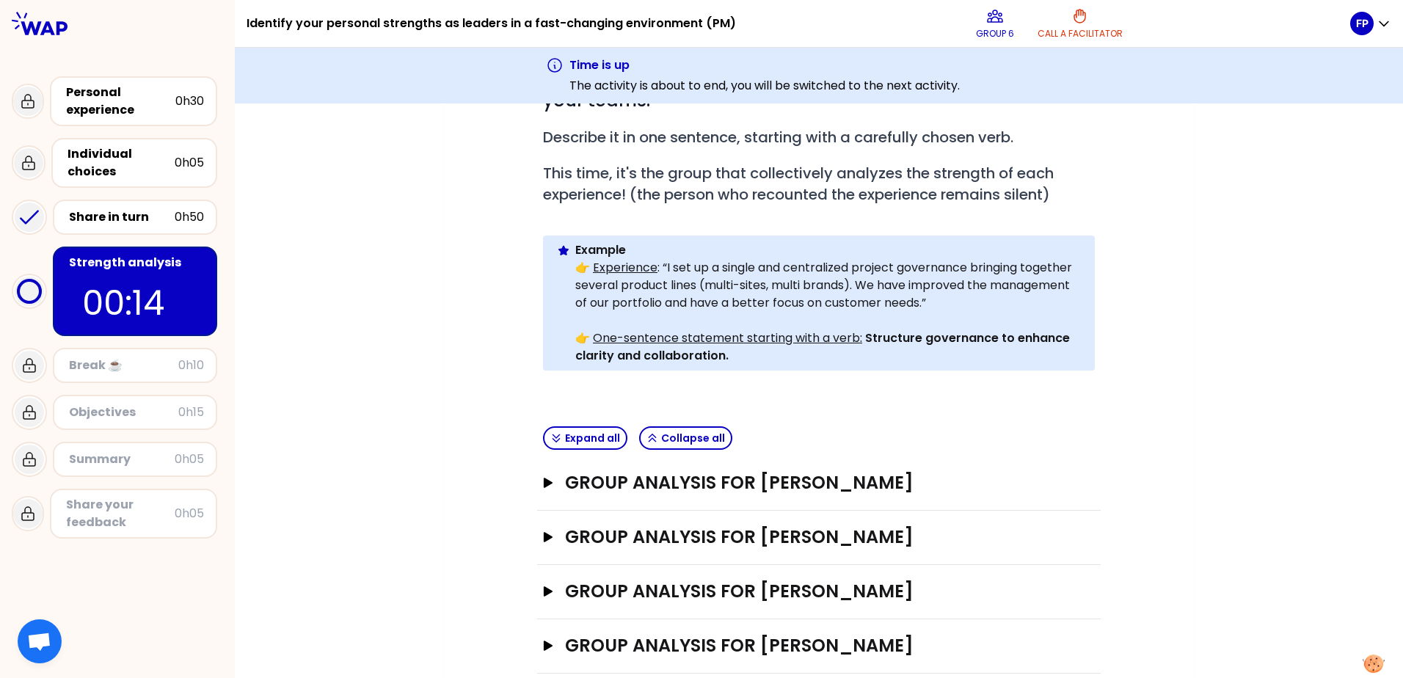
scroll to position [318, 0]
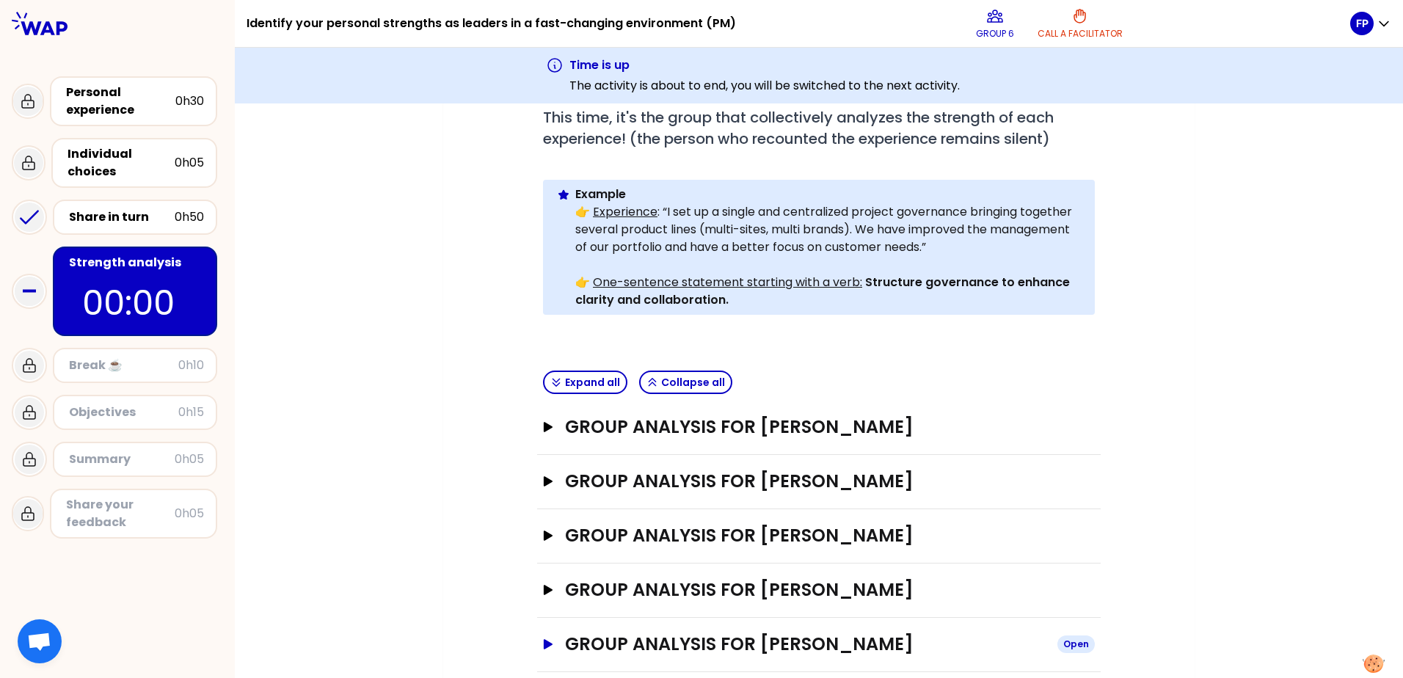
click at [545, 519] on icon "button" at bounding box center [548, 644] width 9 height 10
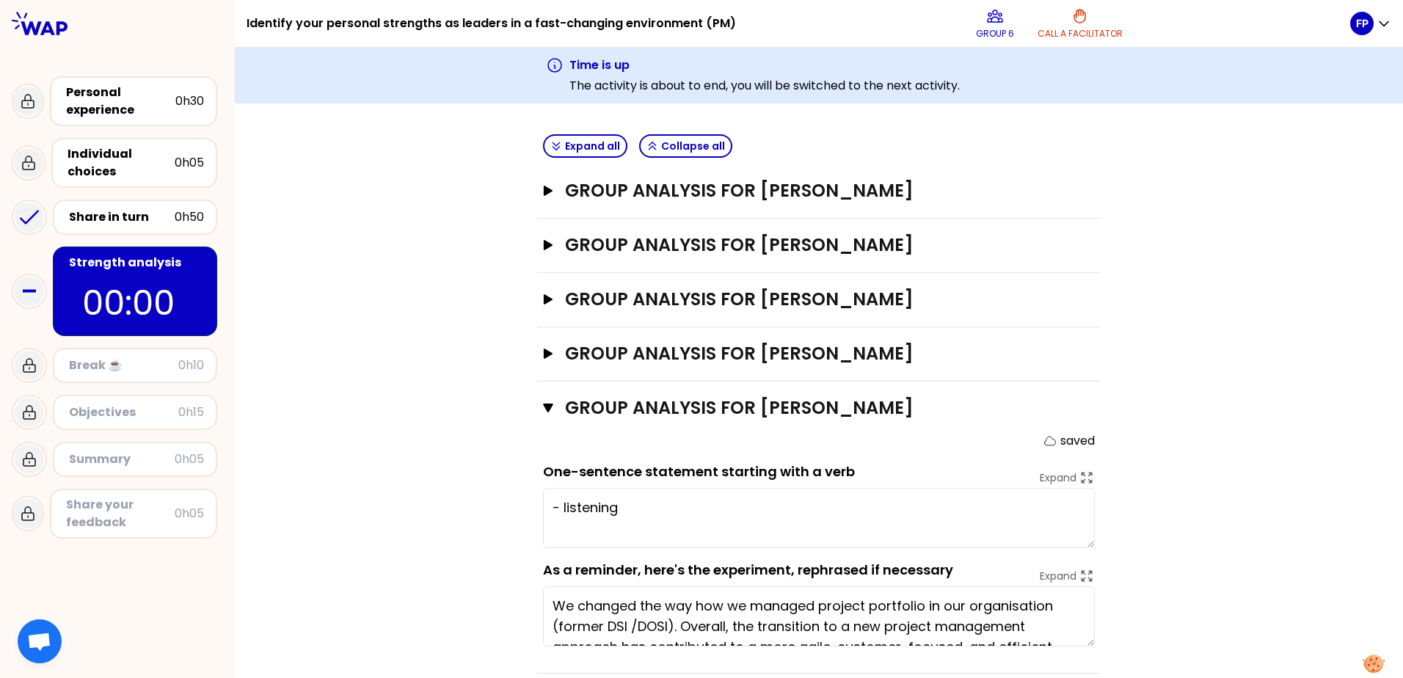
scroll to position [556, 0]
click at [656, 496] on textarea "- listening" at bounding box center [819, 517] width 552 height 60
click at [744, 492] on textarea "- listening" at bounding box center [819, 517] width 552 height 60
drag, startPoint x: 997, startPoint y: 39, endPoint x: 1205, endPoint y: 239, distance: 288.6
click at [1121, 222] on div "Identify your personal strengths as leaders in a fast-changing environment (PM)…" at bounding box center [819, 339] width 1168 height 678
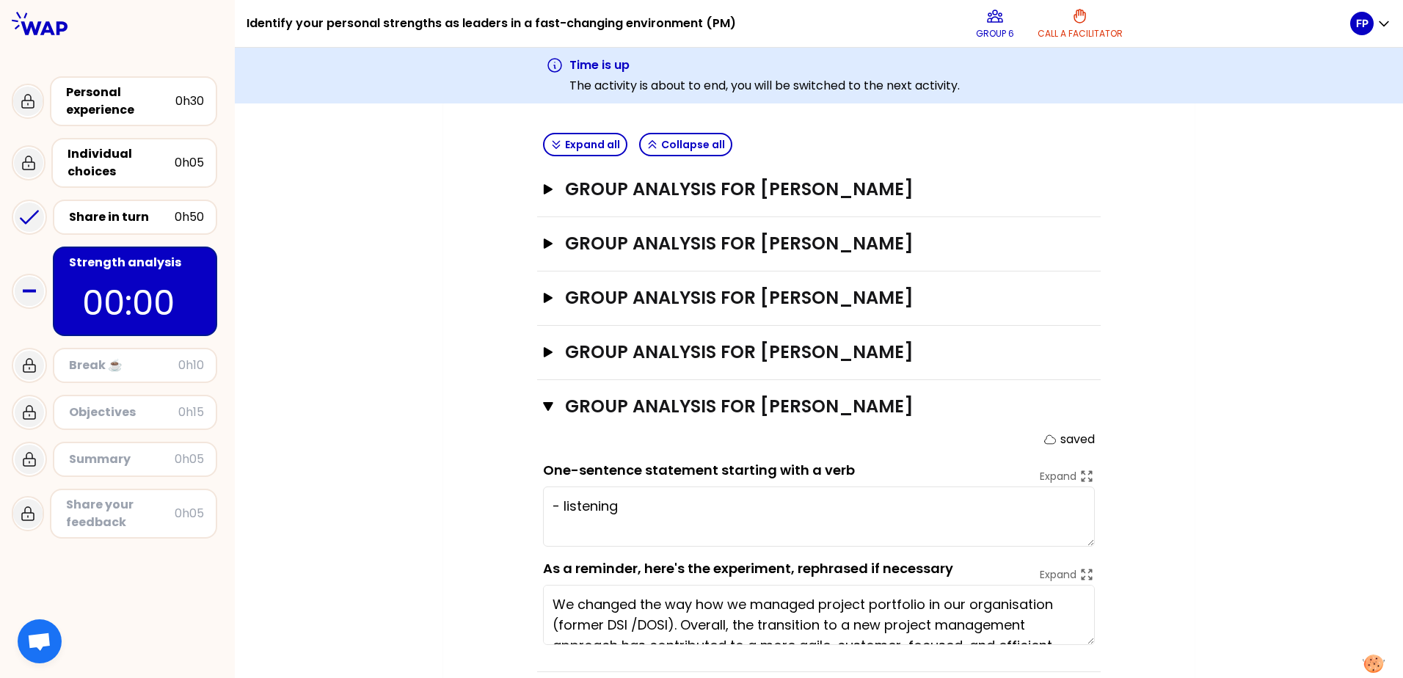
click at [639, 500] on textarea "- listening" at bounding box center [819, 517] width 552 height 60
click at [557, 487] on textarea "- listening -" at bounding box center [819, 517] width 552 height 60
click at [595, 501] on textarea "- Listening -" at bounding box center [819, 517] width 552 height 60
click at [618, 504] on textarea "- Listening -" at bounding box center [819, 517] width 552 height 60
click at [906, 503] on textarea "- Listening -Communication, determination, result-oriented" at bounding box center [819, 517] width 552 height 60
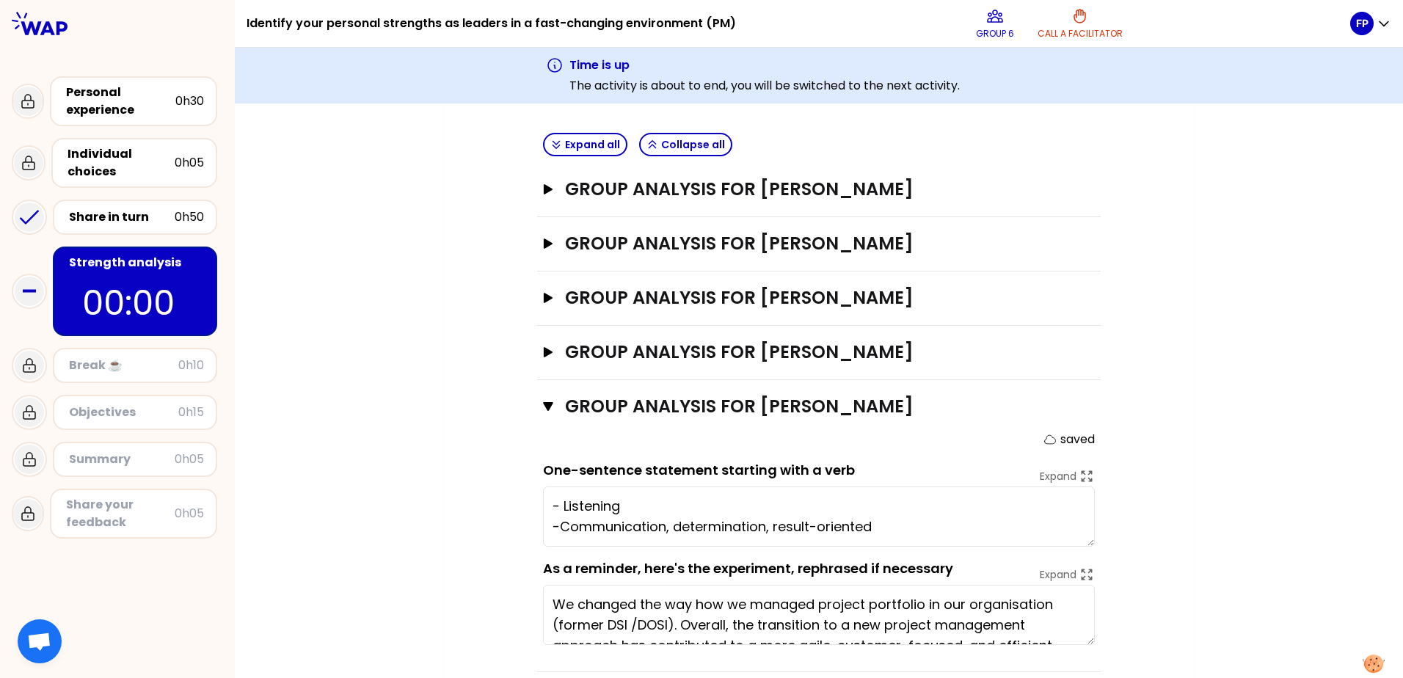
type textarea "- Listening -Communication, determination, result-oriented"
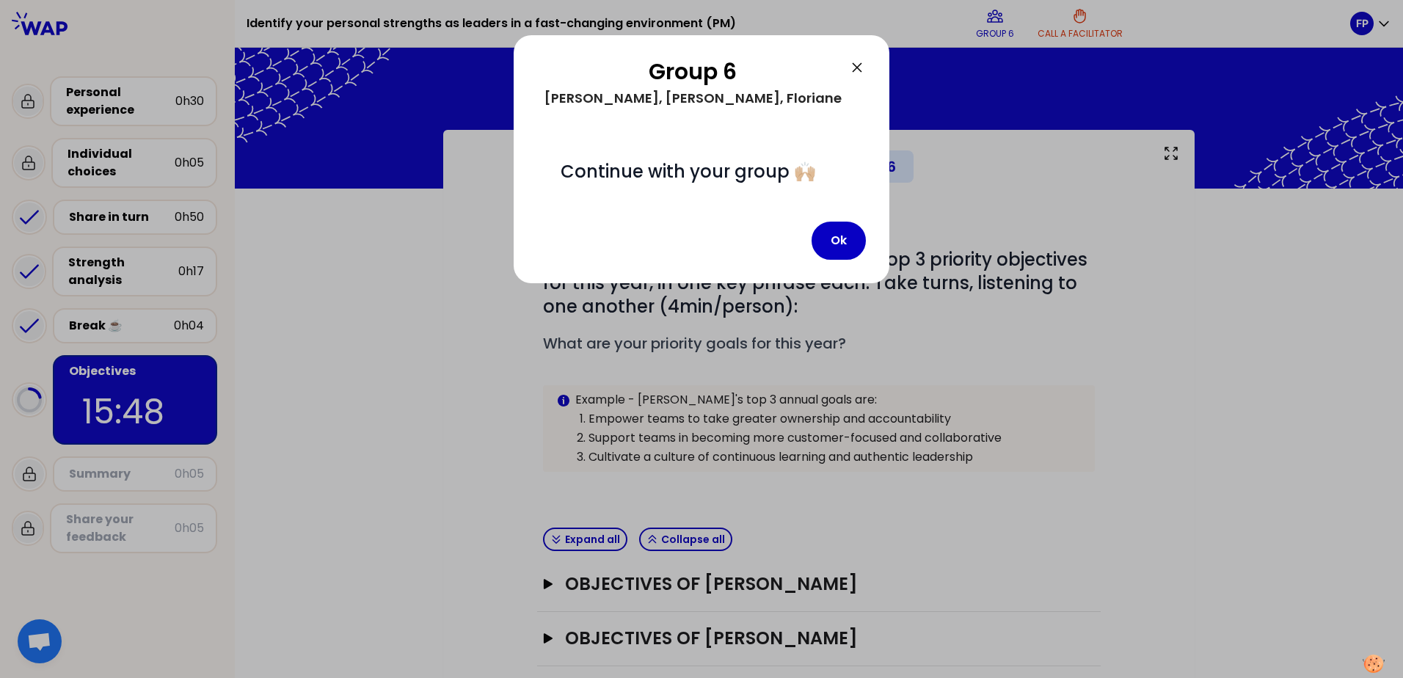
click at [864, 63] on icon at bounding box center [857, 68] width 18 height 18
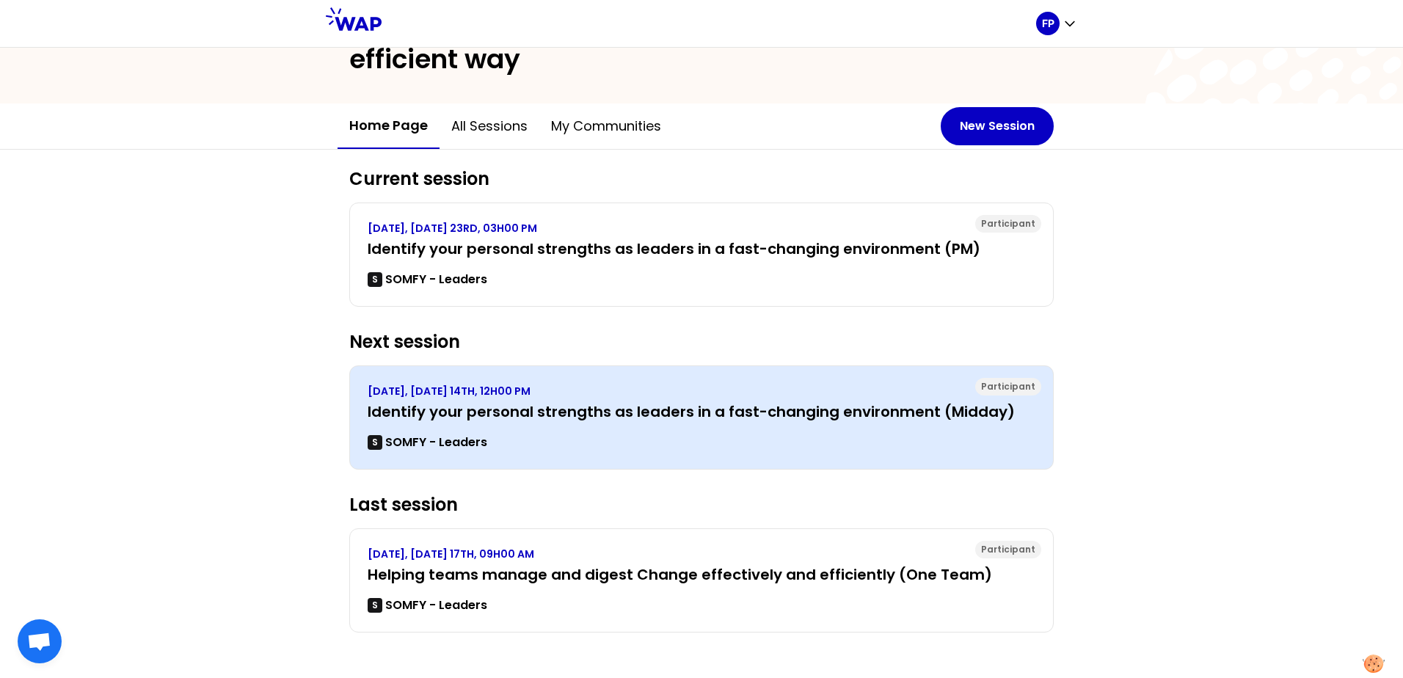
scroll to position [87, 0]
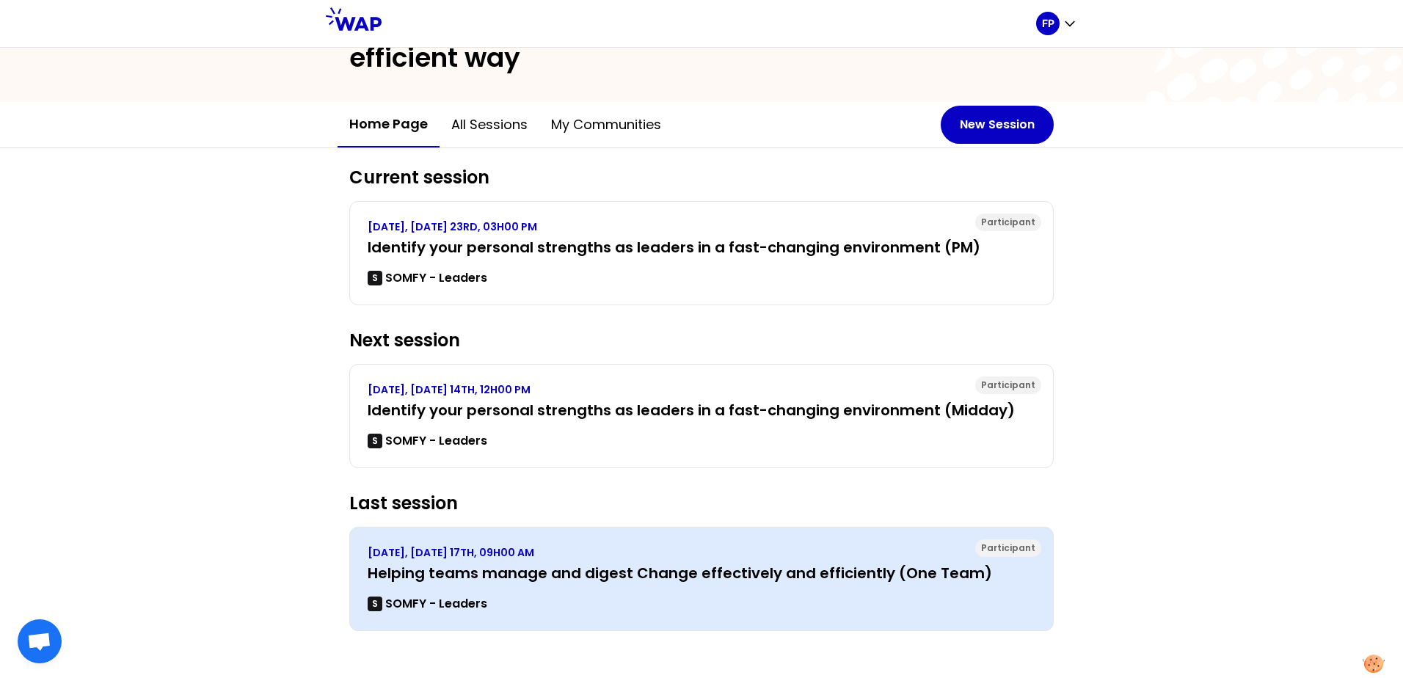
click at [494, 556] on p "[DATE], [DATE] 17TH, 09H00 AM" at bounding box center [702, 552] width 668 height 15
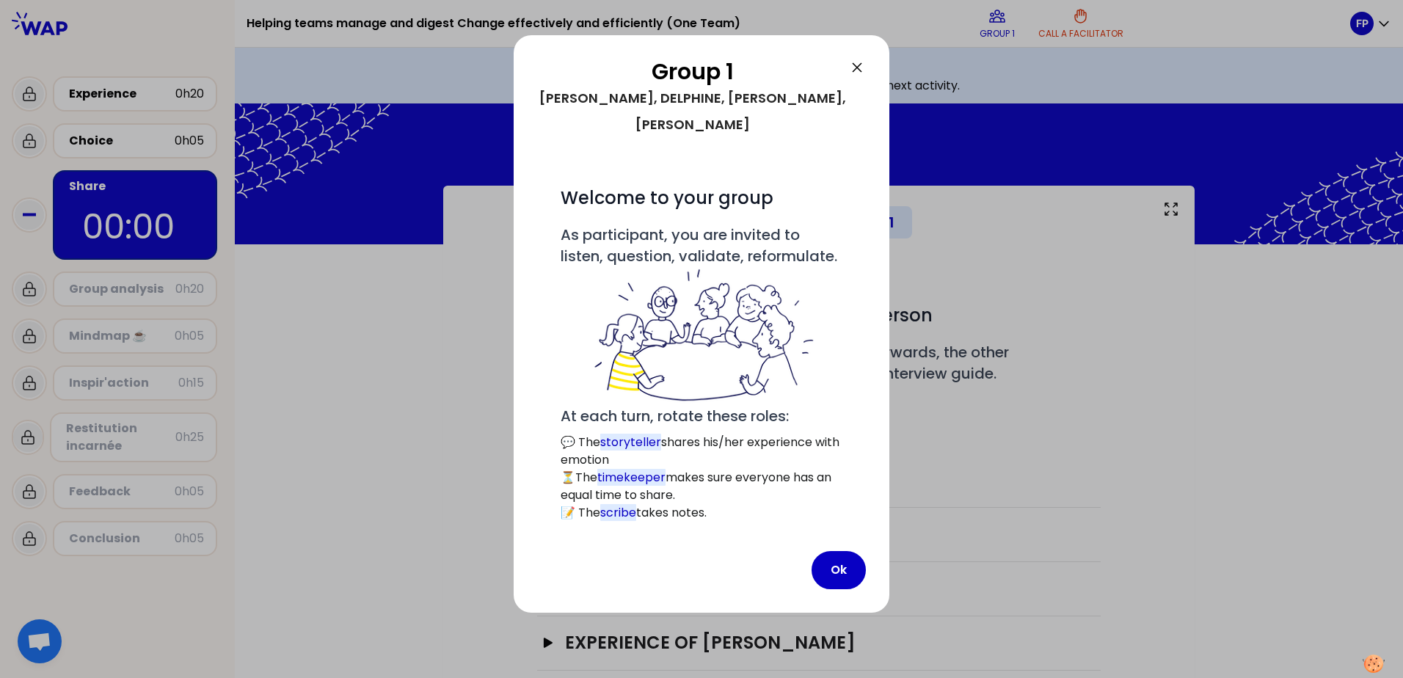
click at [858, 67] on icon at bounding box center [857, 67] width 9 height 9
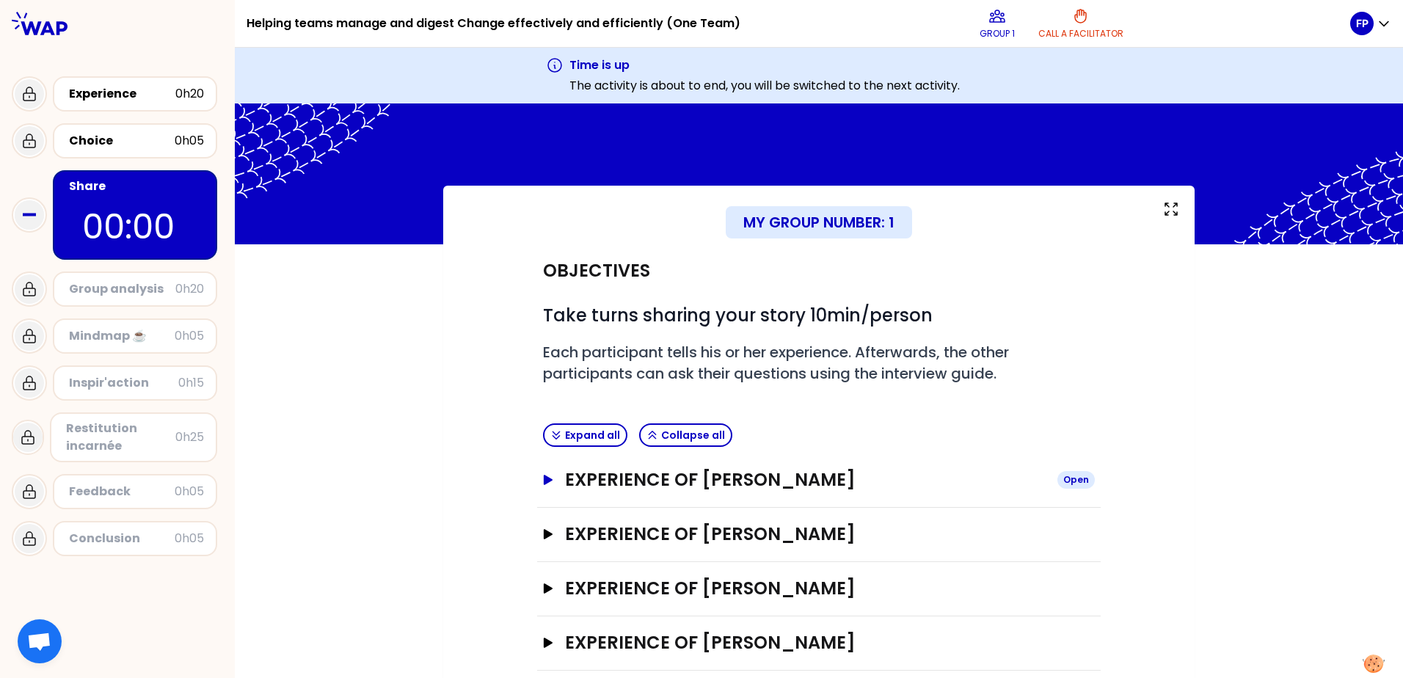
scroll to position [22, 0]
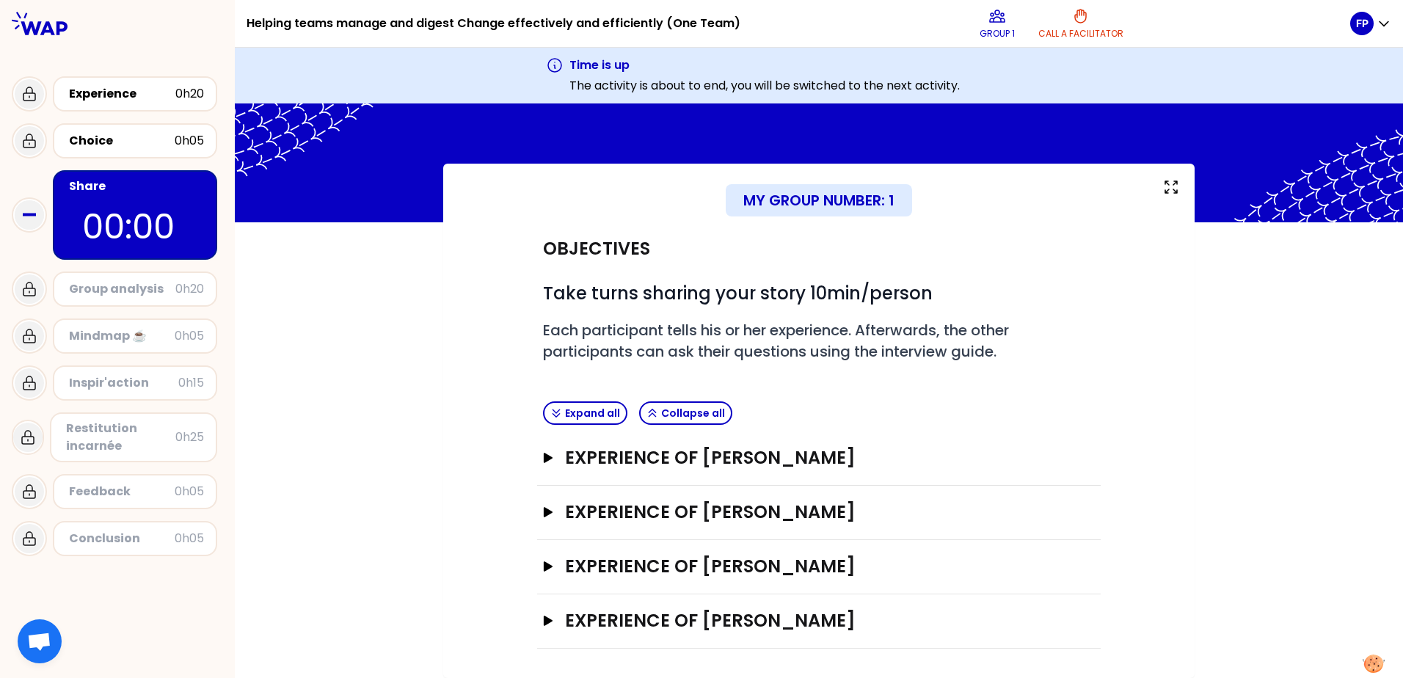
drag, startPoint x: 125, startPoint y: 386, endPoint x: 116, endPoint y: 351, distance: 36.5
click at [125, 385] on div "Inspir'action" at bounding box center [123, 383] width 109 height 18
click at [139, 290] on div "Group analysis" at bounding box center [122, 289] width 106 height 18
click at [106, 137] on div "Choice" at bounding box center [122, 141] width 106 height 18
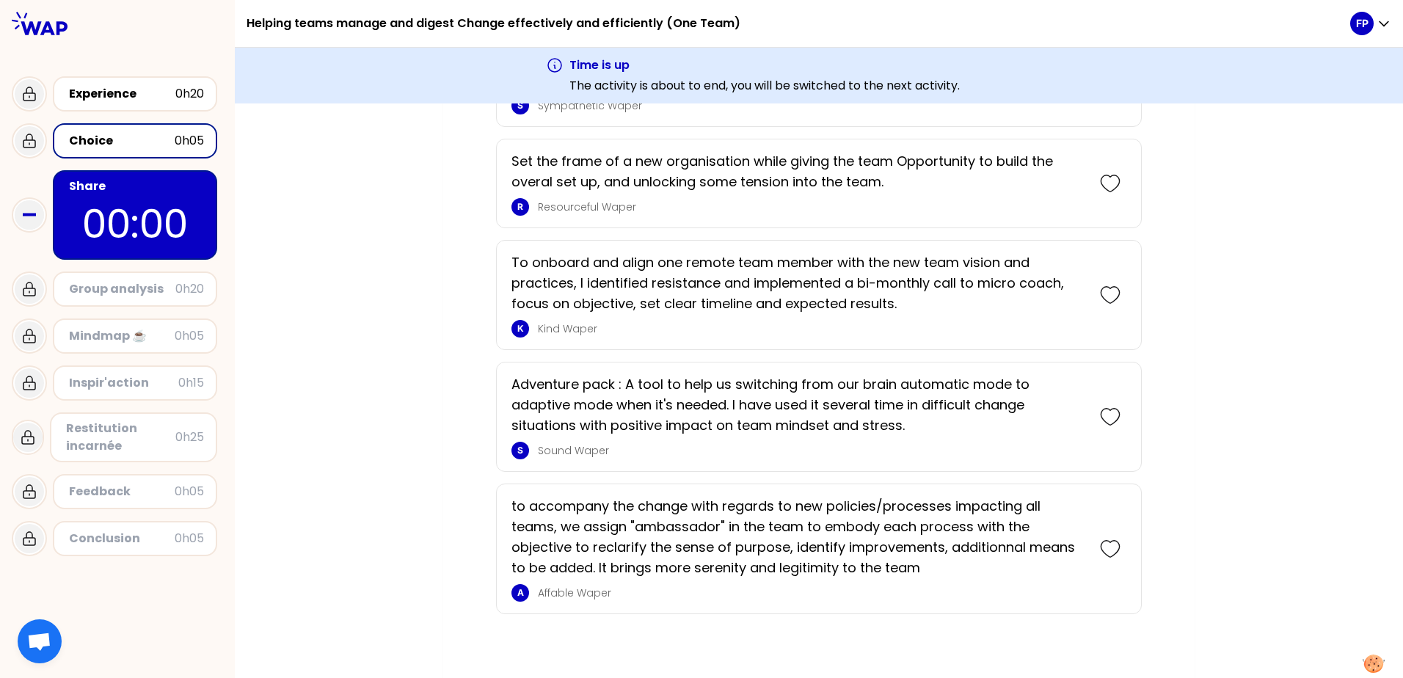
scroll to position [633, 0]
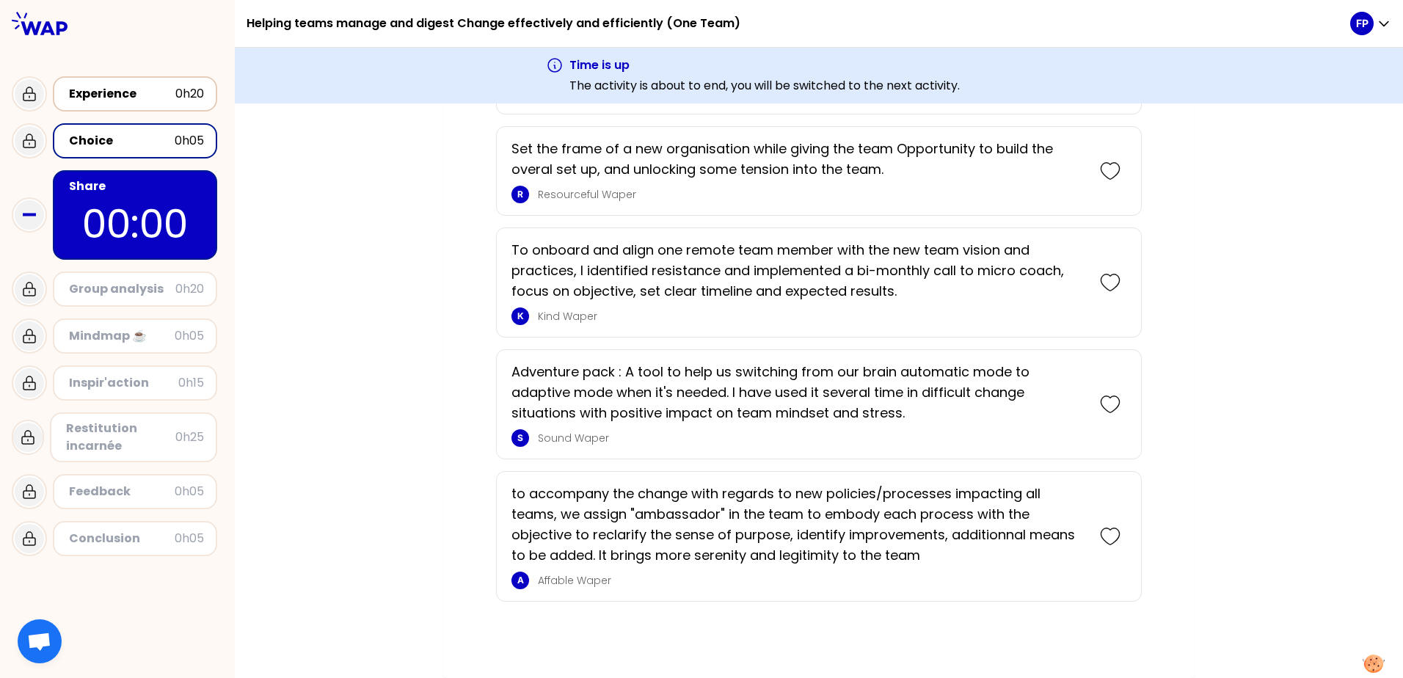
click at [116, 93] on div "Experience" at bounding box center [122, 94] width 106 height 18
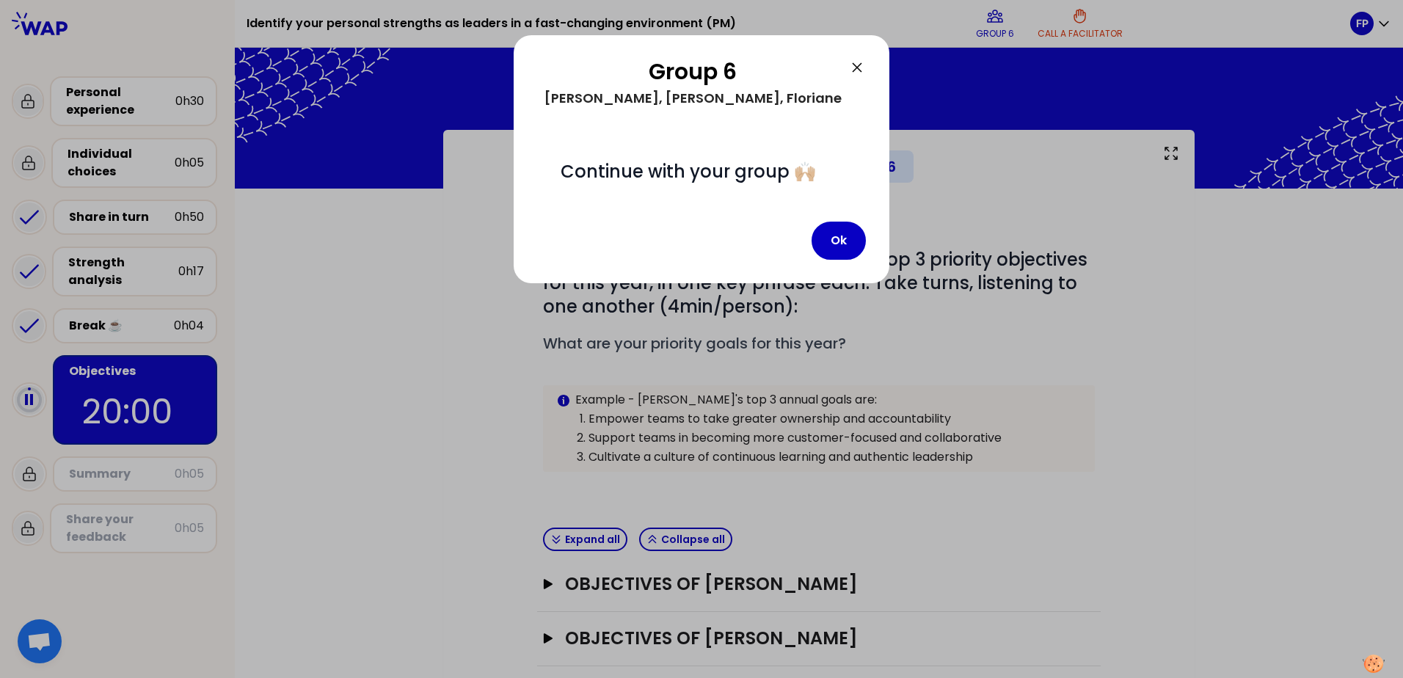
drag, startPoint x: 856, startPoint y: 68, endPoint x: 848, endPoint y: 201, distance: 133.9
click at [848, 201] on div "Group 6 DECROIX, Charles-Edouard, Matthieu, Thomas, Floriane # Continue with yo…" at bounding box center [702, 159] width 376 height 248
drag, startPoint x: 840, startPoint y: 267, endPoint x: 824, endPoint y: 256, distance: 18.9
click at [840, 260] on button "Ok" at bounding box center [839, 241] width 54 height 38
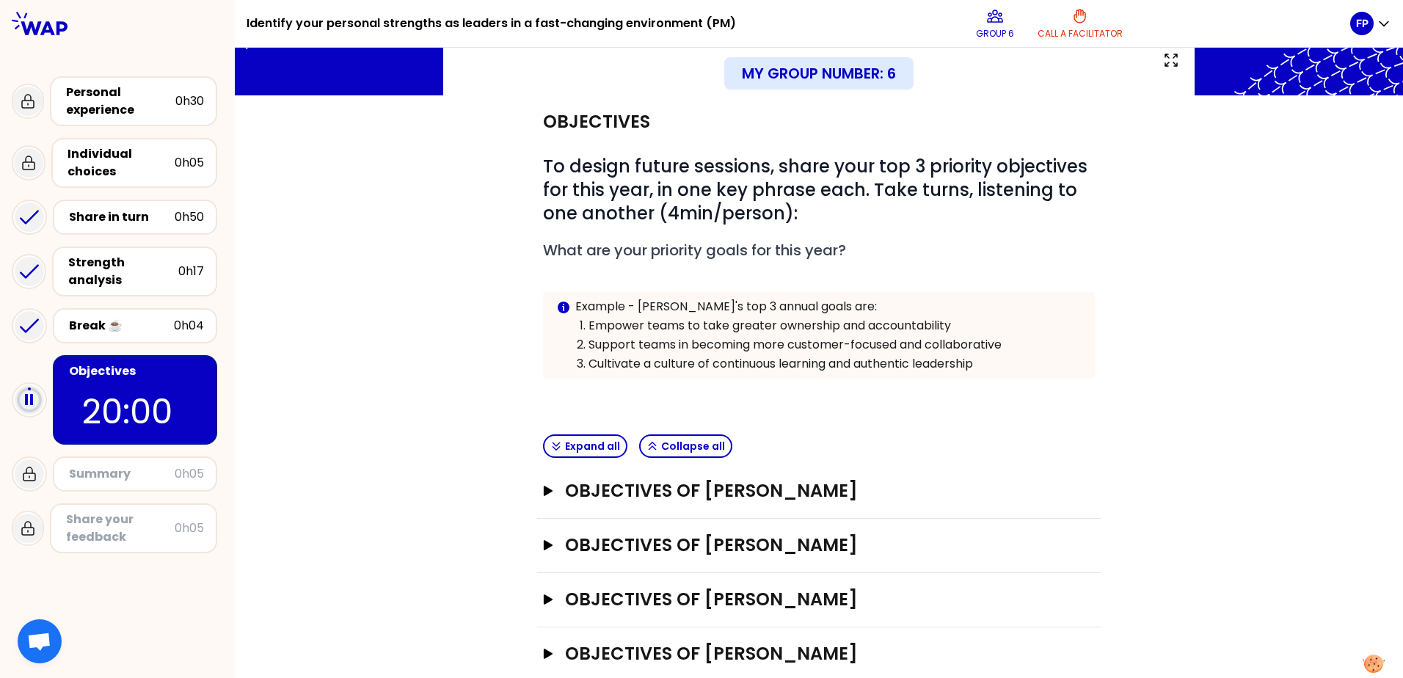
scroll to position [181, 0]
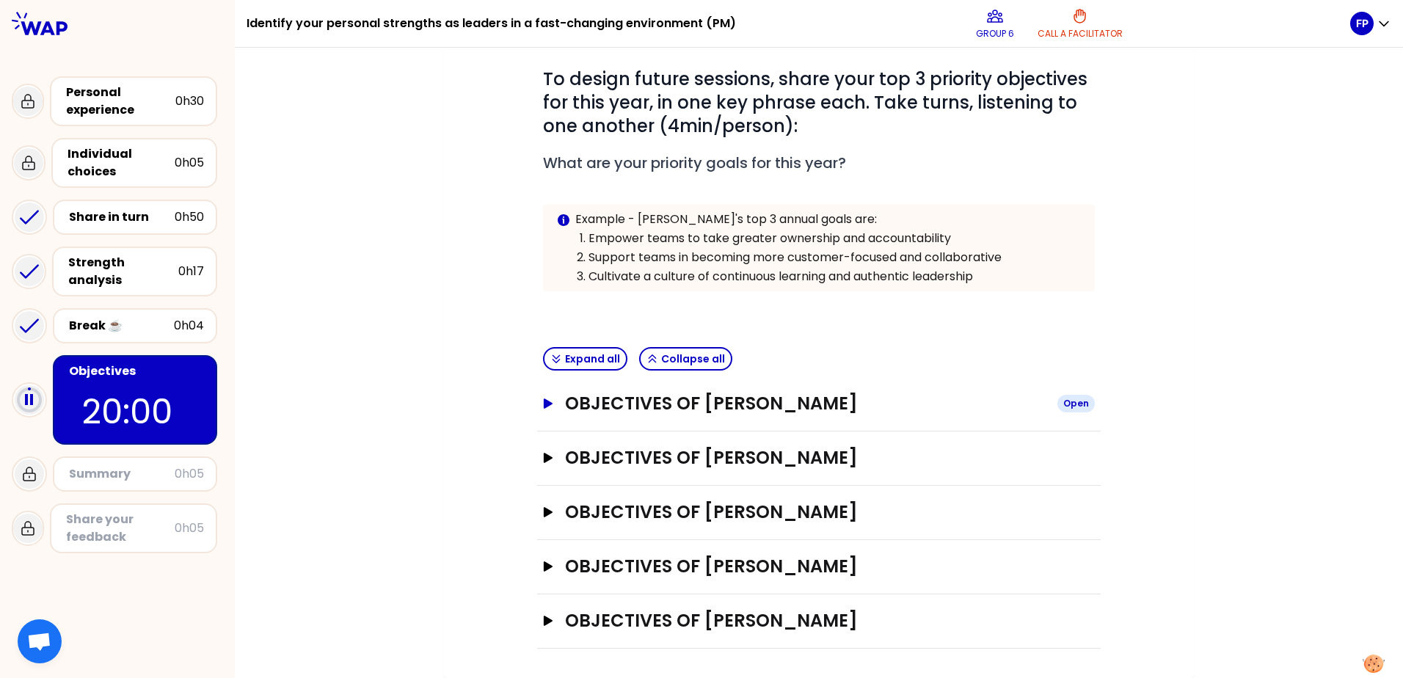
click at [545, 401] on icon "button" at bounding box center [548, 403] width 12 height 10
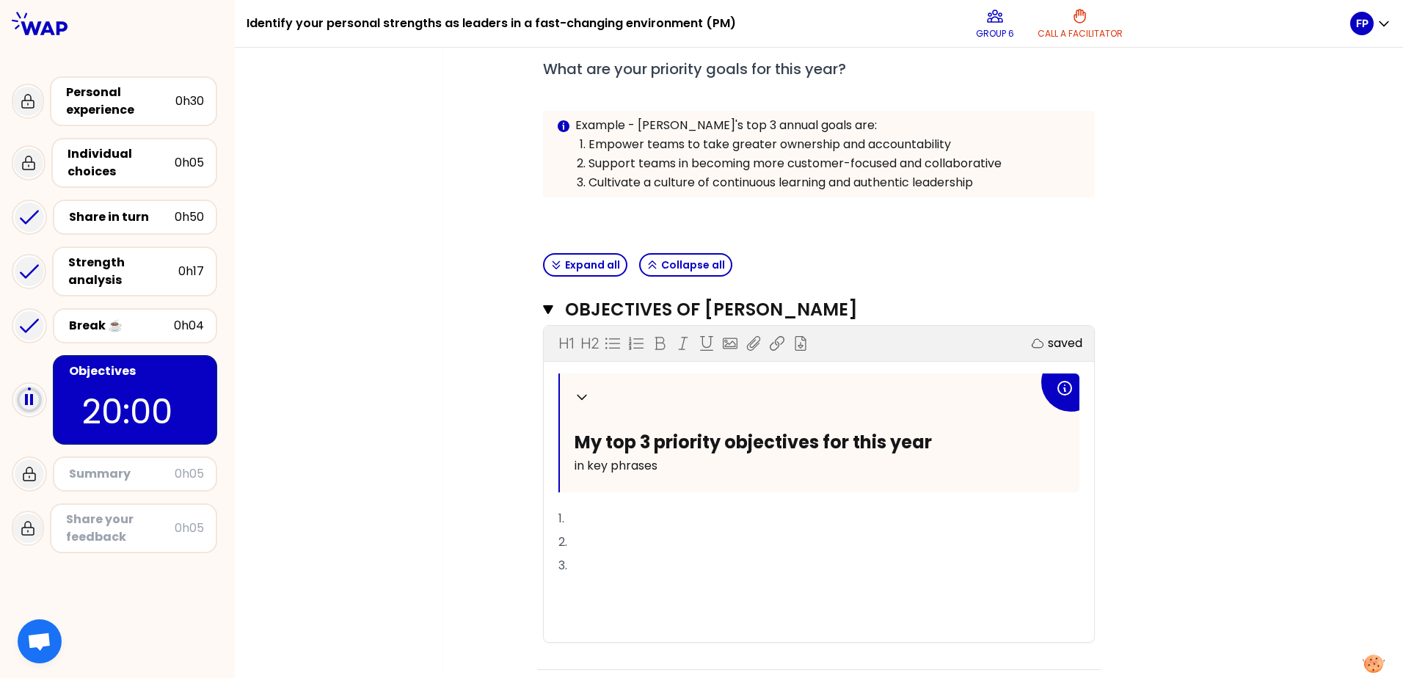
scroll to position [474, 0]
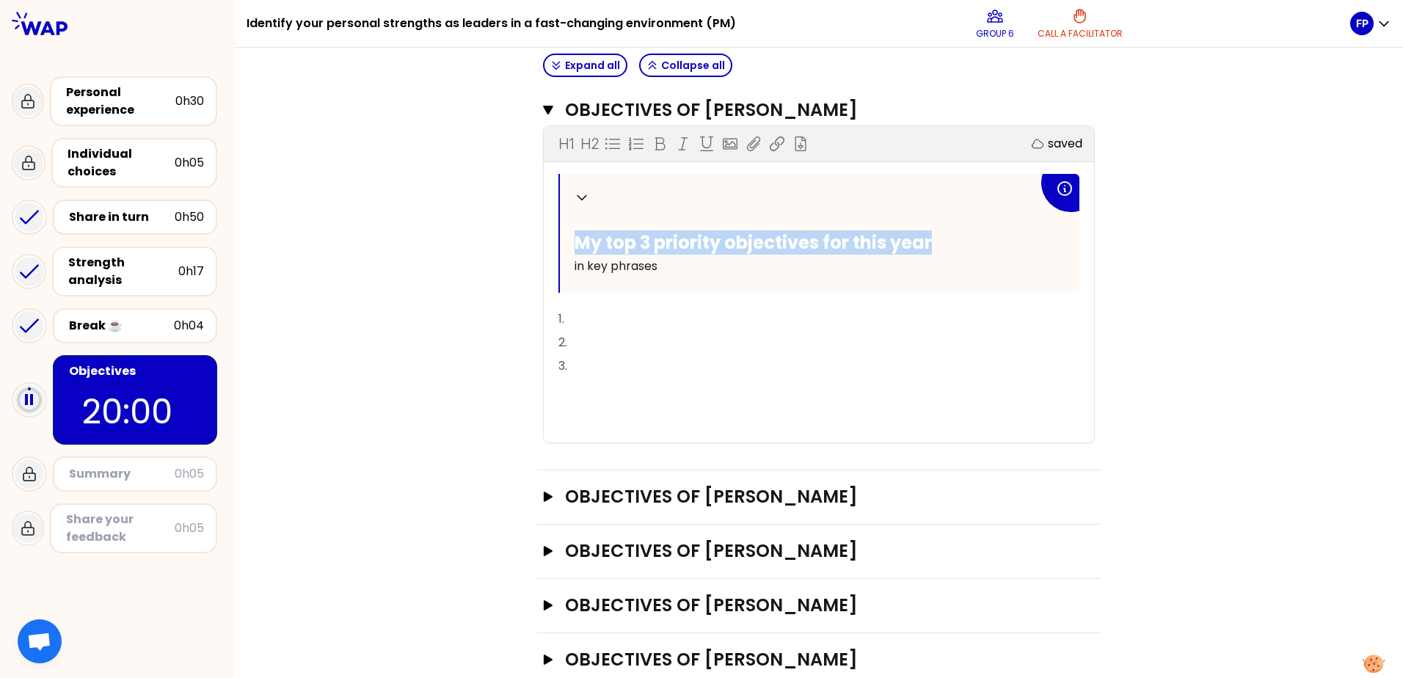
drag, startPoint x: 572, startPoint y: 246, endPoint x: 928, endPoint y: 250, distance: 355.9
click at [928, 250] on h2 "My top 3 priority objectives for this year" at bounding box center [807, 242] width 464 height 23
copy span "My top 3 priority objectives for this year"
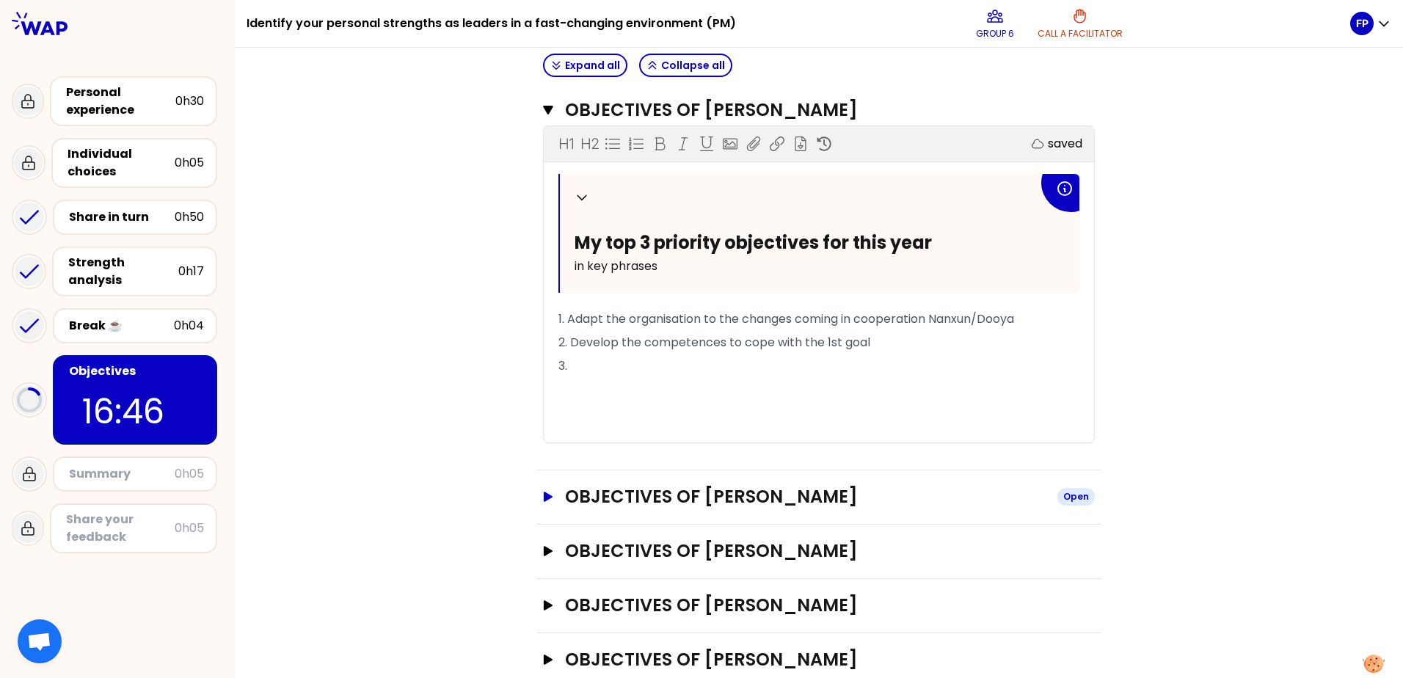
click at [547, 498] on icon "button" at bounding box center [548, 497] width 12 height 10
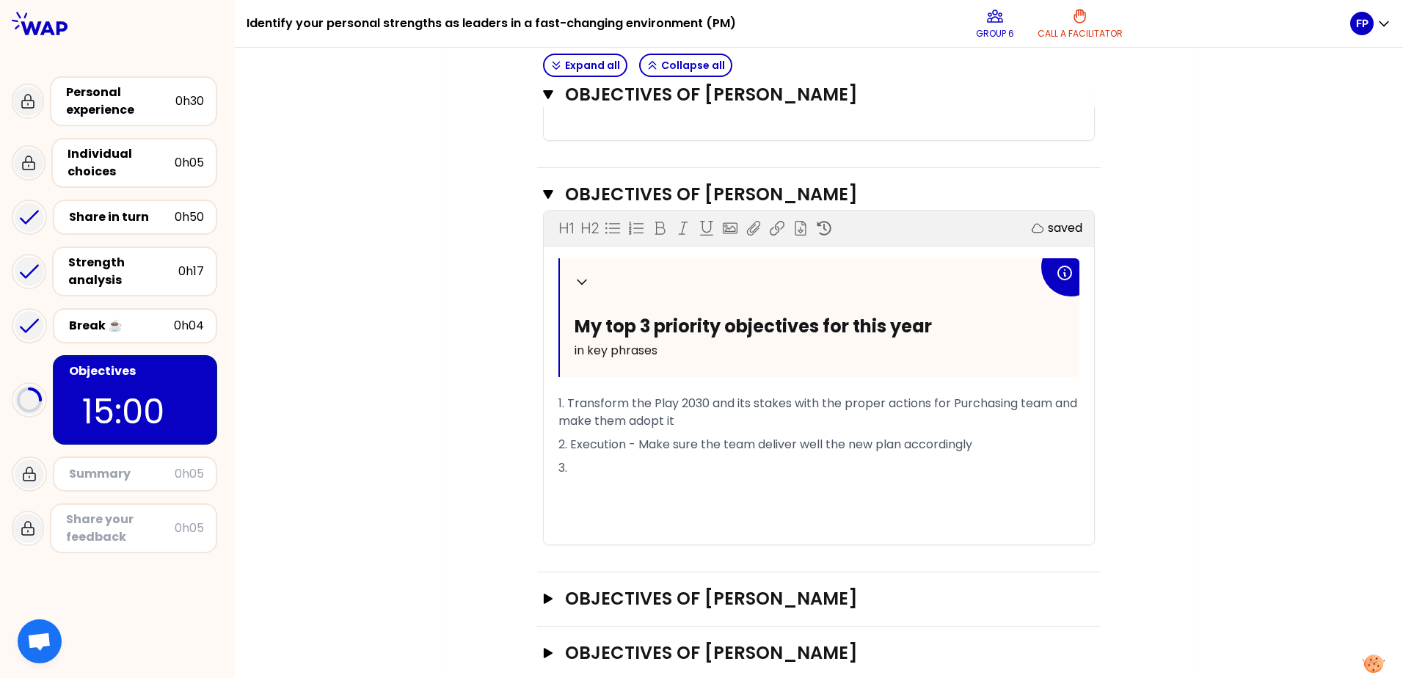
scroll to position [863, 0]
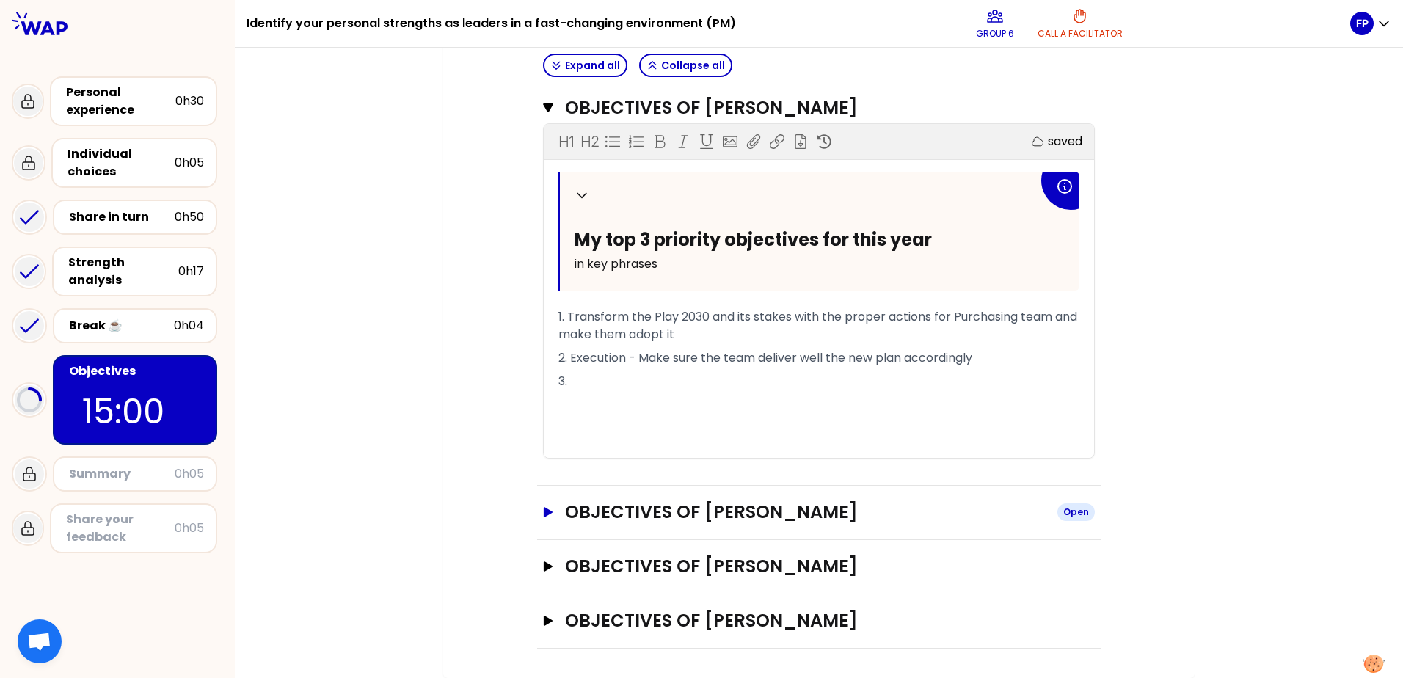
click at [544, 514] on icon "button" at bounding box center [548, 512] width 9 height 10
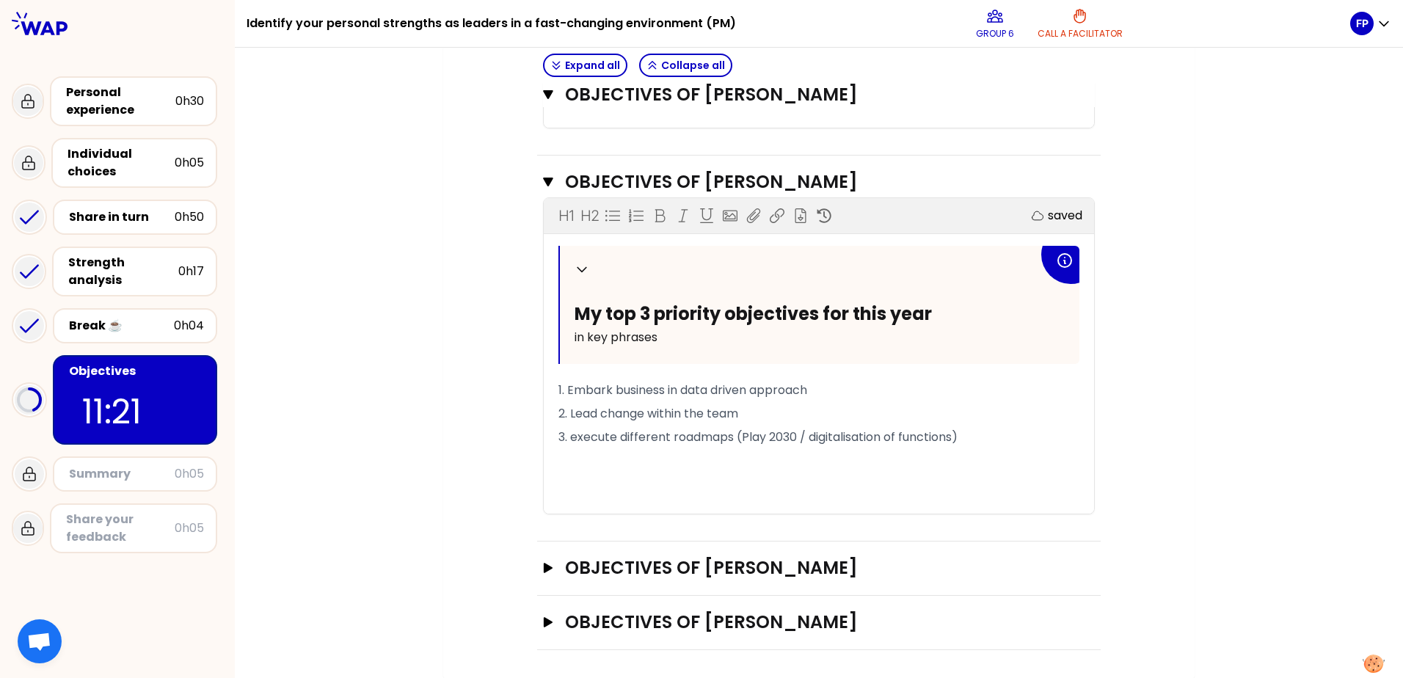
scroll to position [1195, 0]
click at [545, 567] on icon "button" at bounding box center [548, 567] width 9 height 10
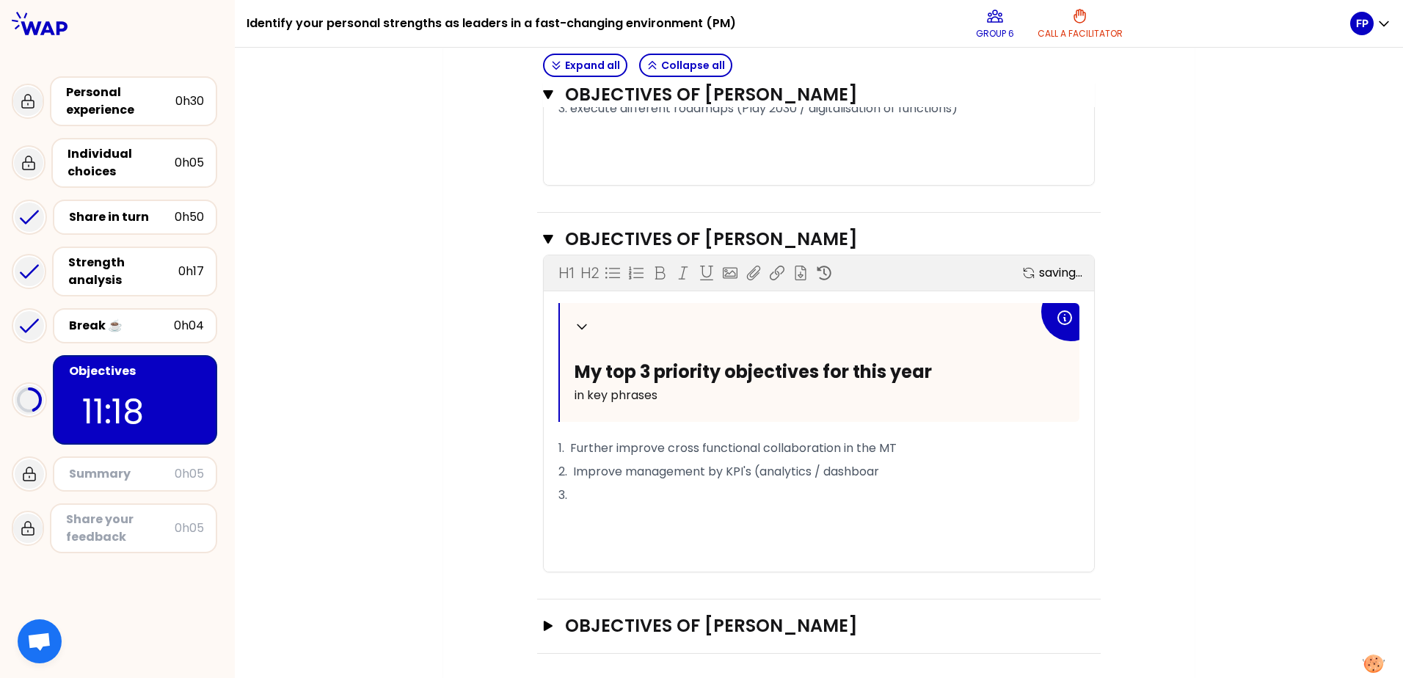
scroll to position [1527, 0]
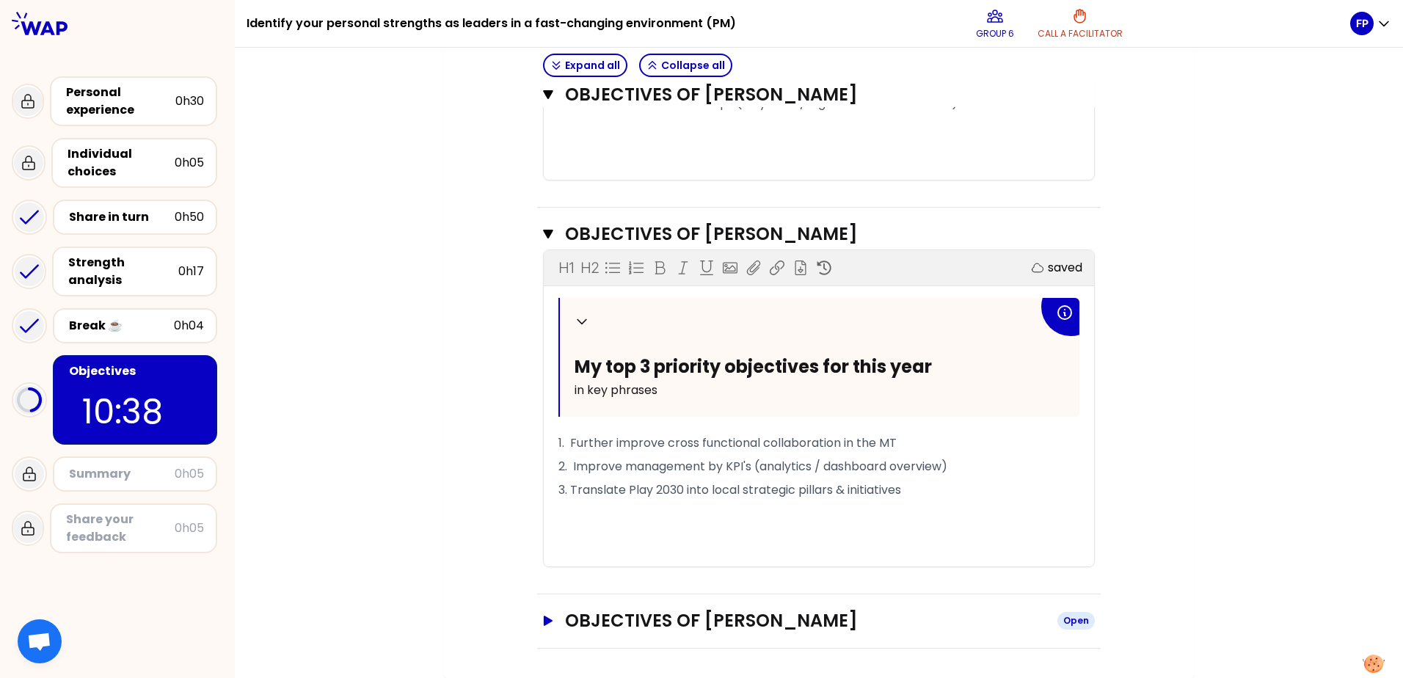
click at [553, 627] on button "Objectives of Floriane Poupeney Open" at bounding box center [819, 620] width 552 height 23
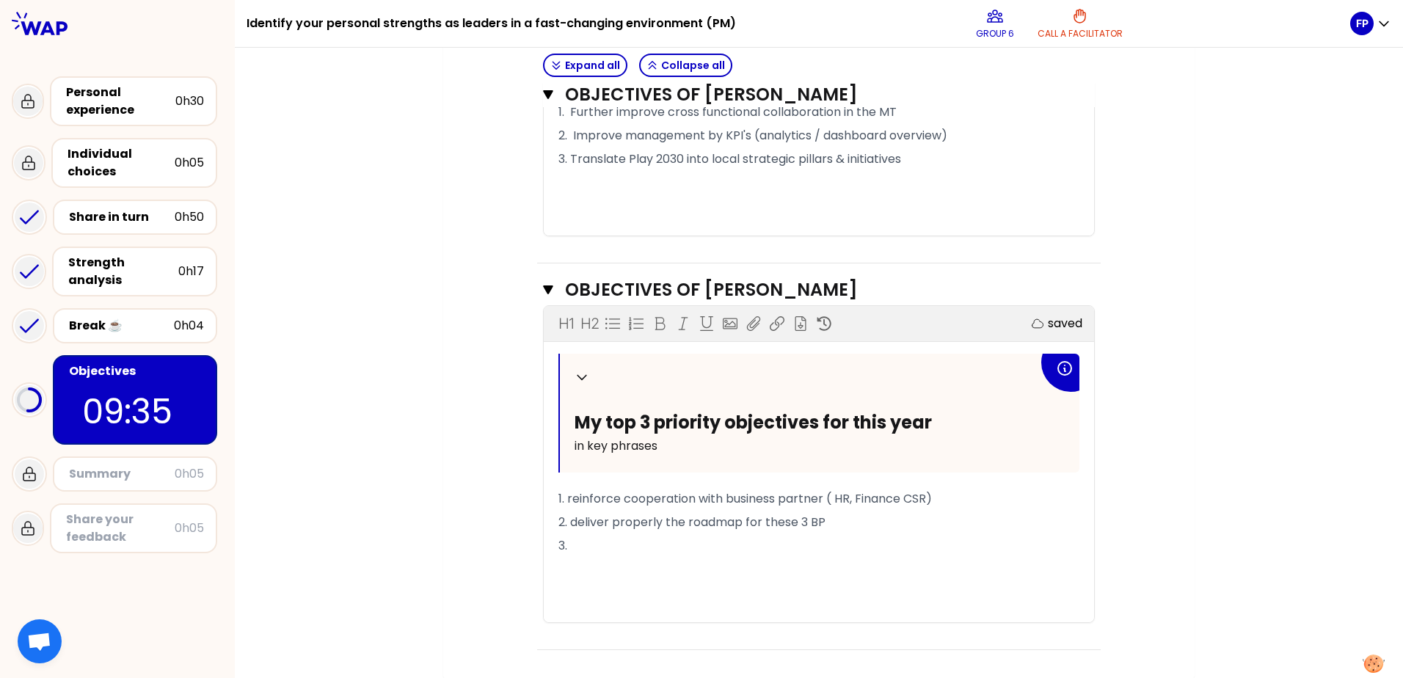
scroll to position [1860, 0]
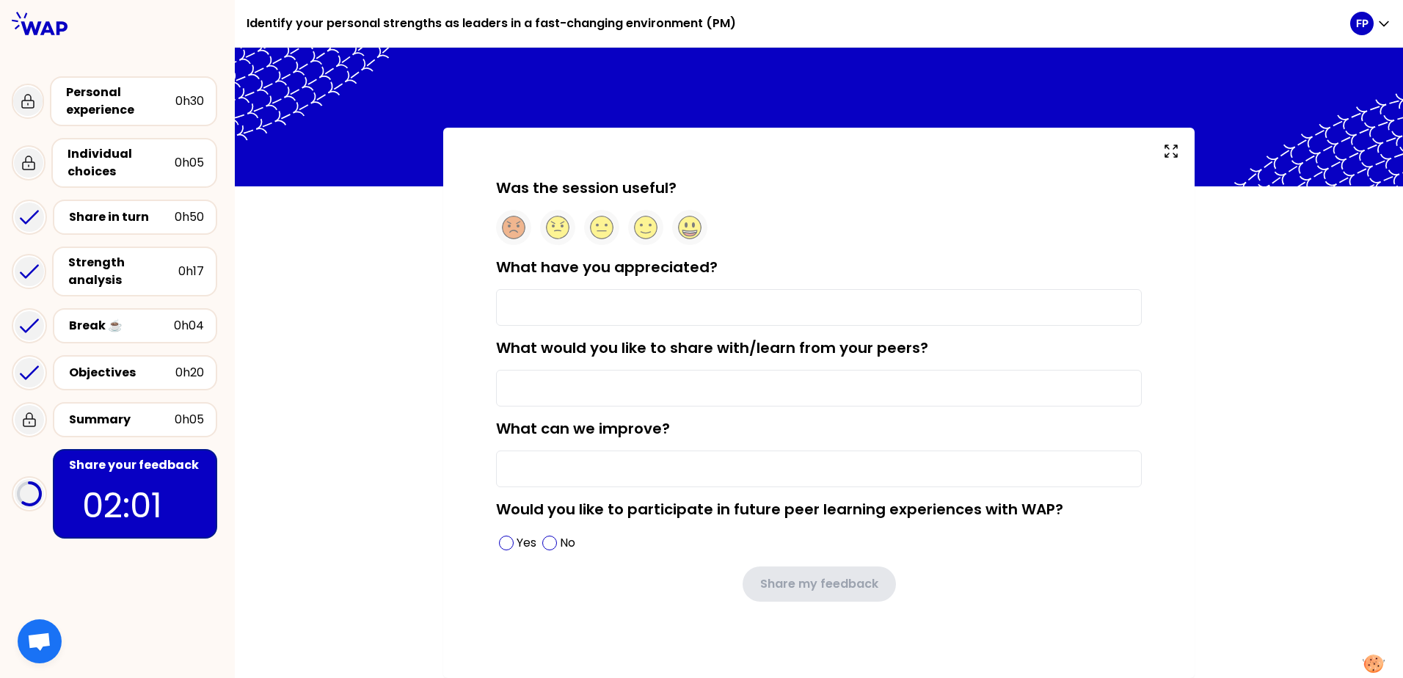
type input "no judgment, good exchange"
type input "How to improve my leadership, to be more confident, how to develop my network"
type input "Small icebreaker in the small room. It's always not easy to start the discussio…"
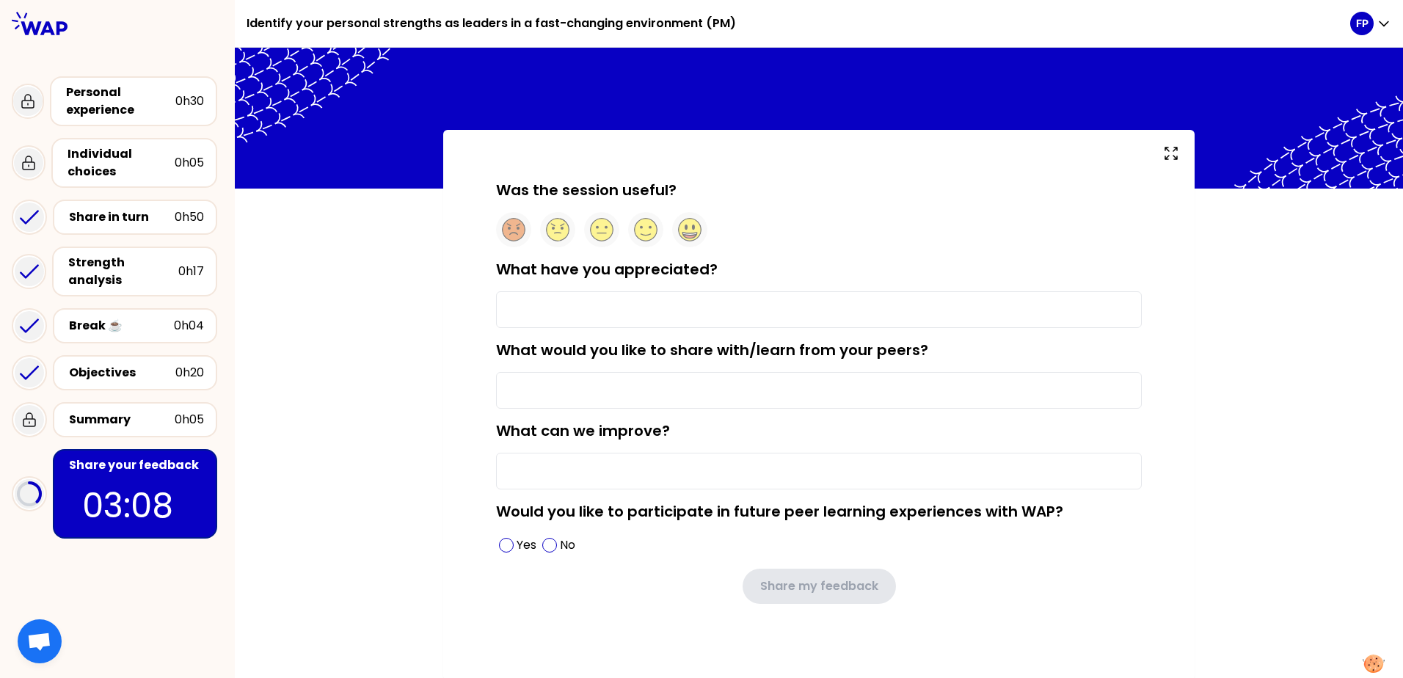
click at [600, 305] on input "What have you appreciated?" at bounding box center [819, 309] width 646 height 37
type input "D"
type input "no judgment, good exchange"
click at [619, 396] on input "What would you like to share with/learn from your peers?" at bounding box center [819, 390] width 646 height 37
type input "How to improve my leadership to be more confident"
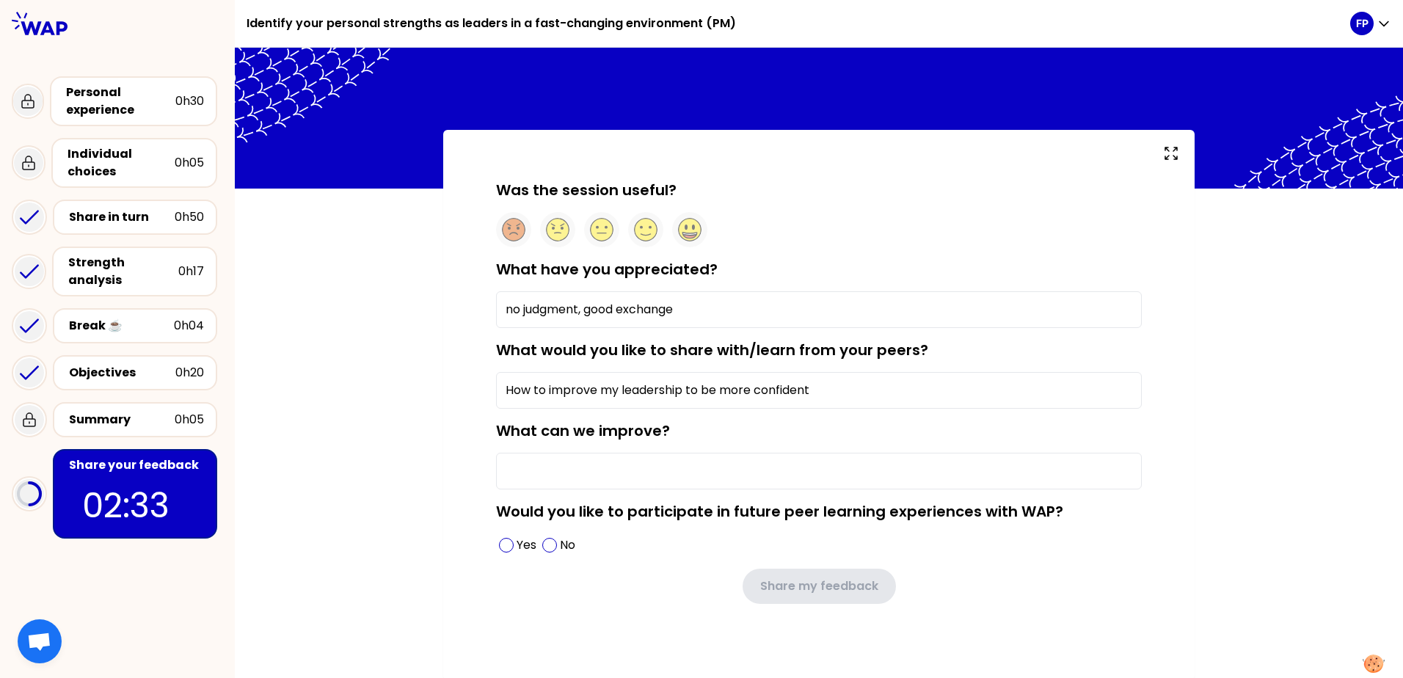
click at [578, 475] on input "What can we improve?" at bounding box center [819, 471] width 646 height 37
click at [684, 307] on input "no judgment, good exchange" at bounding box center [819, 309] width 646 height 37
drag, startPoint x: 629, startPoint y: 227, endPoint x: 655, endPoint y: 234, distance: 27.4
click at [634, 228] on icon at bounding box center [645, 229] width 23 height 23
click at [698, 305] on input "no judgment, good exchange" at bounding box center [819, 309] width 646 height 37
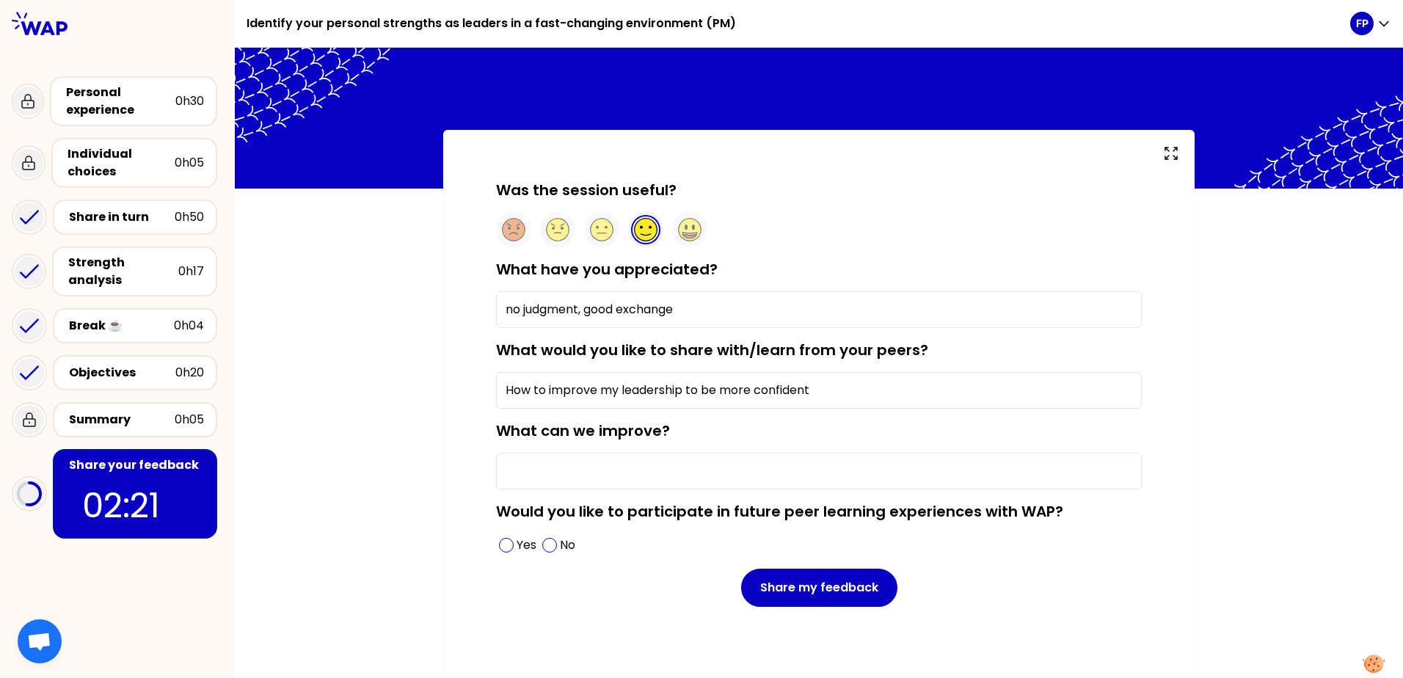
click at [611, 466] on input "What can we improve?" at bounding box center [819, 471] width 646 height 37
type input "I"
click at [506, 541] on span at bounding box center [506, 545] width 15 height 15
click at [860, 465] on input "Small icebreaker in the small room. It's always to start the" at bounding box center [819, 471] width 646 height 37
click at [780, 470] on input "Small icebreaker in the small room. It's always to start the" at bounding box center [819, 471] width 646 height 37
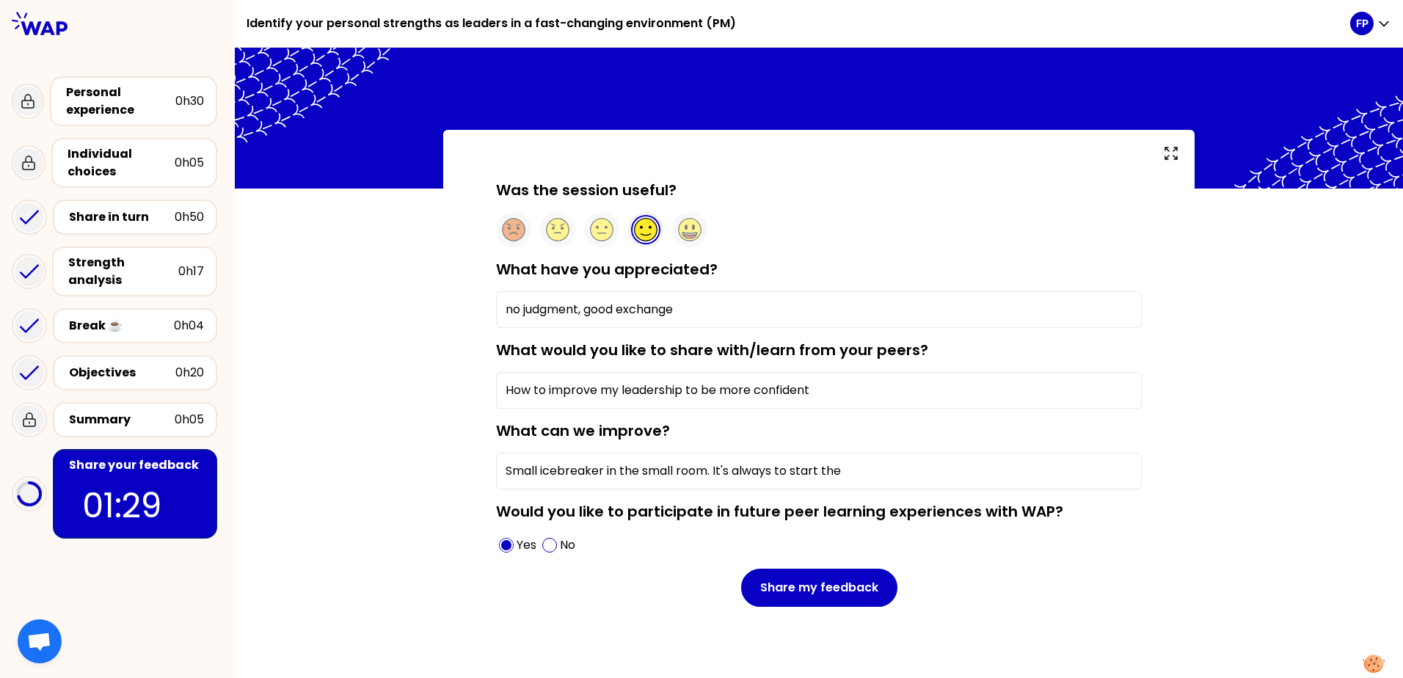
drag, startPoint x: 859, startPoint y: 473, endPoint x: 773, endPoint y: 468, distance: 86.7
click at [773, 468] on input "Small icebreaker in the small room. It's always to start the" at bounding box center [819, 471] width 646 height 37
type input "Small icebreaker in the small room. It's always not easy to start the discussio…"
click at [675, 389] on input "How to improve my leadership to be more confident" at bounding box center [819, 390] width 646 height 37
click at [680, 389] on input "How to improve my leadership to be more confident" at bounding box center [819, 390] width 646 height 37
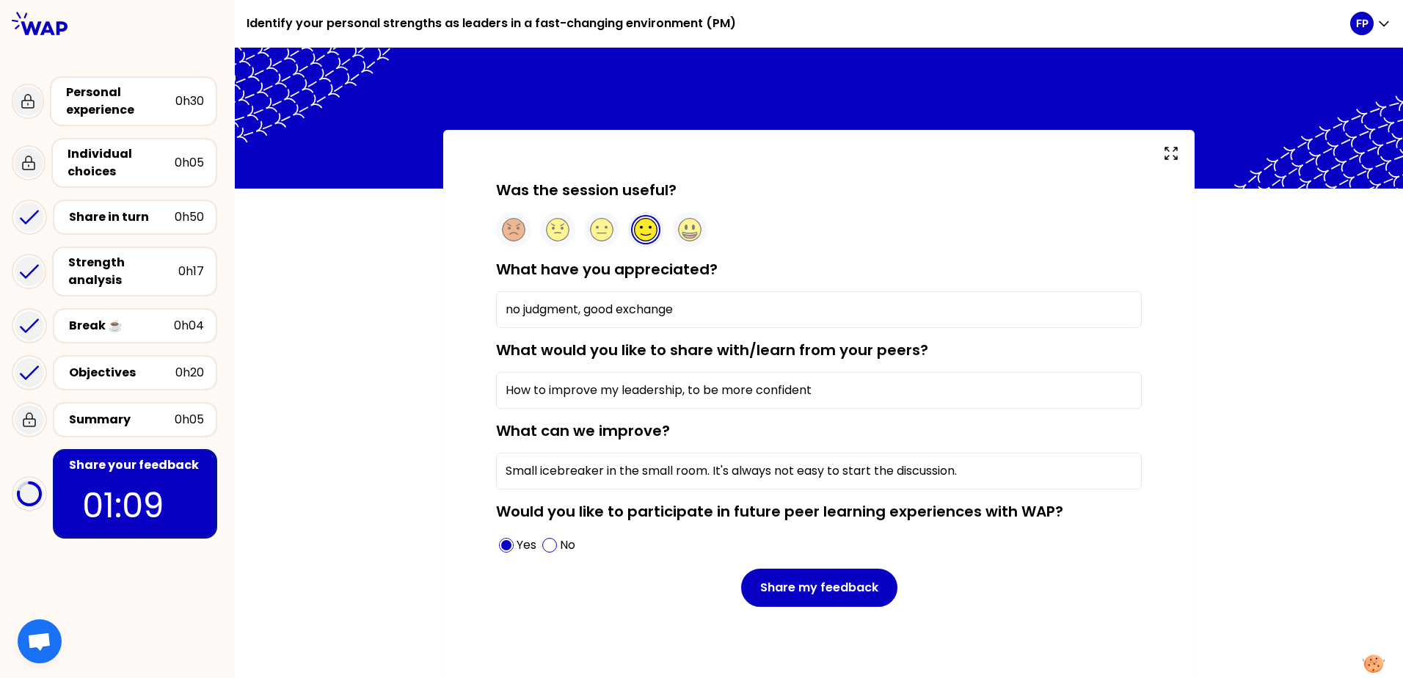
click at [819, 390] on input "How to improve my leadership, to be more confident" at bounding box center [819, 390] width 646 height 37
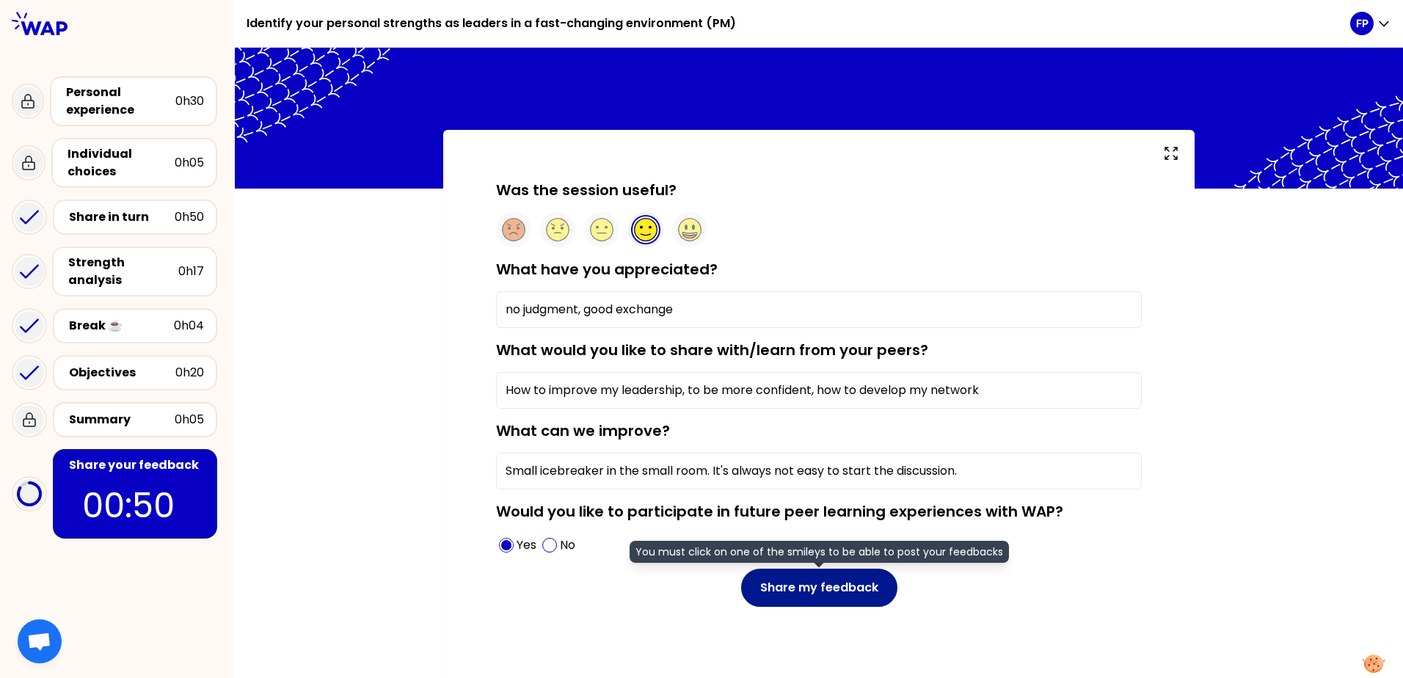
type input "How to improve my leadership, to be more confident, how to develop my network"
click at [819, 587] on button "Share my feedback" at bounding box center [819, 588] width 156 height 38
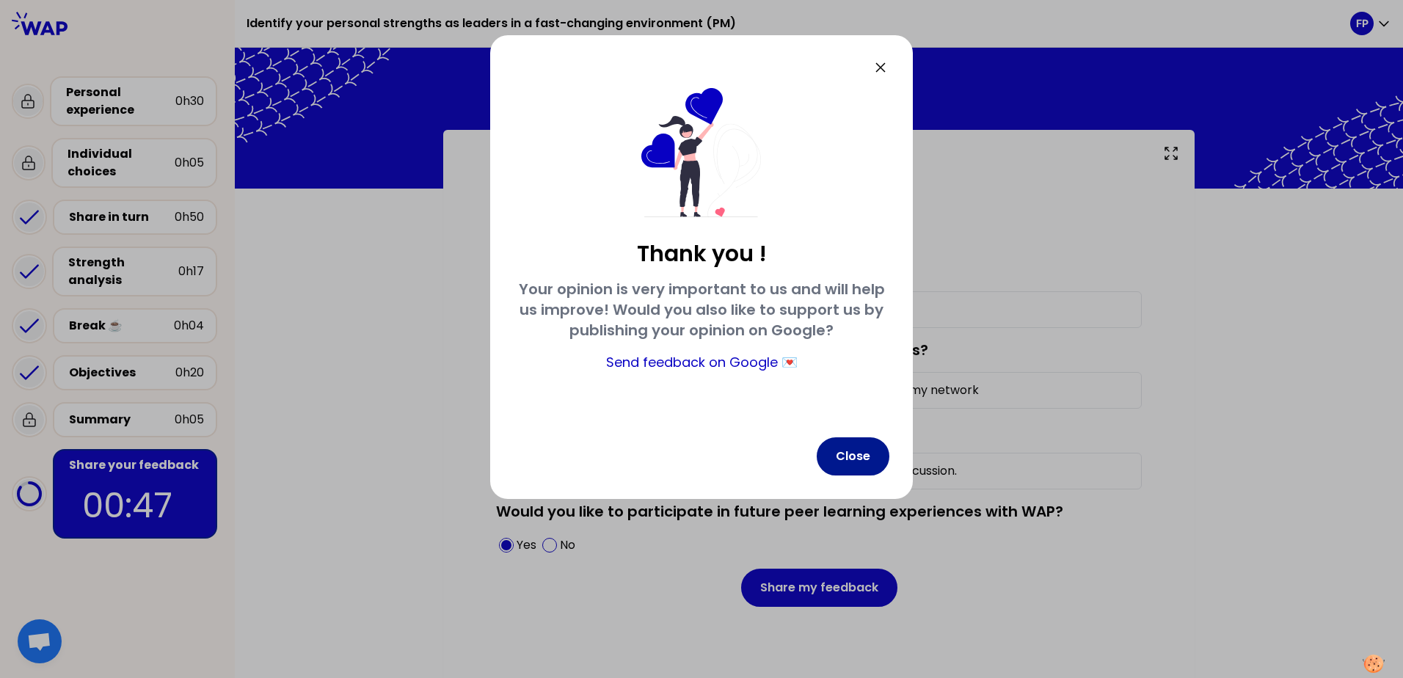
click at [835, 442] on button "Close" at bounding box center [853, 456] width 73 height 38
